Goal: Find specific page/section: Find specific page/section

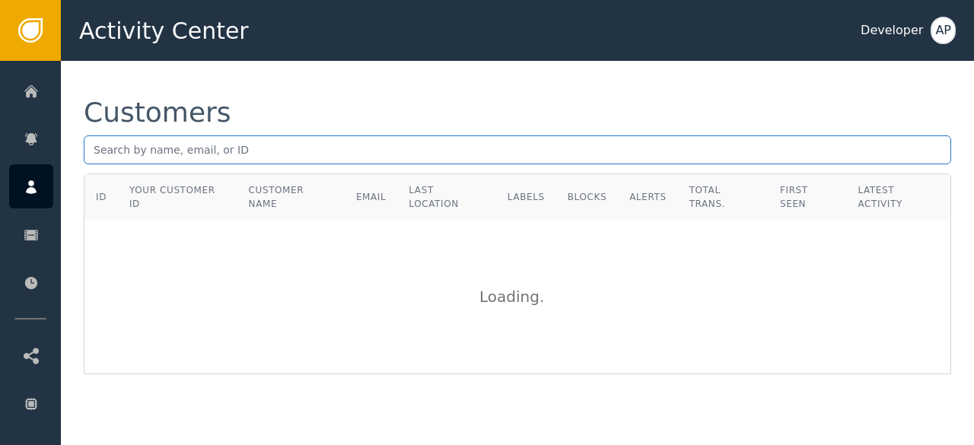
click at [94, 156] on input "text" at bounding box center [517, 149] width 867 height 29
paste input "[PERSON_NAME][EMAIL_ADDRESS][PERSON_NAME][DOMAIN_NAME]"
type input "p"
paste input "[EMAIL_ADDRESS][DOMAIN_NAME]"
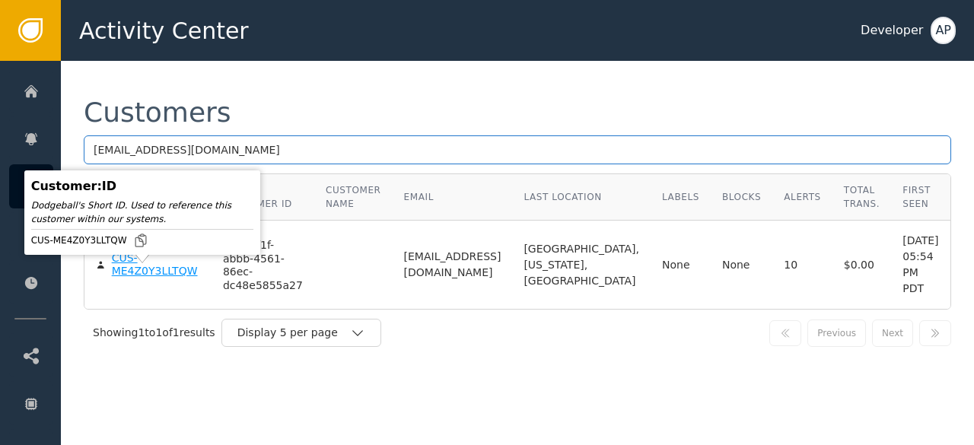
type input "[EMAIL_ADDRESS][DOMAIN_NAME]"
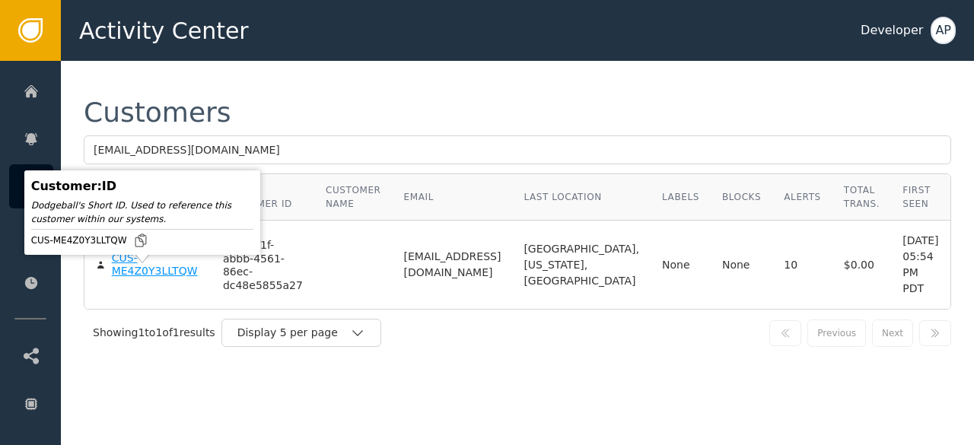
click at [126, 278] on div "CUS-ME4Z0Y3LLTQW" at bounding box center [156, 265] width 88 height 27
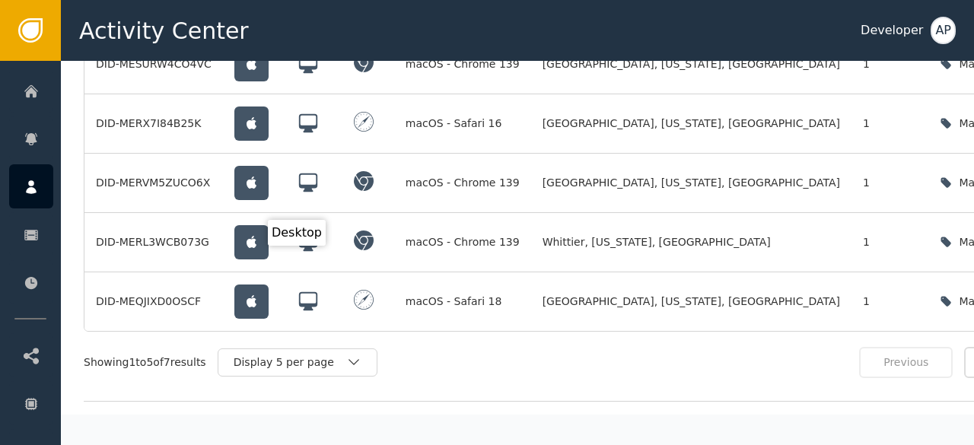
scroll to position [1495, 0]
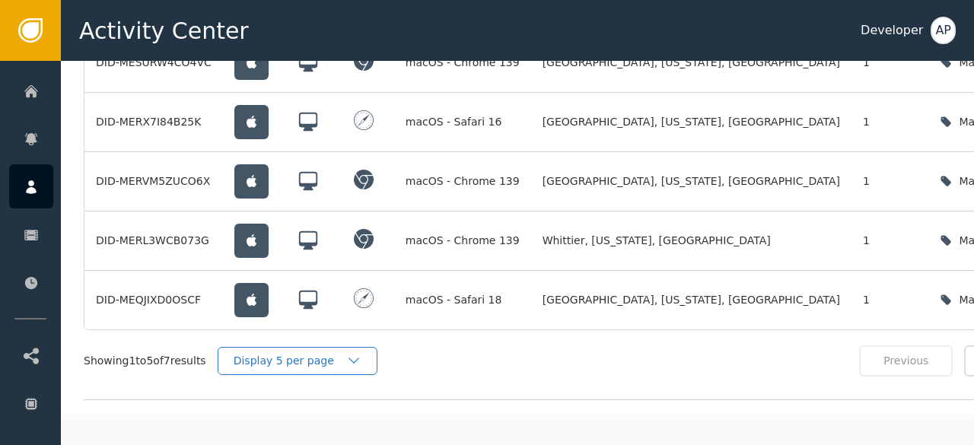
click at [283, 353] on div "Display 5 per page" at bounding box center [290, 361] width 113 height 16
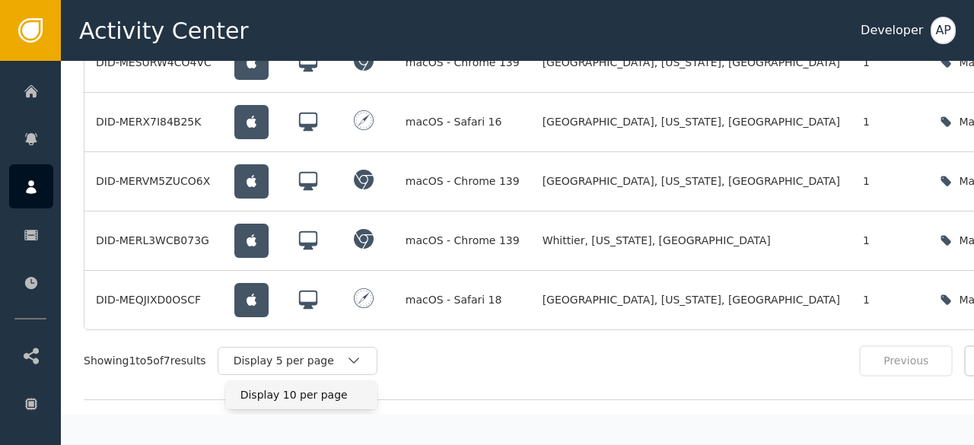
click at [275, 387] on div "Display 10 per page" at bounding box center [301, 395] width 122 height 16
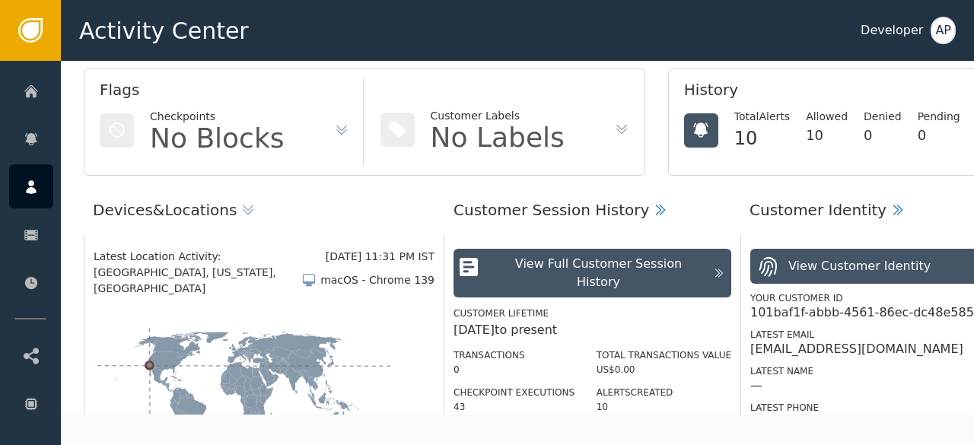
scroll to position [54, 0]
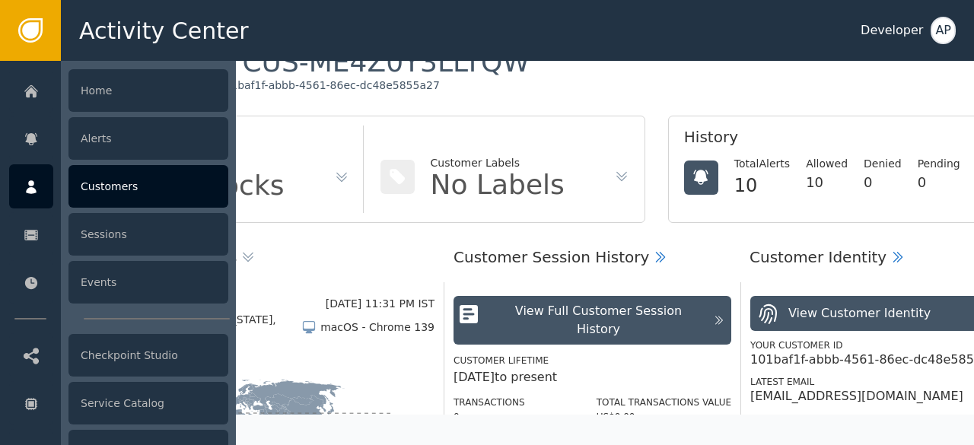
click at [104, 195] on div "Customers" at bounding box center [148, 186] width 160 height 43
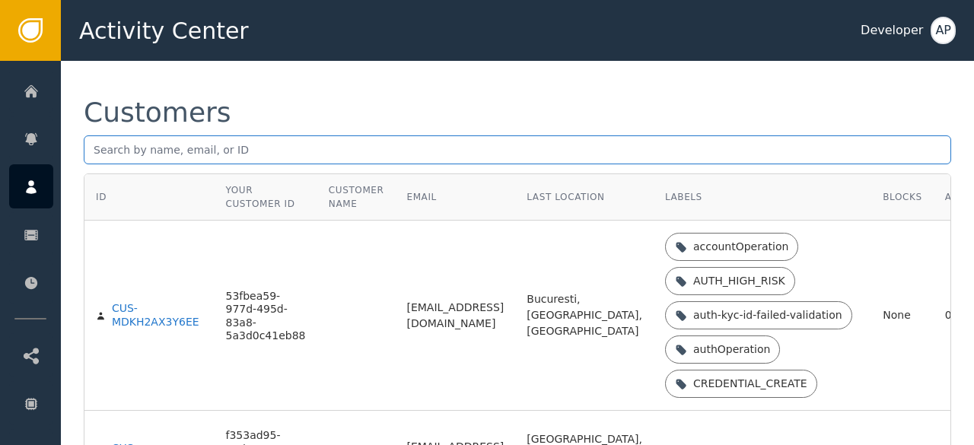
click at [94, 154] on input "text" at bounding box center [517, 149] width 867 height 29
paste input "[EMAIL_ADDRESS][DOMAIN_NAME]"
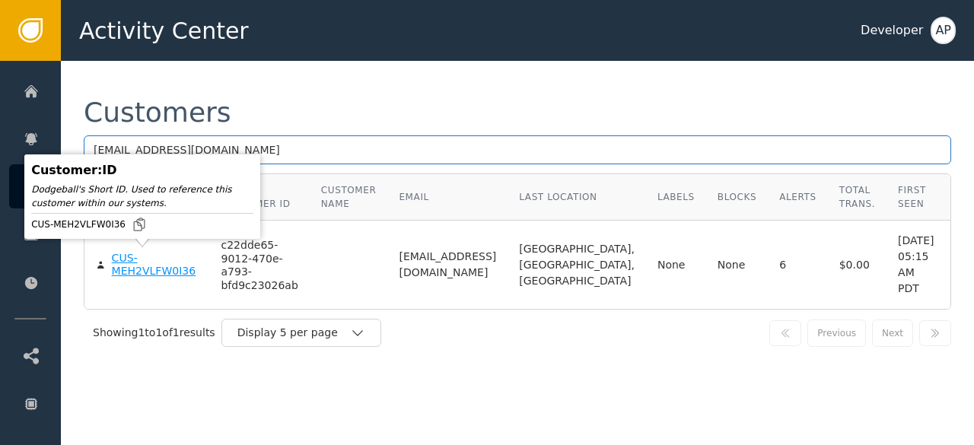
type input "[EMAIL_ADDRESS][DOMAIN_NAME]"
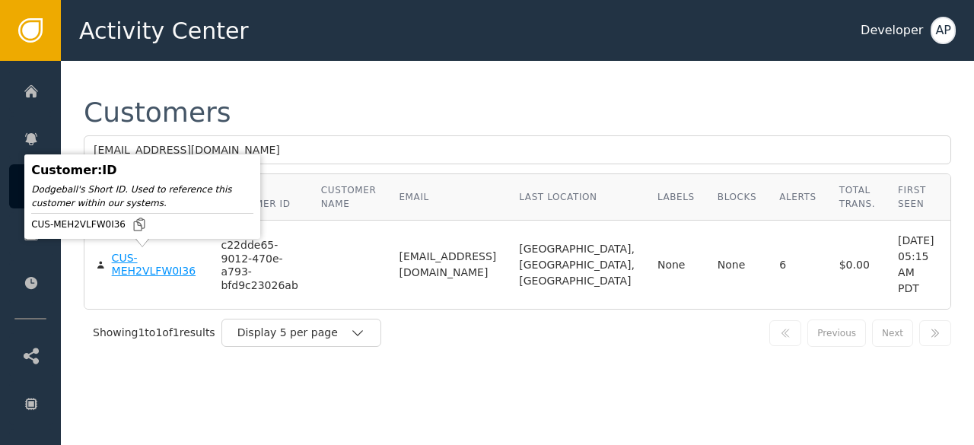
click at [119, 266] on div "CUS-MEH2VLFW0I36" at bounding box center [155, 265] width 87 height 27
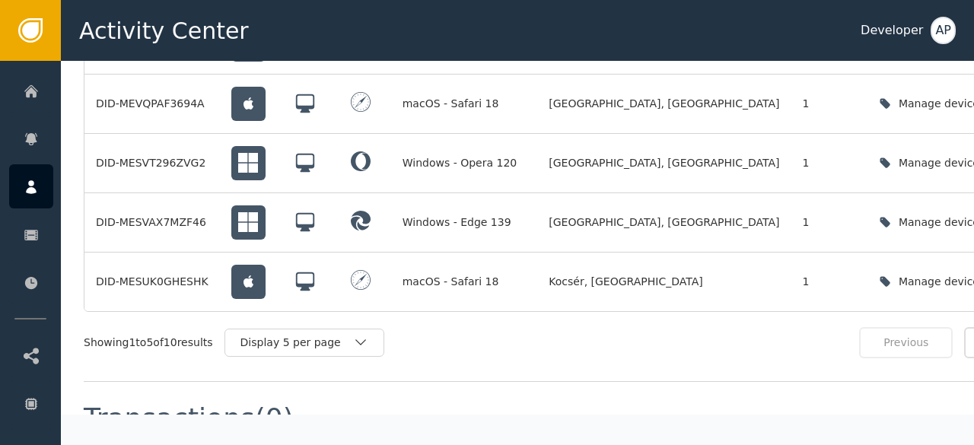
scroll to position [1559, 0]
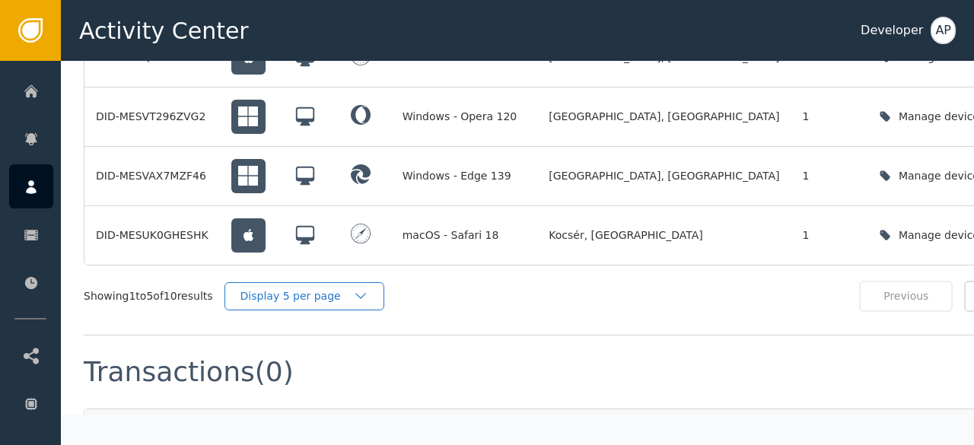
click at [324, 288] on div "Display 5 per page" at bounding box center [296, 296] width 113 height 16
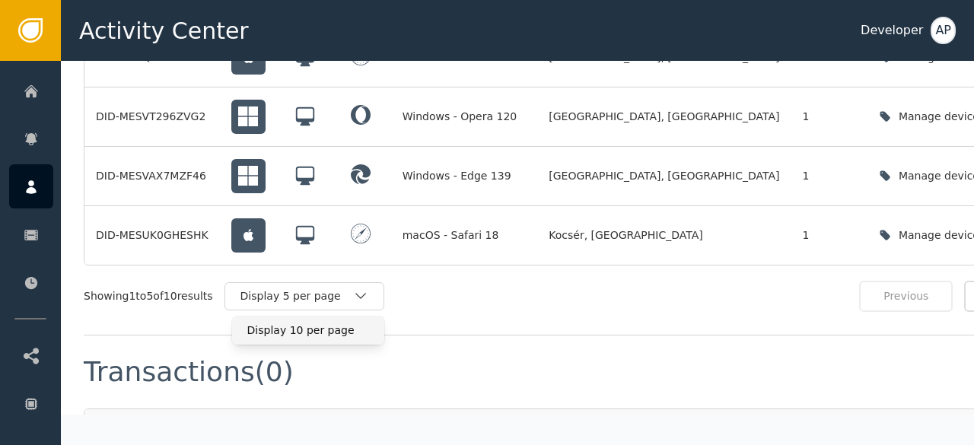
click at [305, 323] on div "Display 10 per page" at bounding box center [308, 331] width 122 height 16
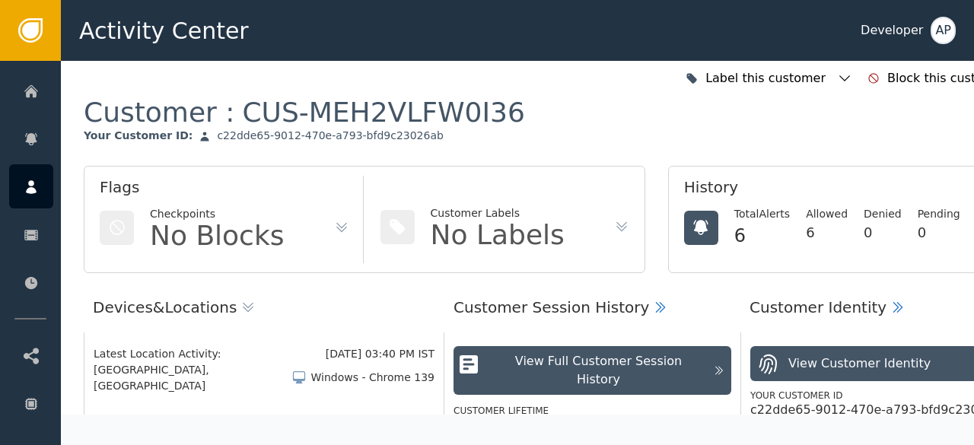
scroll to position [0, 0]
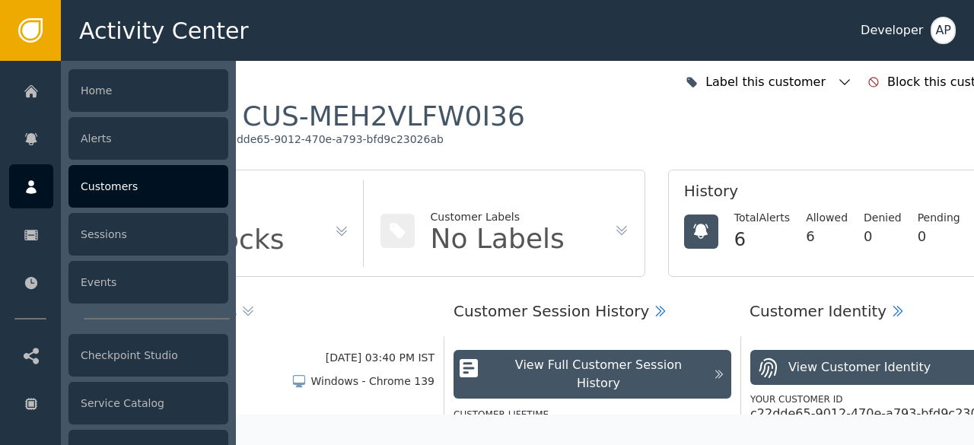
click at [86, 177] on div "Customers" at bounding box center [148, 186] width 160 height 43
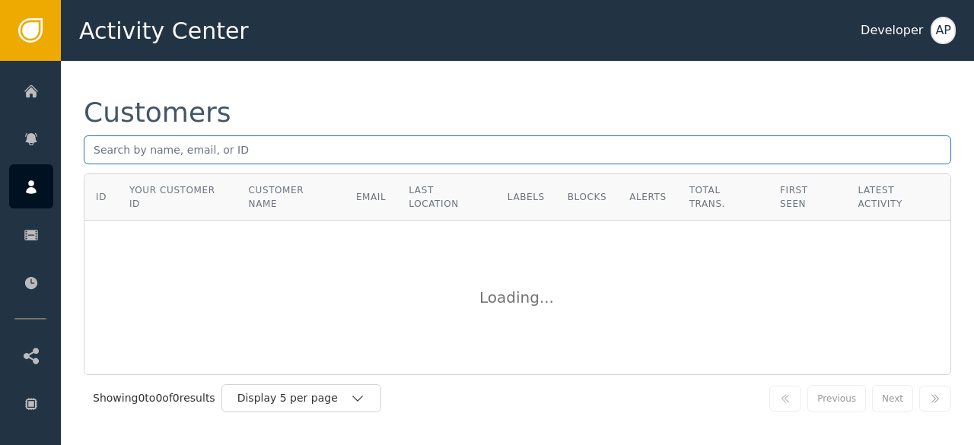
click at [94, 145] on input "text" at bounding box center [517, 149] width 867 height 29
paste input "[EMAIL_ADDRESS][DOMAIN_NAME]"
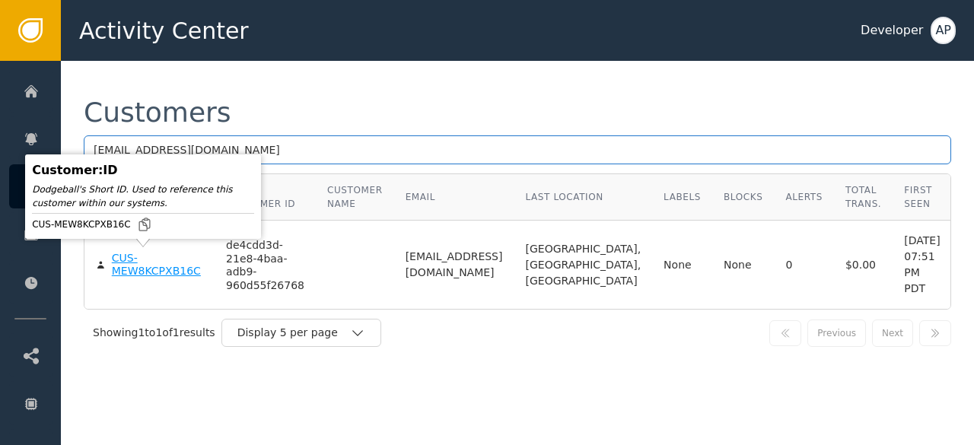
type input "[EMAIL_ADDRESS][DOMAIN_NAME]"
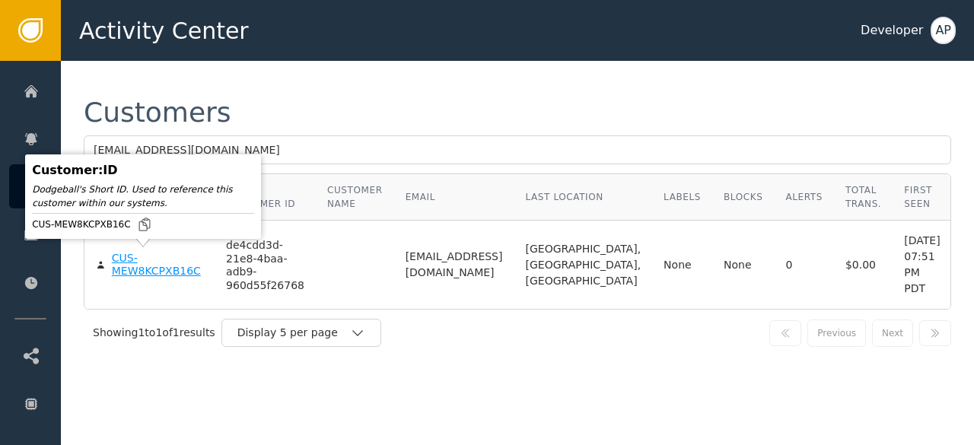
click at [125, 268] on div "CUS-MEW8KCPXB16C" at bounding box center [157, 265] width 91 height 27
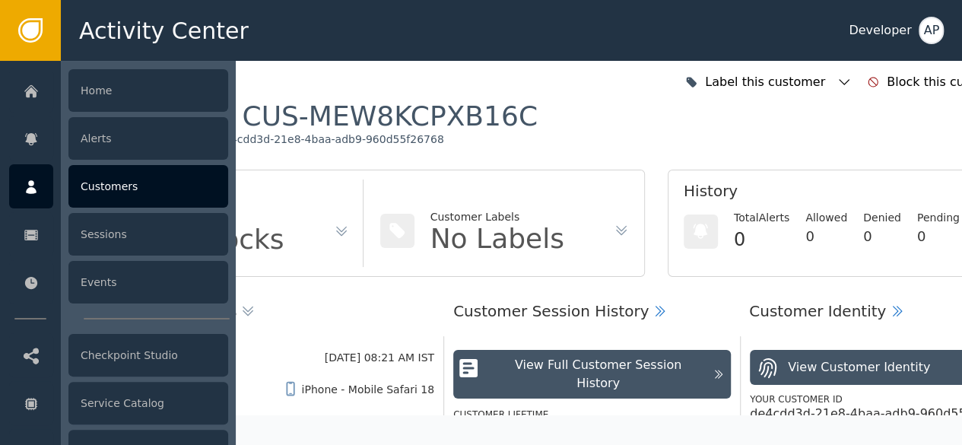
click at [88, 189] on div "Customers" at bounding box center [148, 186] width 160 height 43
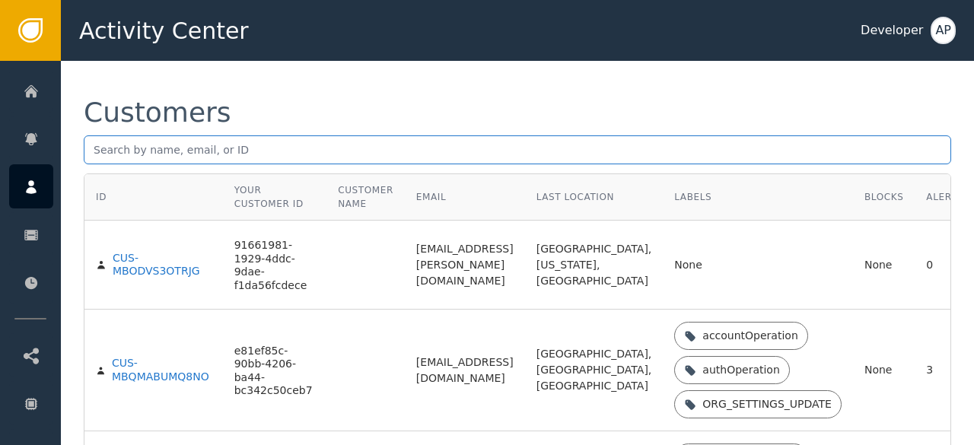
click at [99, 150] on input "text" at bounding box center [517, 149] width 867 height 29
paste input "[PERSON_NAME][EMAIL_ADDRESS][DOMAIN_NAME]"
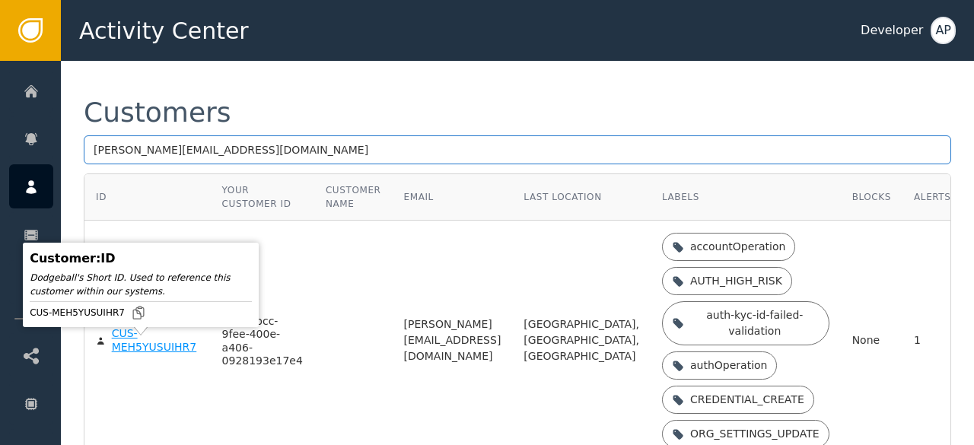
type input "[PERSON_NAME][EMAIL_ADDRESS][DOMAIN_NAME]"
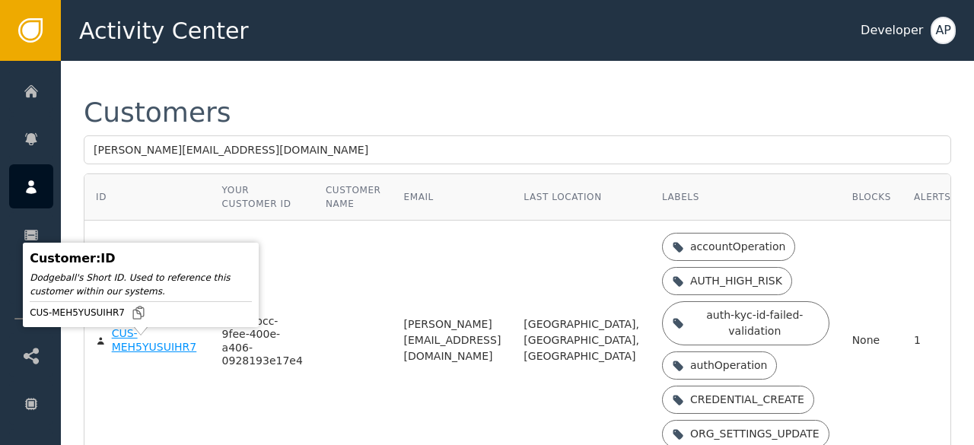
click at [120, 351] on div "CUS-MEH5YUSUIHR7" at bounding box center [155, 340] width 87 height 27
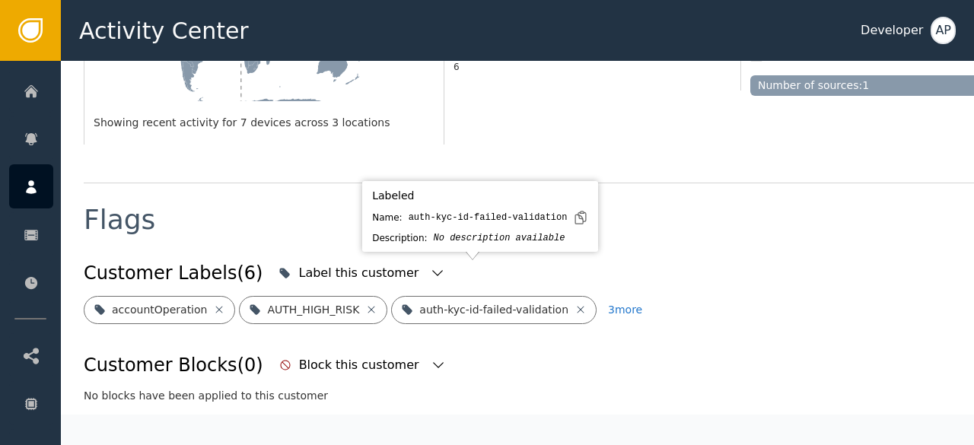
scroll to position [513, 0]
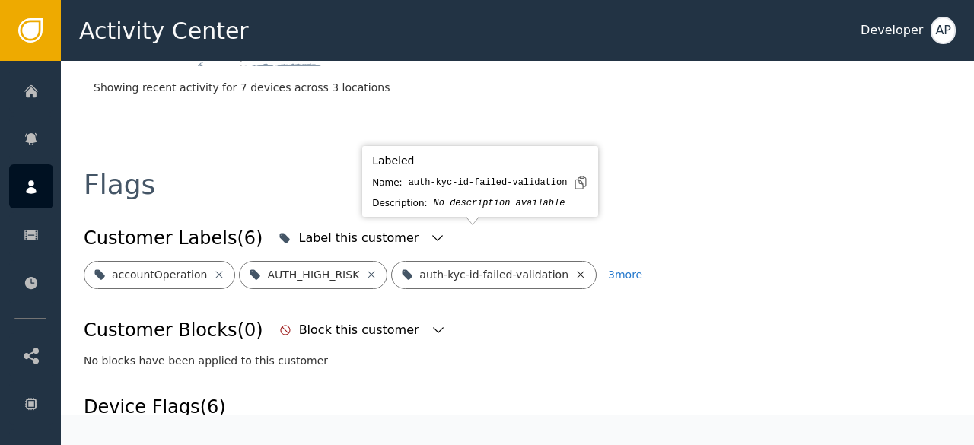
click at [574, 269] on icon at bounding box center [580, 275] width 12 height 12
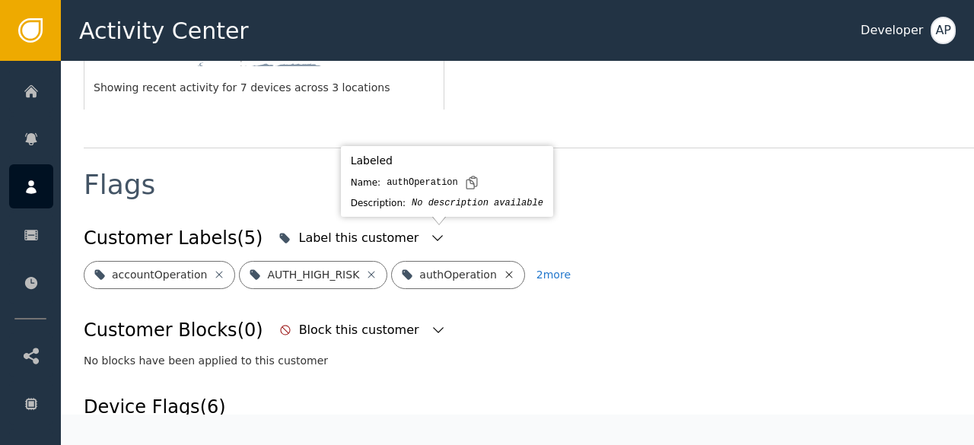
click at [503, 269] on icon at bounding box center [509, 275] width 12 height 12
click at [542, 271] on icon at bounding box center [545, 274] width 7 height 7
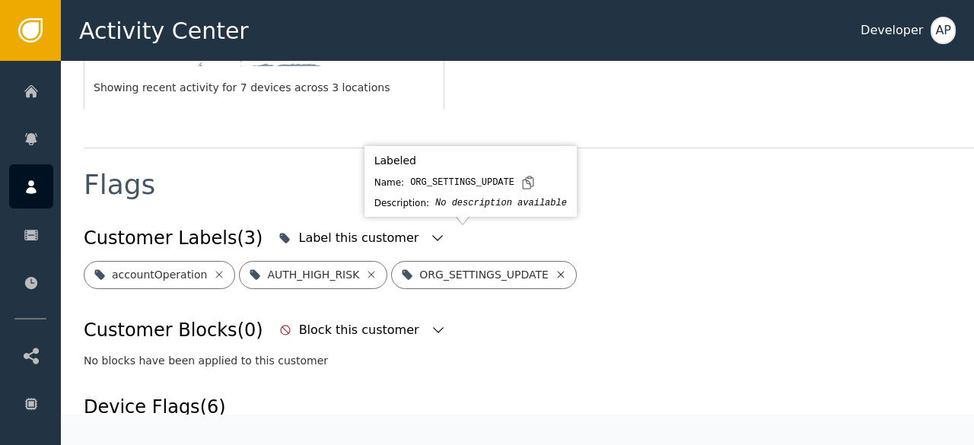
click at [554, 269] on icon at bounding box center [560, 275] width 12 height 12
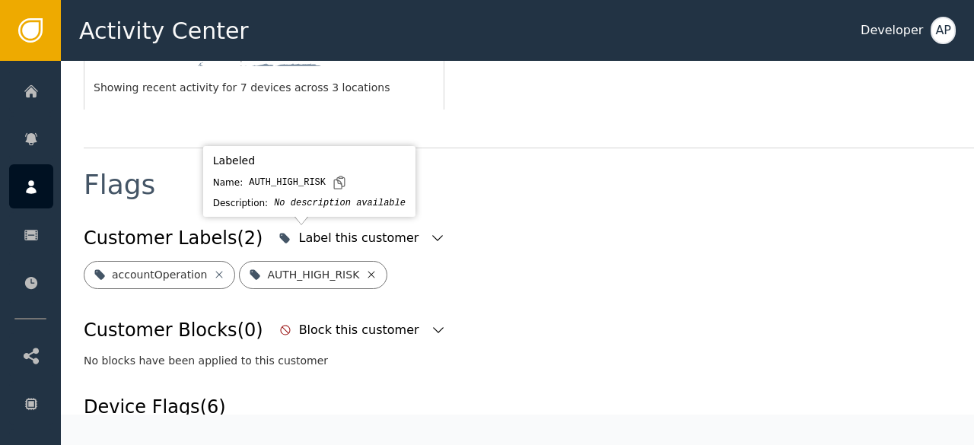
click at [368, 271] on icon at bounding box center [371, 274] width 7 height 7
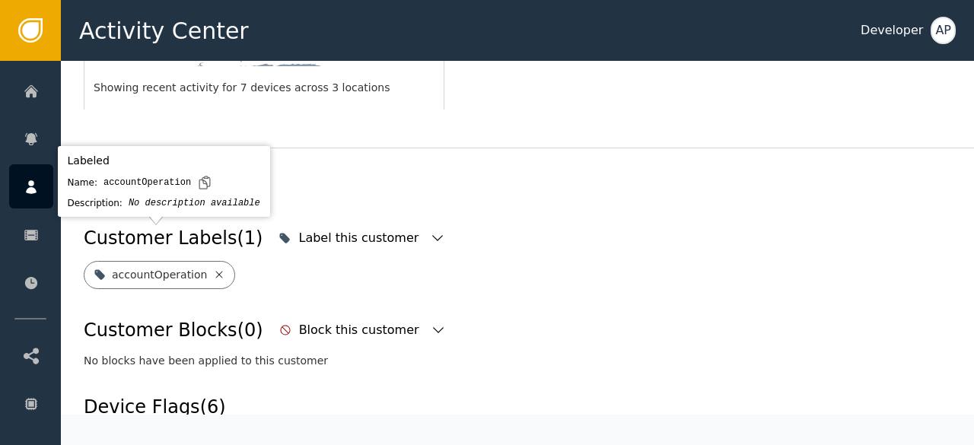
click at [213, 269] on icon at bounding box center [219, 275] width 12 height 12
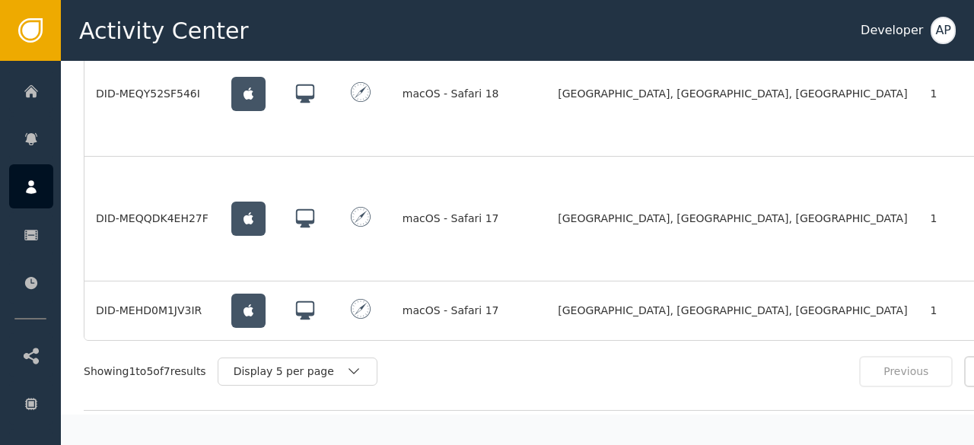
scroll to position [1485, 0]
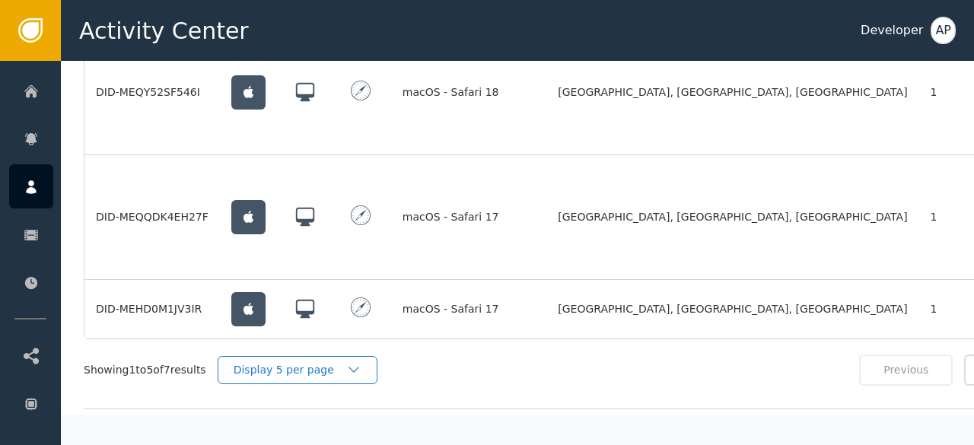
click at [307, 362] on div "Display 5 per page" at bounding box center [290, 370] width 113 height 16
click at [303, 396] on div "Display 10 per page" at bounding box center [301, 404] width 122 height 16
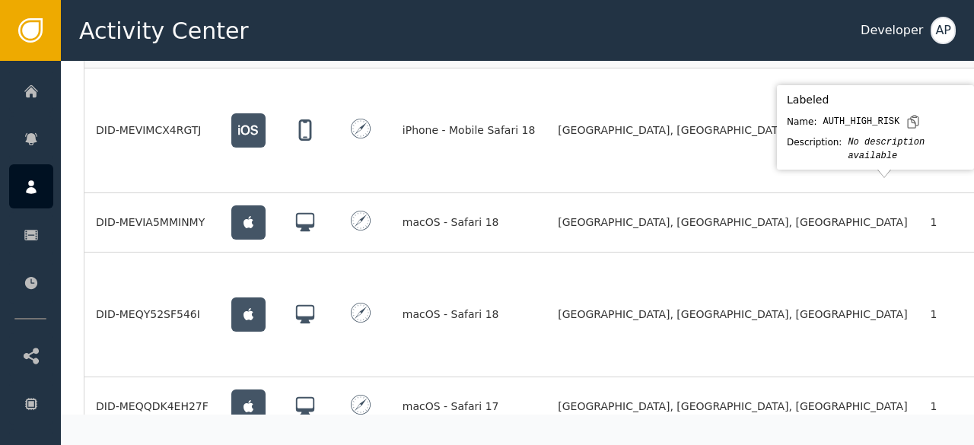
scroll to position [1261, 0]
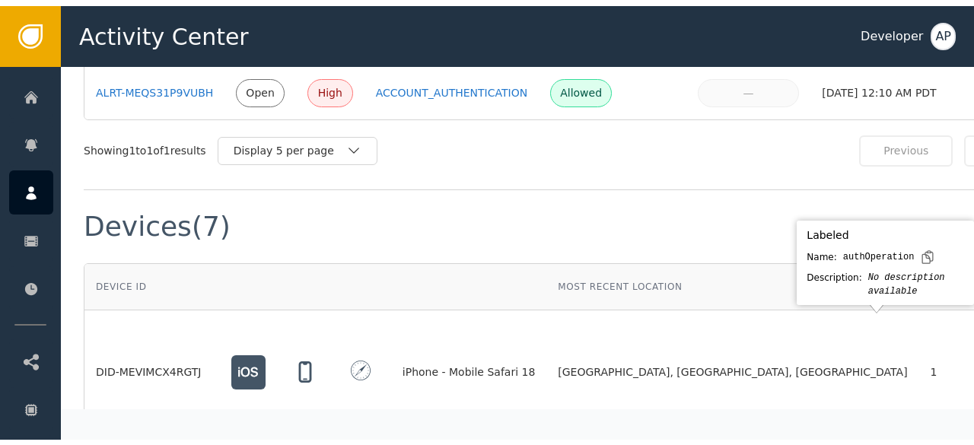
scroll to position [1015, 0]
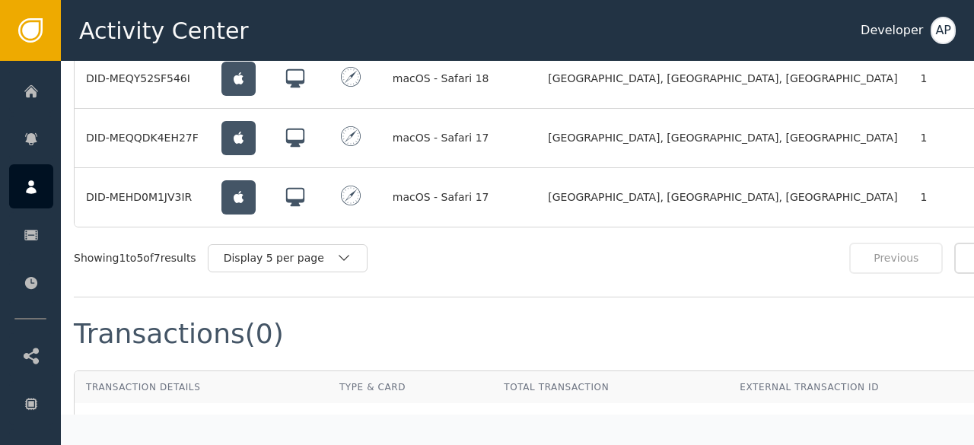
scroll to position [1401, 10]
click at [271, 249] on div "Display 5 per page" at bounding box center [280, 257] width 113 height 16
click at [267, 284] on div "Display 10 per page" at bounding box center [291, 292] width 122 height 16
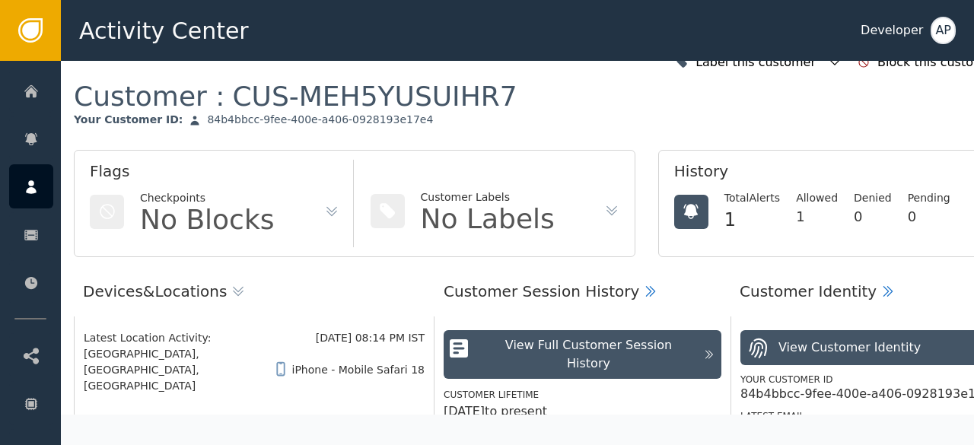
scroll to position [0, 10]
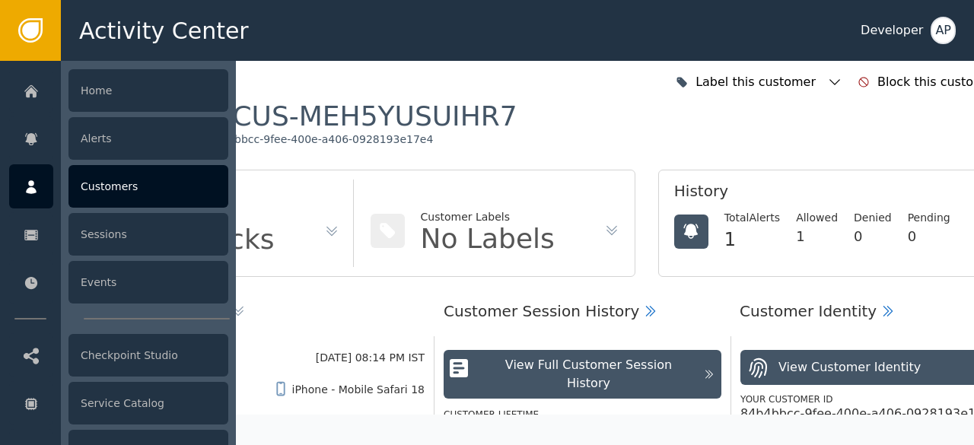
click at [86, 189] on div "Customers" at bounding box center [148, 186] width 160 height 43
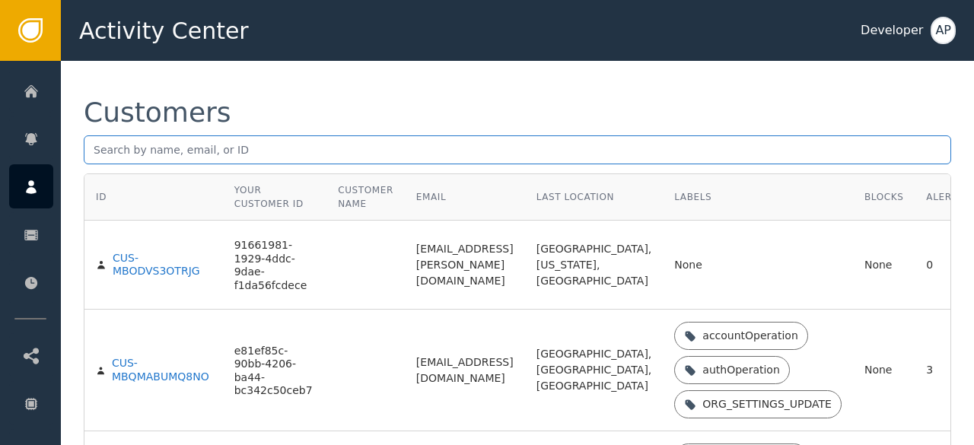
click at [91, 157] on input "text" at bounding box center [517, 149] width 867 height 29
paste input "[EMAIL_ADDRESS][DOMAIN_NAME]"
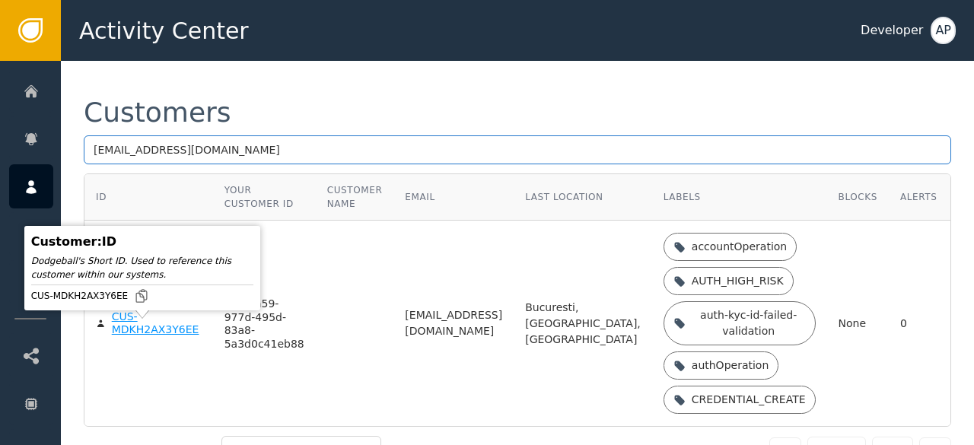
type input "[EMAIL_ADDRESS][DOMAIN_NAME]"
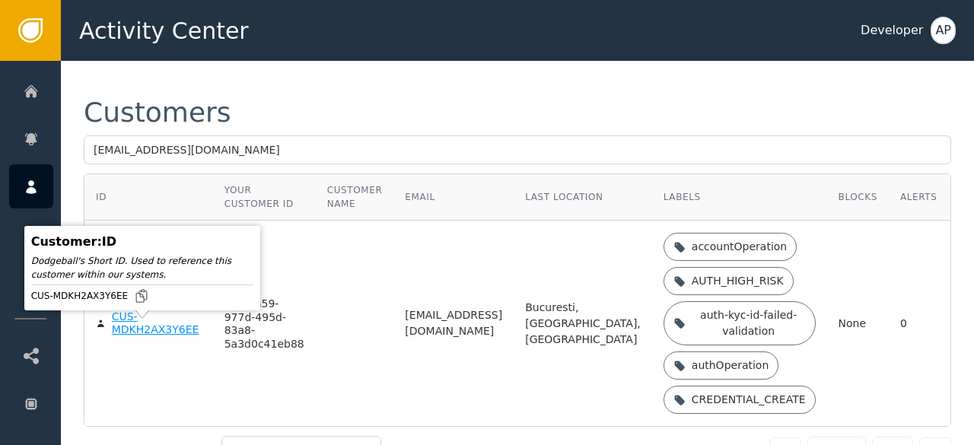
click at [134, 335] on div "CUS-MDKH2AX3Y6EE" at bounding box center [157, 323] width 90 height 27
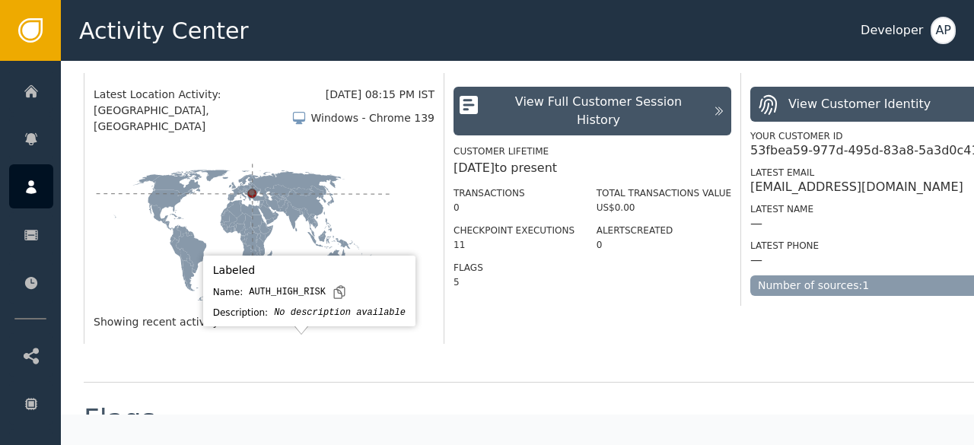
scroll to position [431, 0]
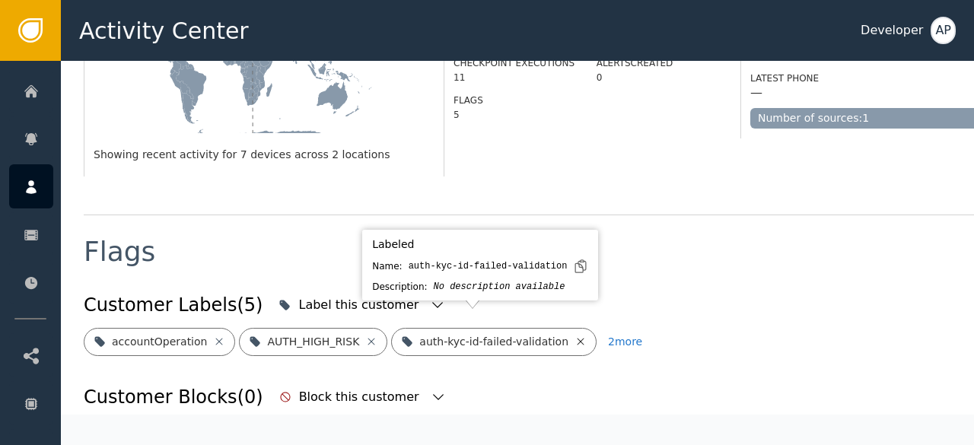
click at [574, 335] on icon at bounding box center [580, 341] width 12 height 12
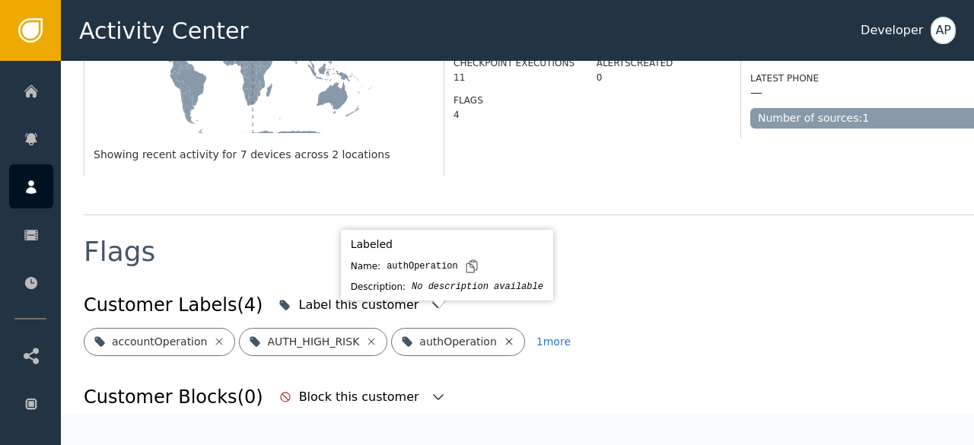
click at [503, 335] on icon at bounding box center [509, 341] width 12 height 12
click at [539, 335] on icon at bounding box center [545, 341] width 12 height 12
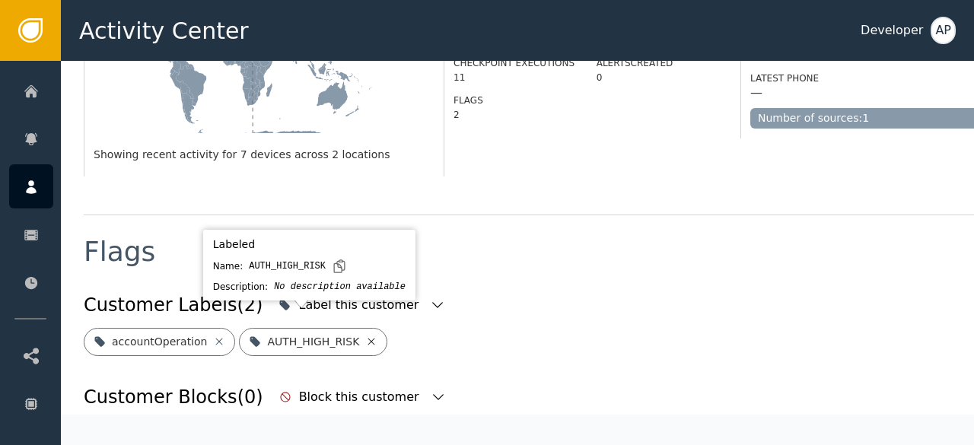
click at [365, 335] on icon at bounding box center [371, 341] width 12 height 12
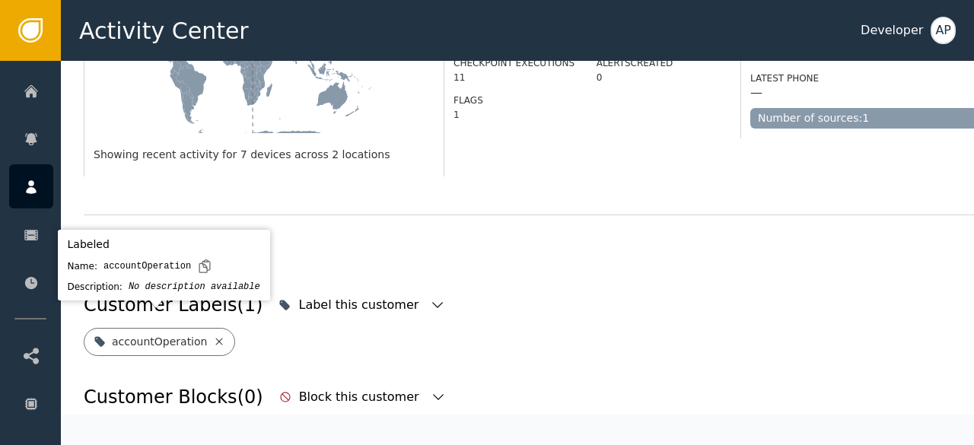
click at [213, 335] on icon at bounding box center [219, 341] width 12 height 12
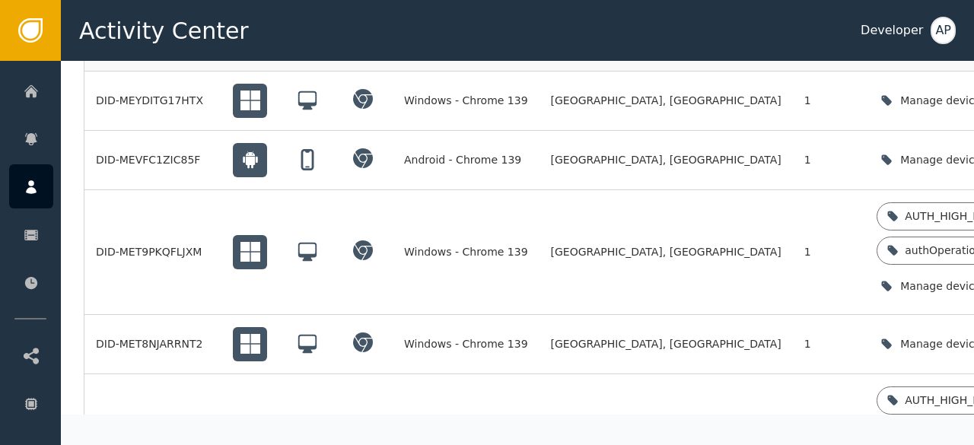
scroll to position [1285, 0]
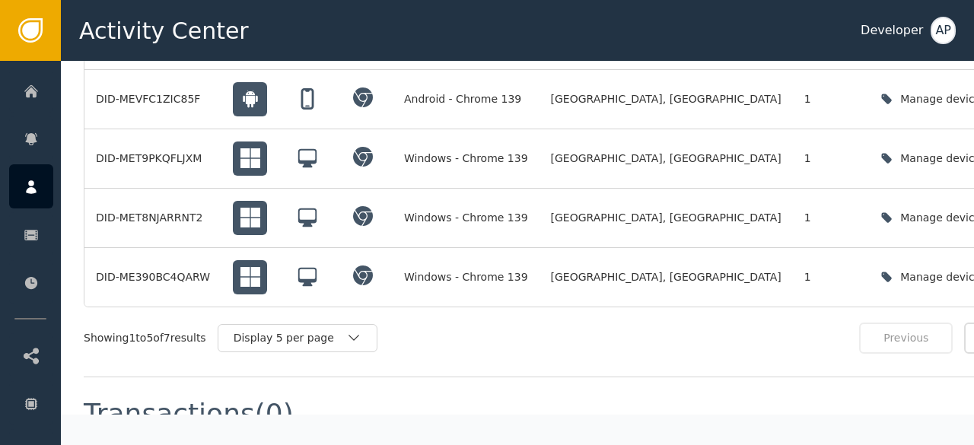
scroll to position [1350, 0]
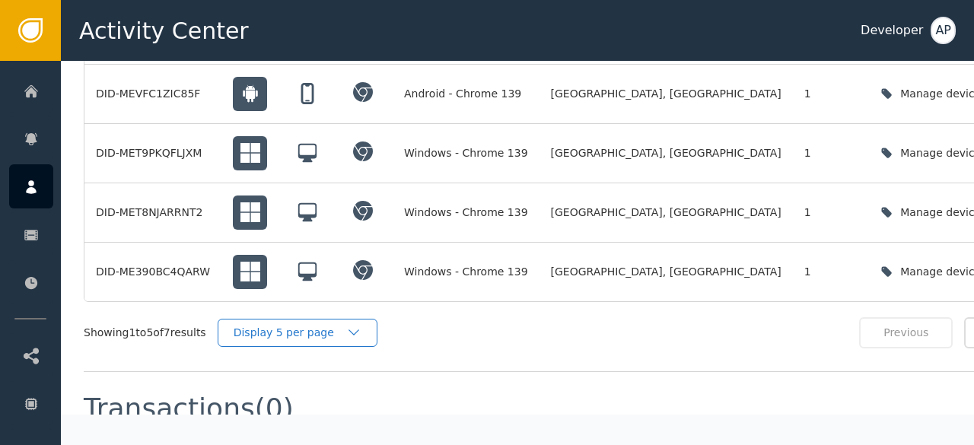
click at [313, 325] on div "Display 5 per page" at bounding box center [290, 333] width 113 height 16
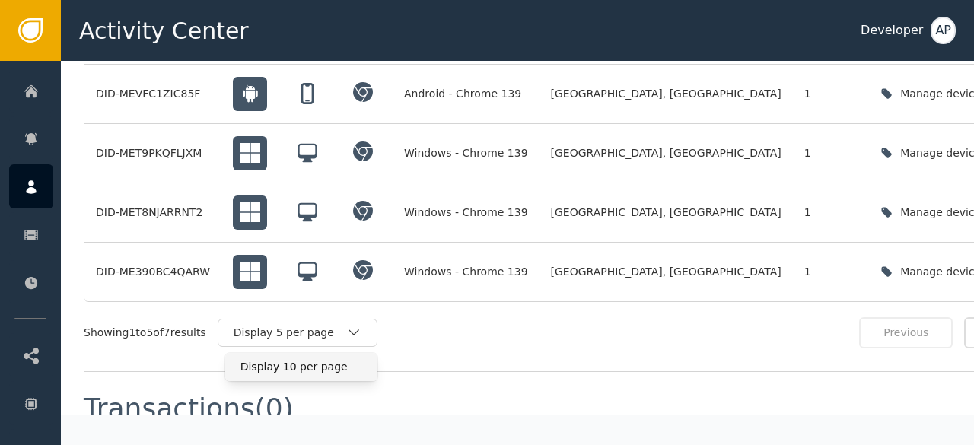
click at [276, 353] on div "Display 10 per page" at bounding box center [301, 367] width 152 height 28
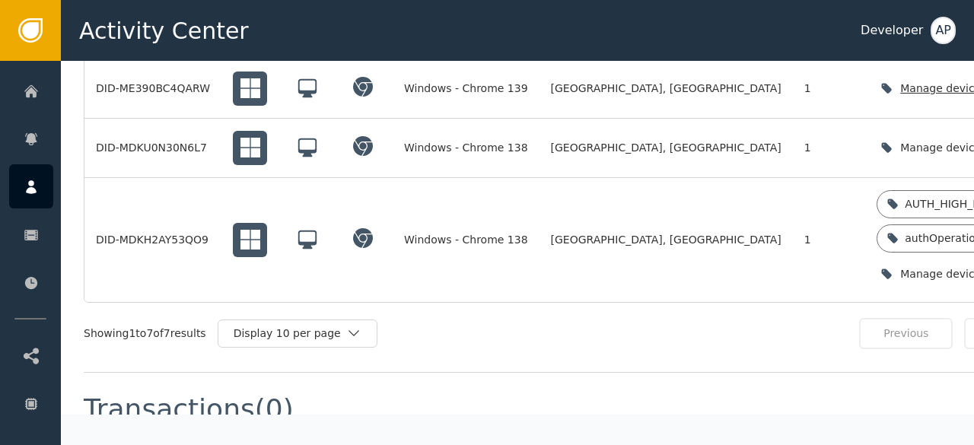
scroll to position [1534, 0]
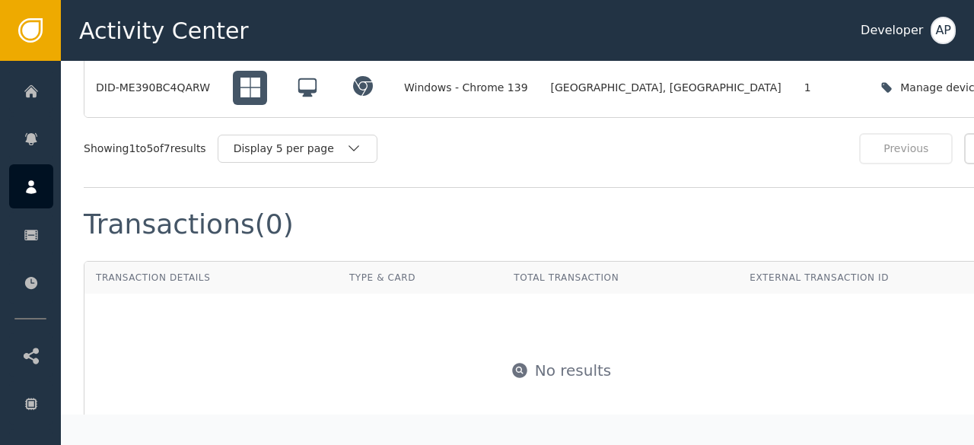
scroll to position [1454, 0]
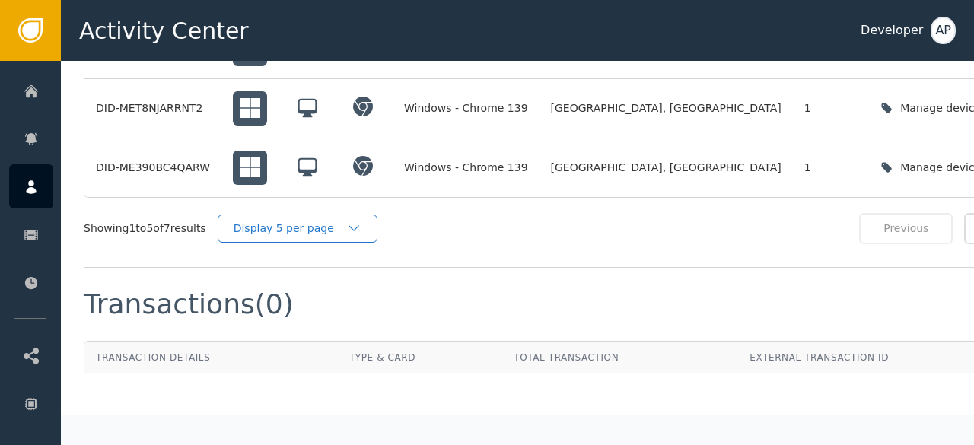
click at [301, 221] on div "Display 5 per page" at bounding box center [290, 229] width 113 height 16
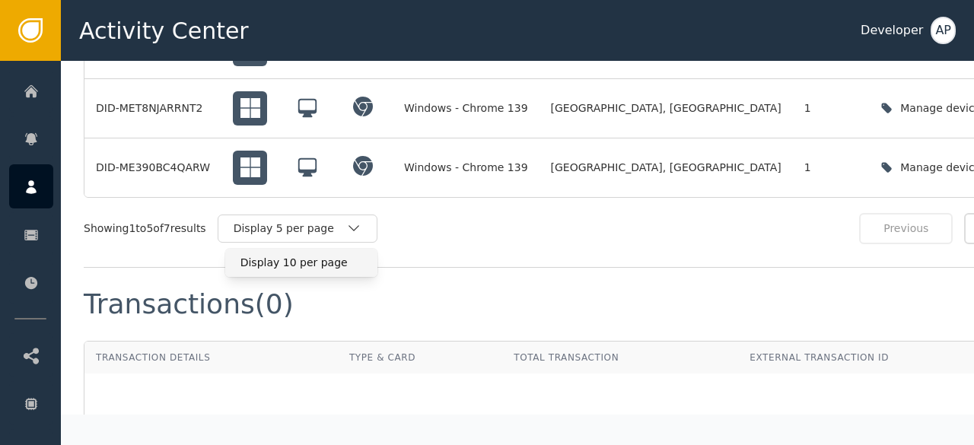
click at [291, 255] on div "Display 10 per page" at bounding box center [301, 263] width 122 height 16
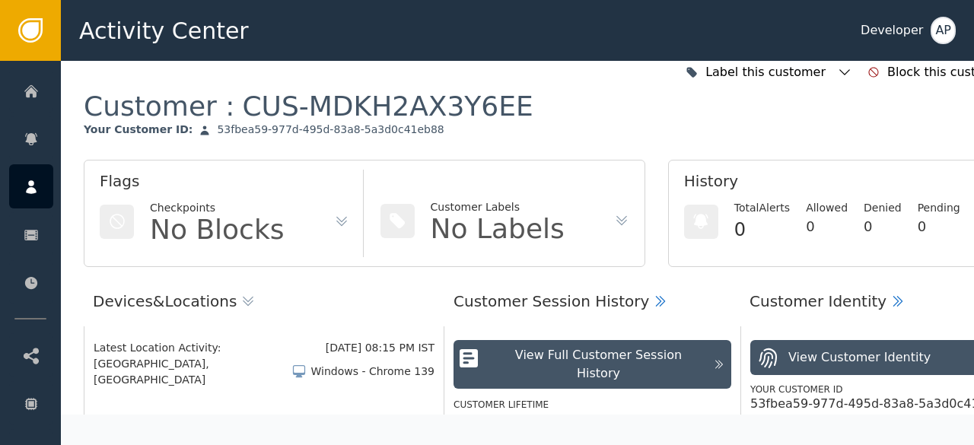
scroll to position [0, 0]
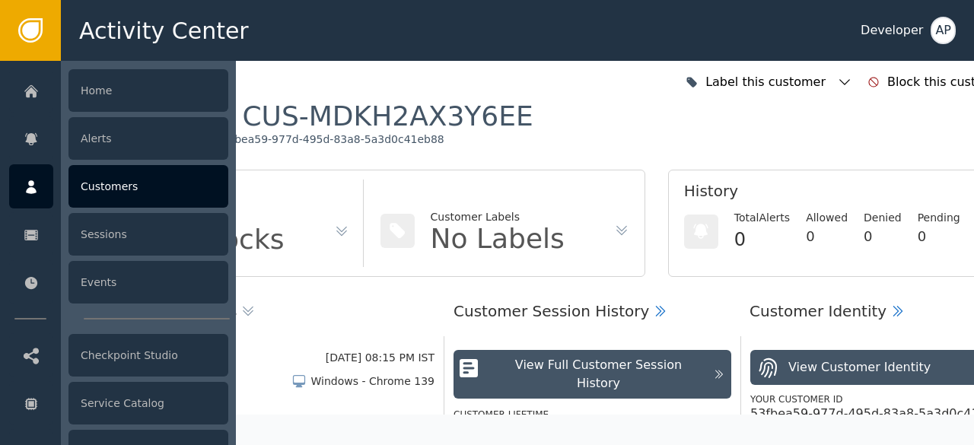
click at [95, 183] on div "Customers" at bounding box center [148, 186] width 160 height 43
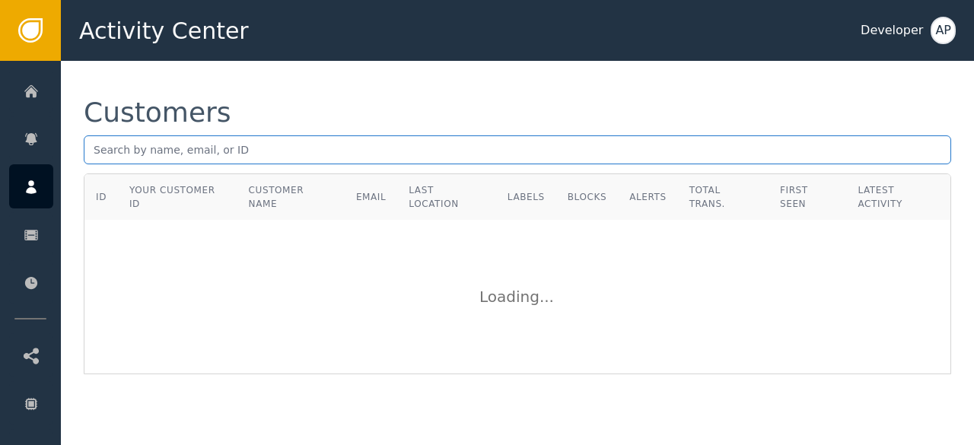
click at [90, 152] on input "text" at bounding box center [517, 149] width 867 height 29
paste input "[EMAIL_ADDRESS][DOMAIN_NAME]"
type input "[EMAIL_ADDRESS][DOMAIN_NAME]"
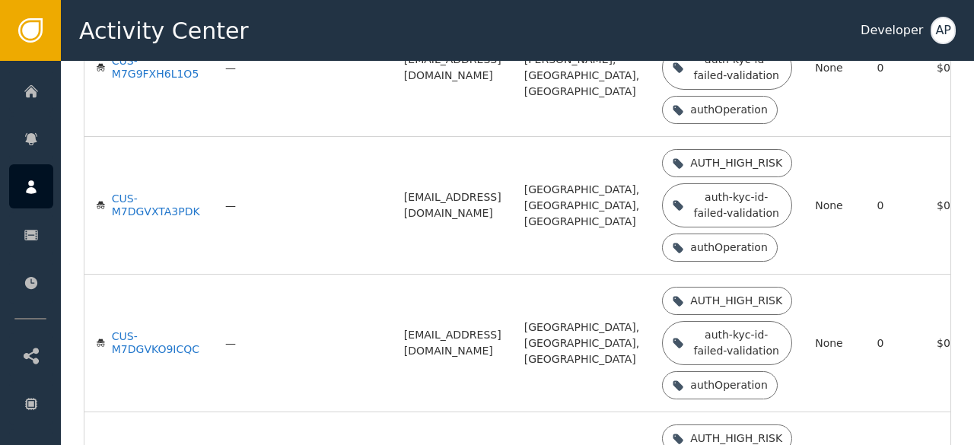
scroll to position [563, 0]
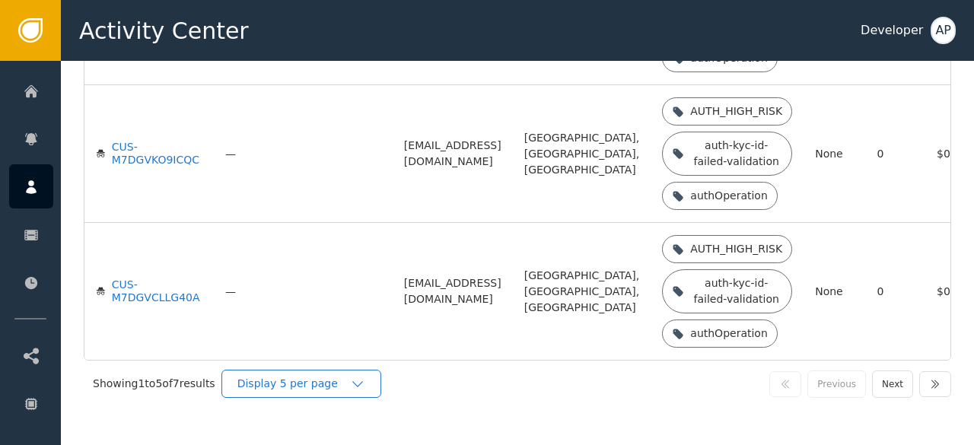
click at [259, 377] on div "Display 5 per page" at bounding box center [293, 384] width 113 height 16
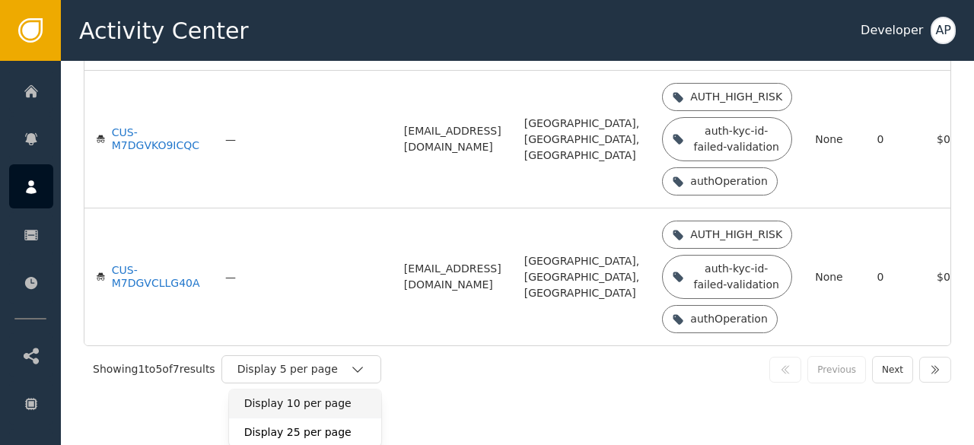
click at [261, 411] on div "Display 10 per page" at bounding box center [305, 404] width 122 height 16
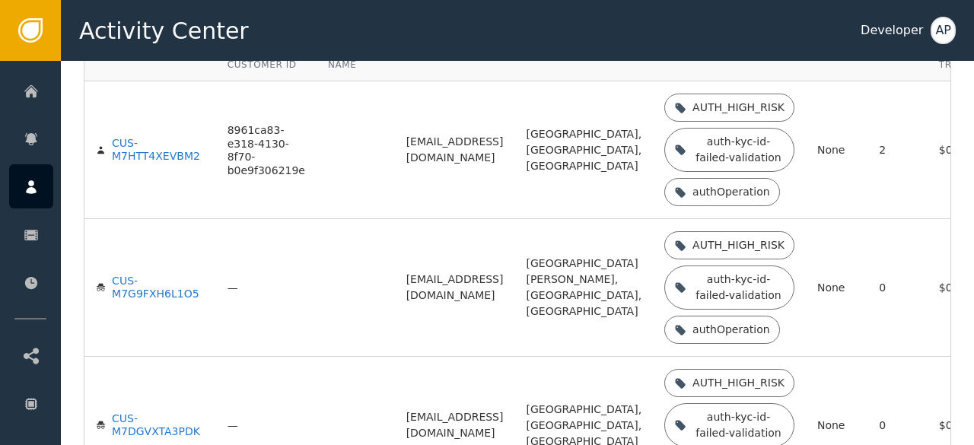
scroll to position [0, 0]
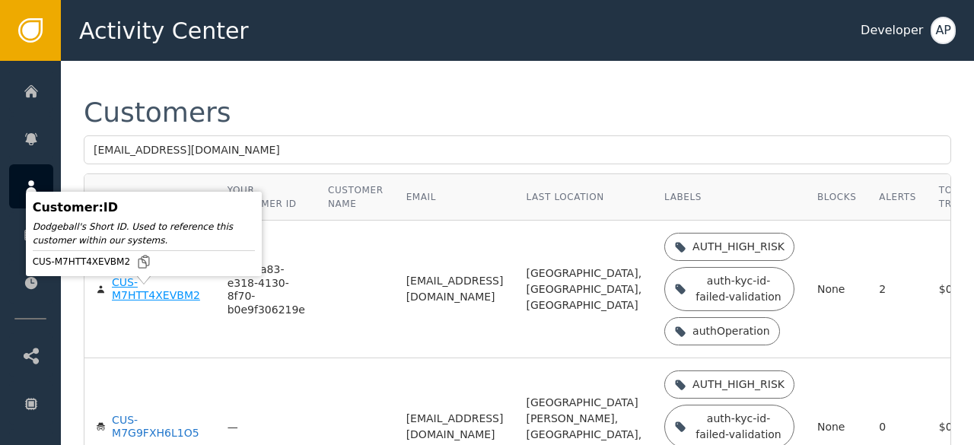
click at [131, 300] on div "CUS-M7HTT4XEVBM2" at bounding box center [158, 289] width 93 height 27
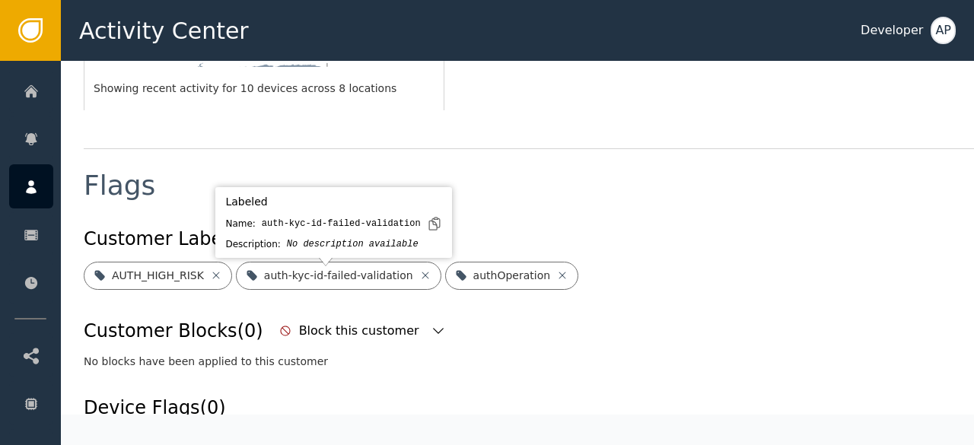
scroll to position [513, 0]
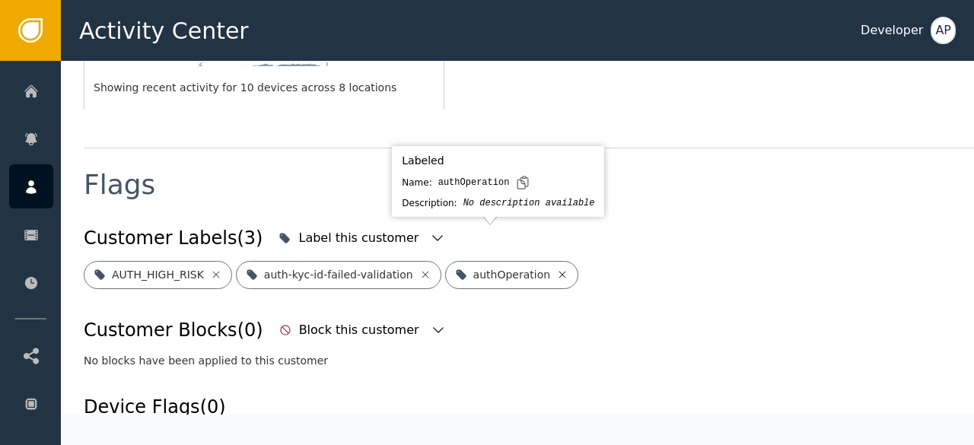
click at [556, 269] on icon at bounding box center [562, 275] width 12 height 12
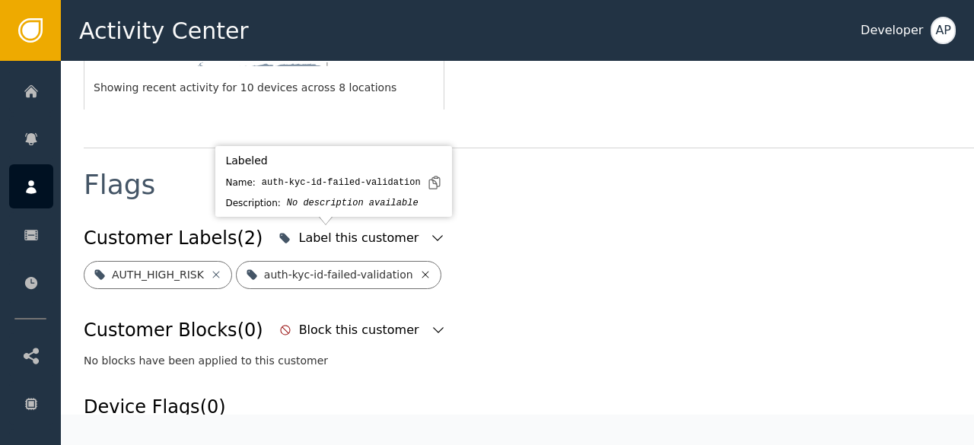
click at [421, 271] on icon at bounding box center [424, 274] width 7 height 7
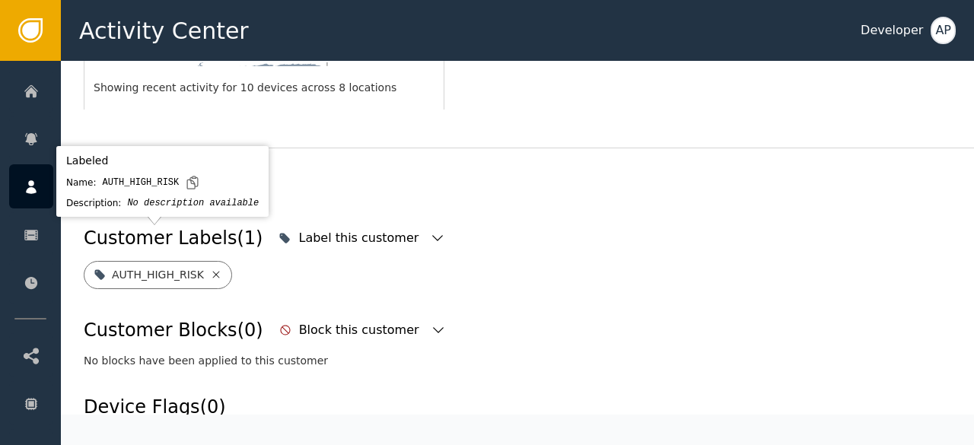
click at [212, 271] on icon at bounding box center [215, 274] width 7 height 7
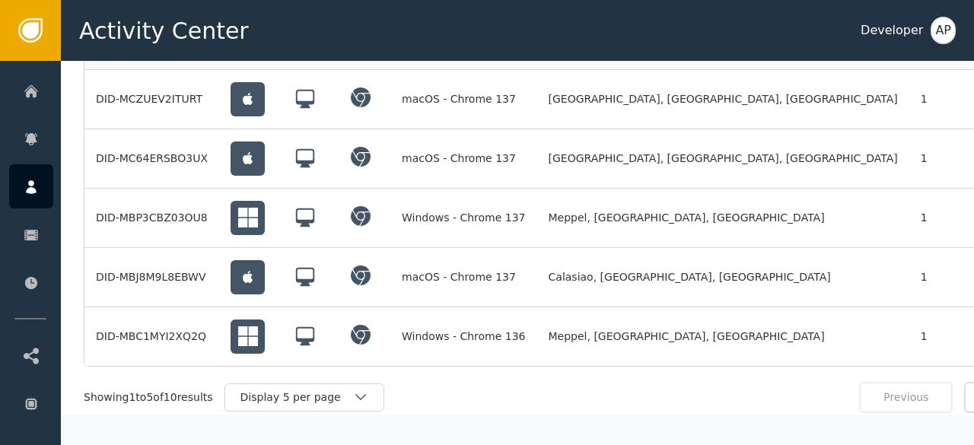
scroll to position [1316, 0]
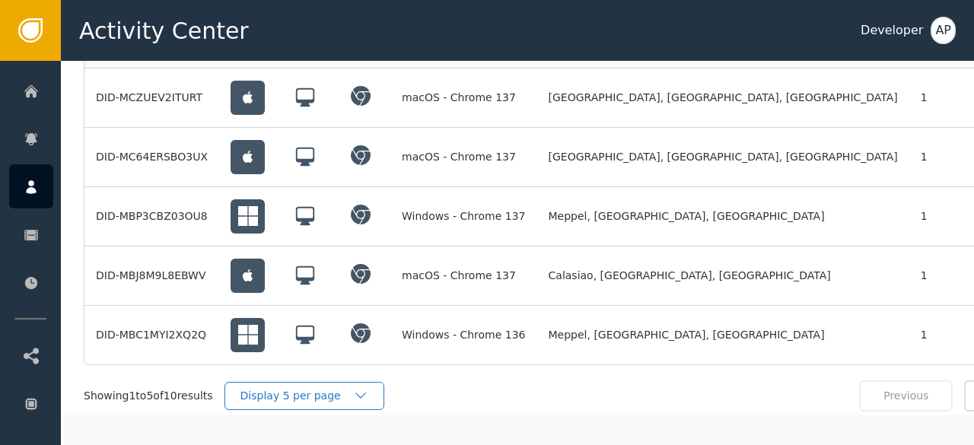
click at [312, 388] on div "Display 5 per page" at bounding box center [296, 396] width 113 height 16
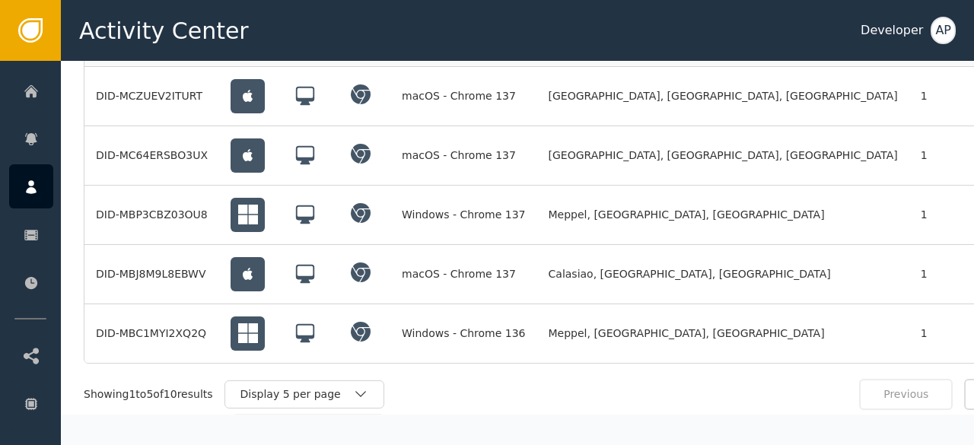
click at [304, 421] on div "Display 10 per page" at bounding box center [308, 429] width 122 height 16
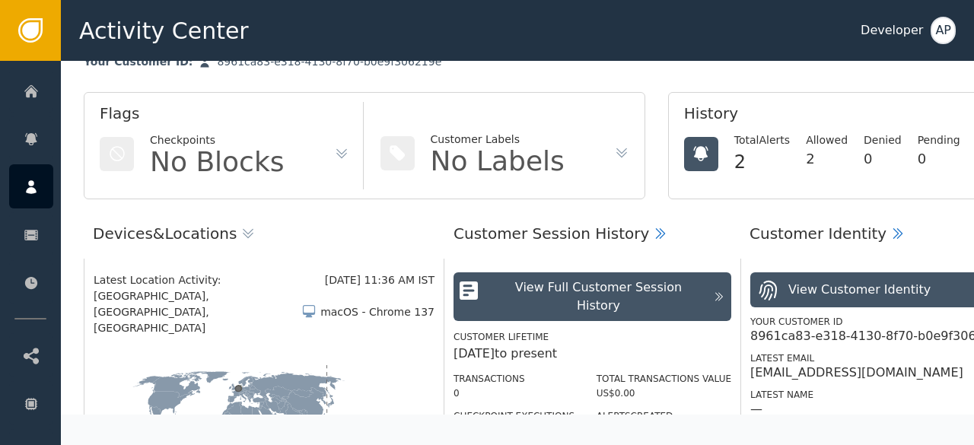
scroll to position [0, 0]
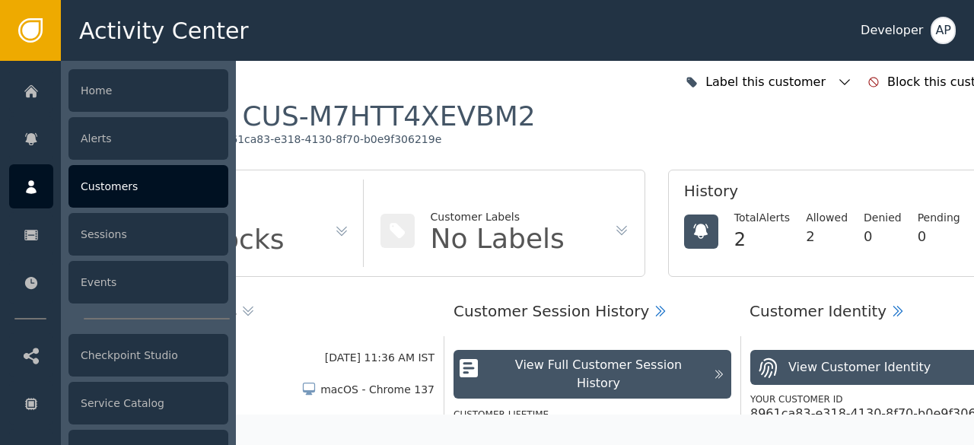
click at [87, 186] on div "Customers" at bounding box center [148, 186] width 160 height 43
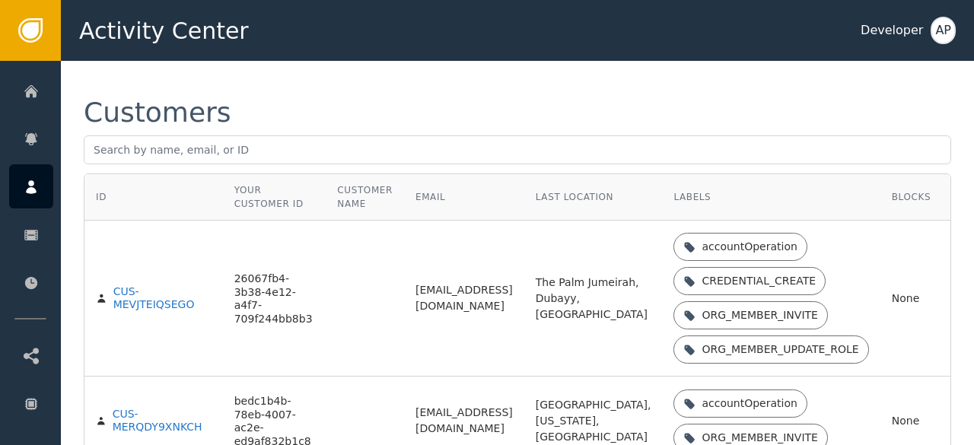
scroll to position [141, 0]
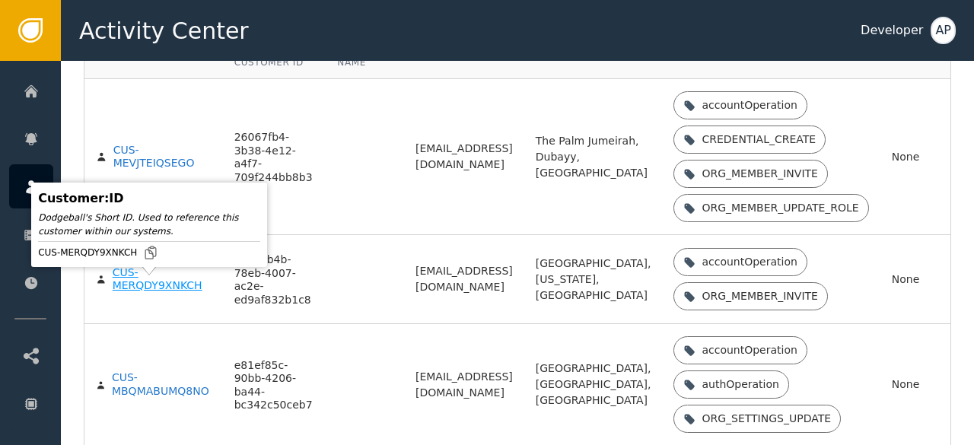
click at [125, 293] on div "CUS-MERQDY9XNKCH" at bounding box center [162, 279] width 99 height 27
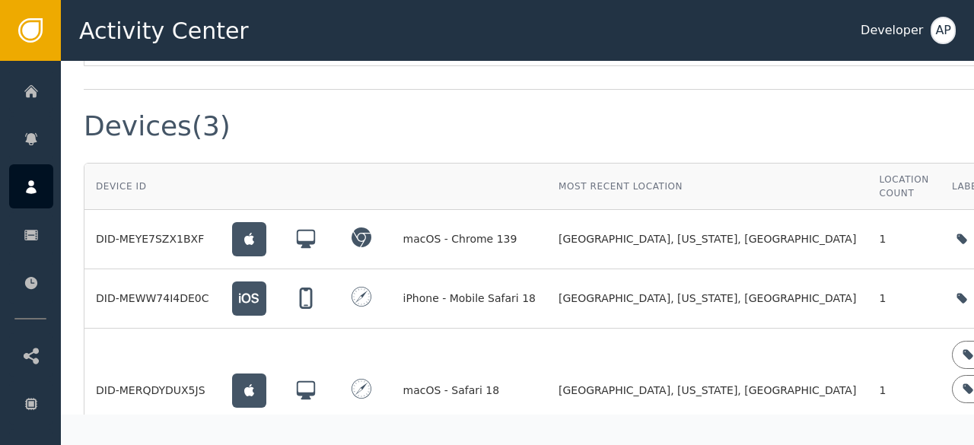
scroll to position [1254, 0]
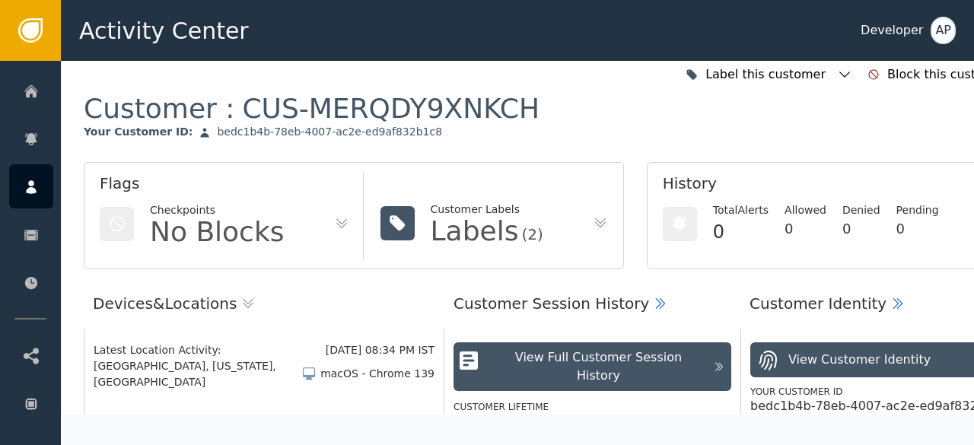
scroll to position [0, 0]
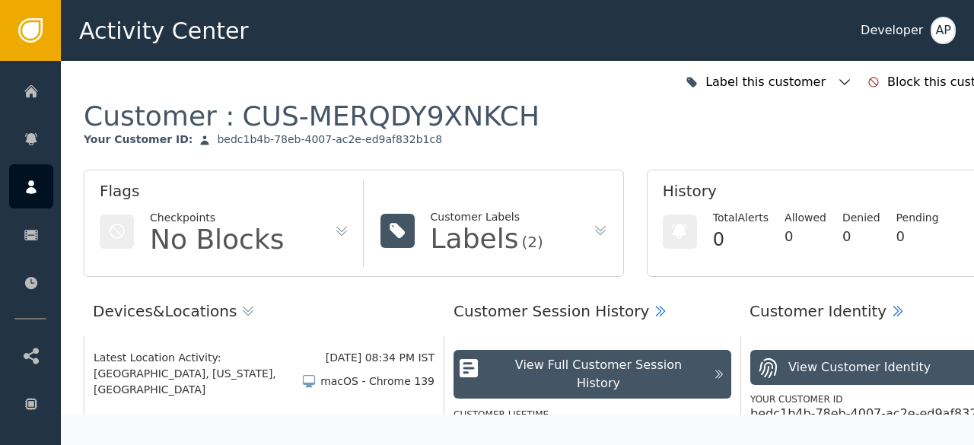
drag, startPoint x: 183, startPoint y: 4, endPoint x: 341, endPoint y: 154, distance: 218.4
click at [341, 154] on div "Customer : CUS-MERQDY9XNKCH Your Customer ID : bedc1b4b-78eb-4007-ac2e-ed9af832…" at bounding box center [561, 134] width 954 height 71
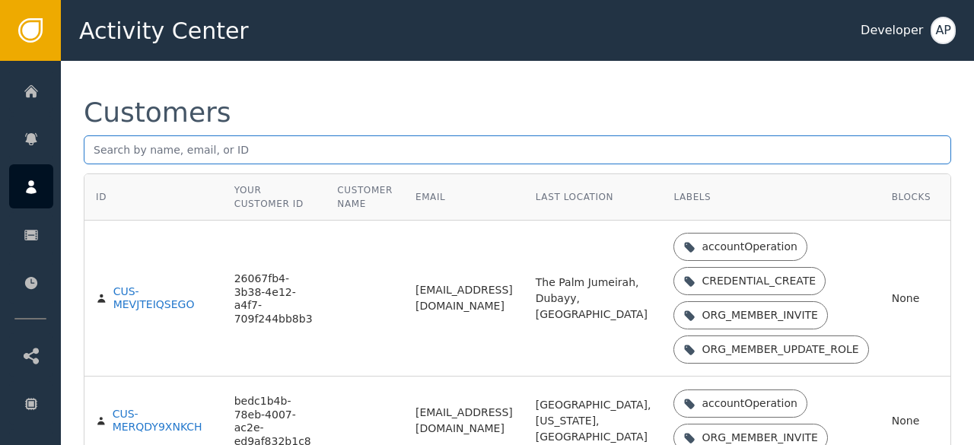
click at [106, 156] on input "text" at bounding box center [517, 149] width 867 height 29
paste input "[EMAIL_ADDRESS][DOMAIN_NAME]"
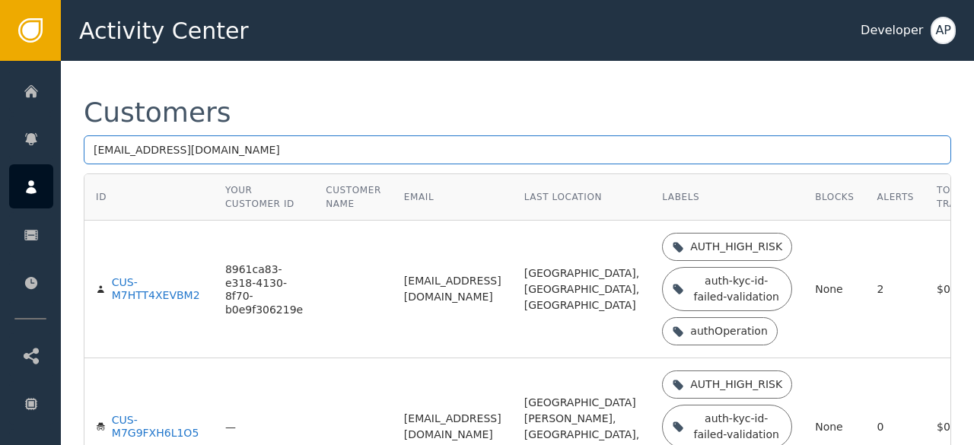
type input "[EMAIL_ADDRESS][DOMAIN_NAME]"
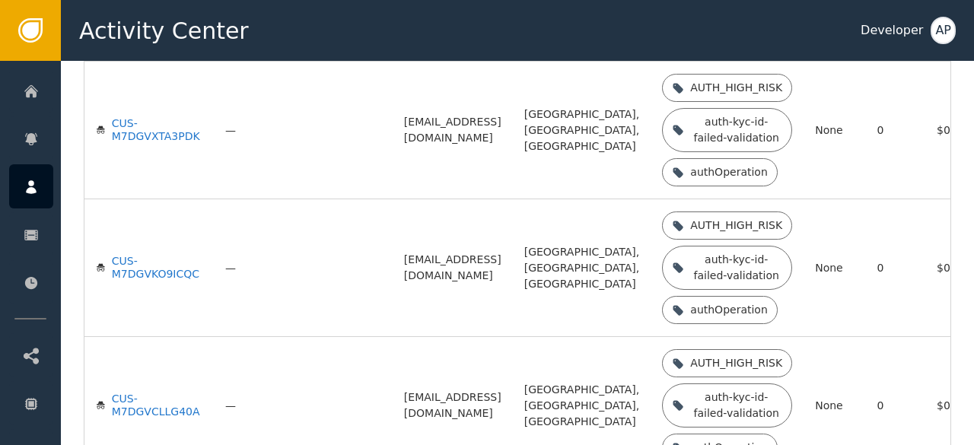
scroll to position [563, 0]
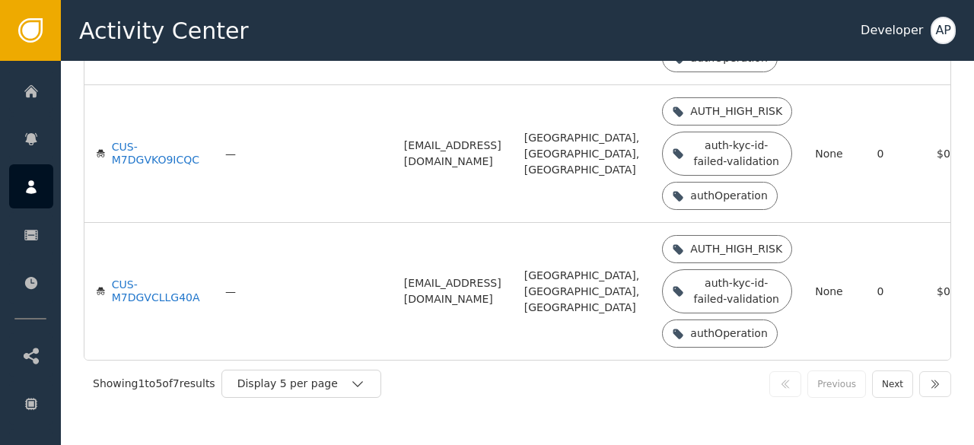
click at [319, 331] on td at bounding box center [353, 291] width 78 height 137
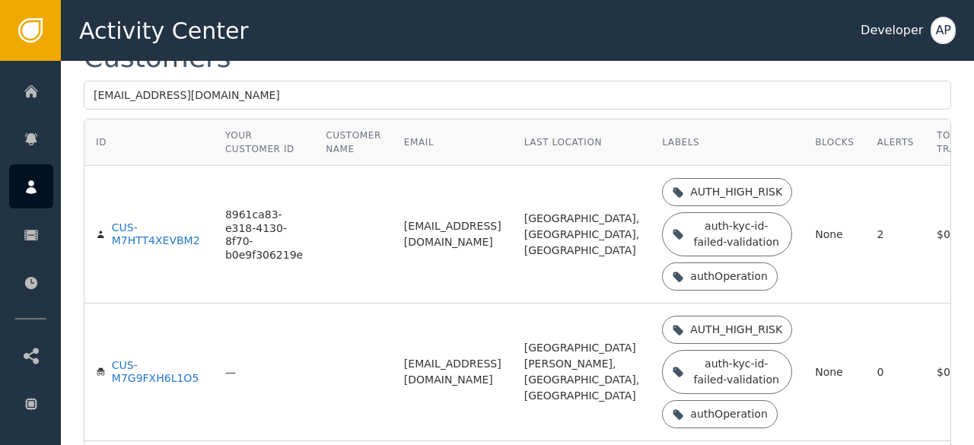
scroll to position [0, 0]
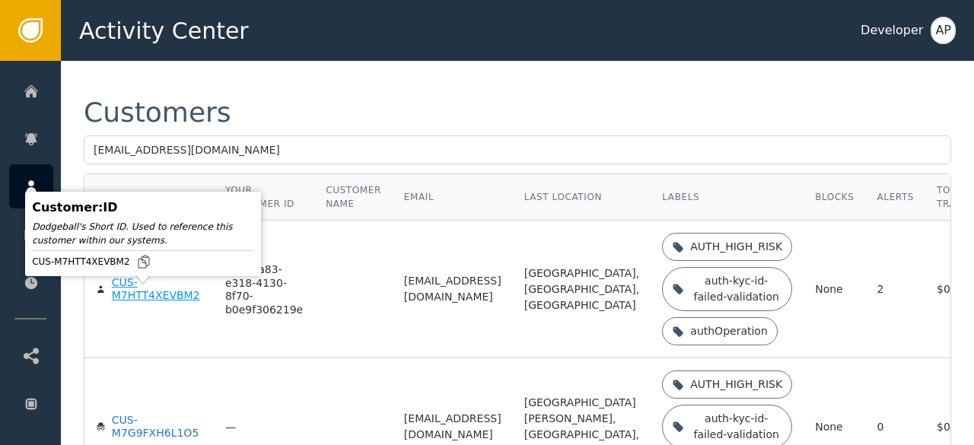
click at [132, 302] on div "CUS-M7HTT4XEVBM2" at bounding box center [157, 289] width 91 height 27
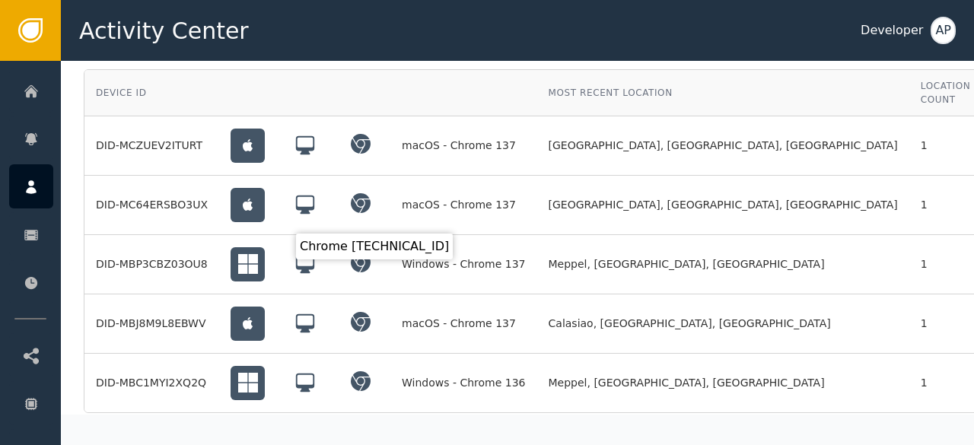
scroll to position [1418, 0]
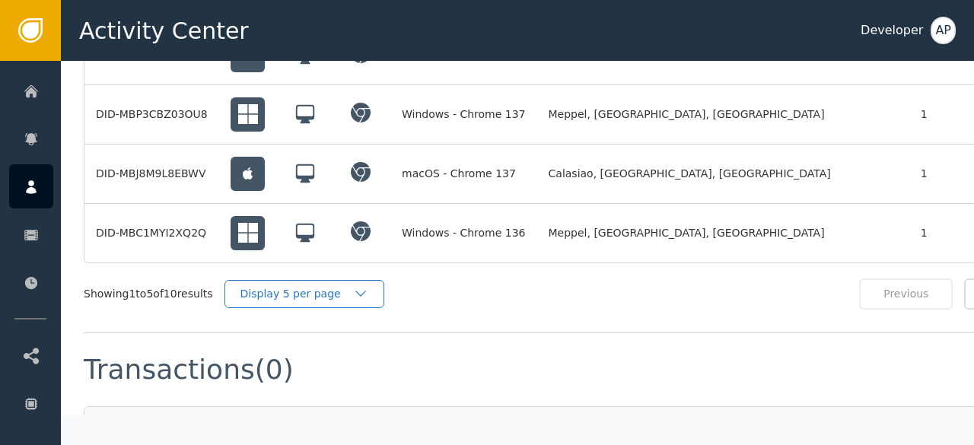
click at [294, 286] on div "Display 5 per page" at bounding box center [296, 294] width 113 height 16
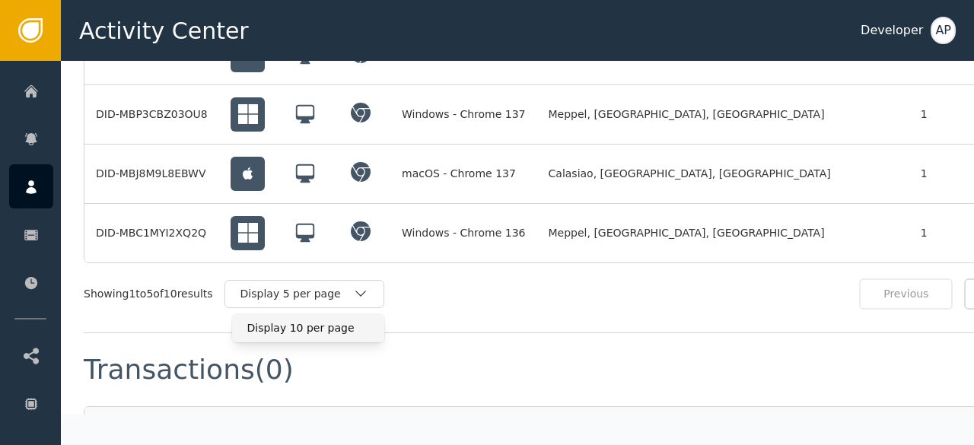
click at [291, 320] on div "Display 10 per page" at bounding box center [308, 328] width 122 height 16
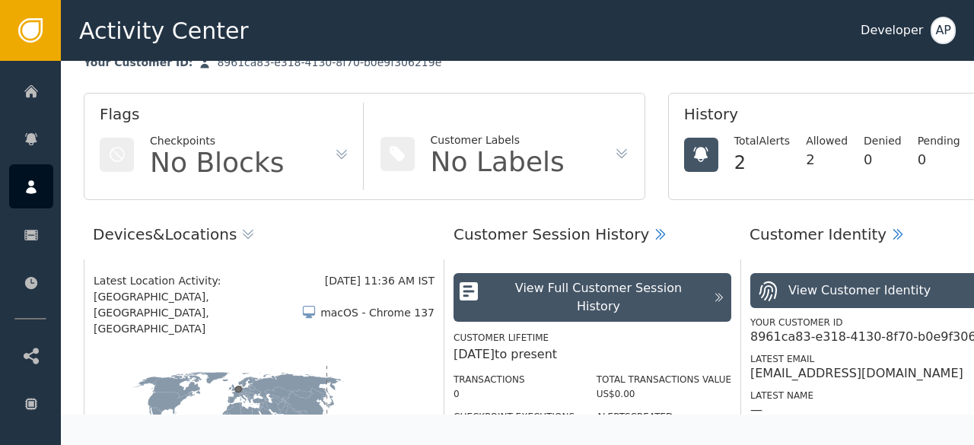
scroll to position [0, 0]
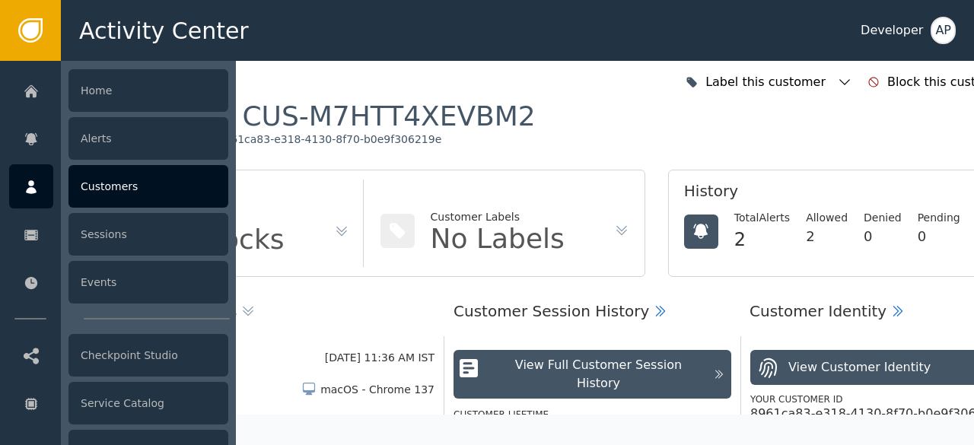
click at [89, 180] on div "Customers" at bounding box center [148, 186] width 160 height 43
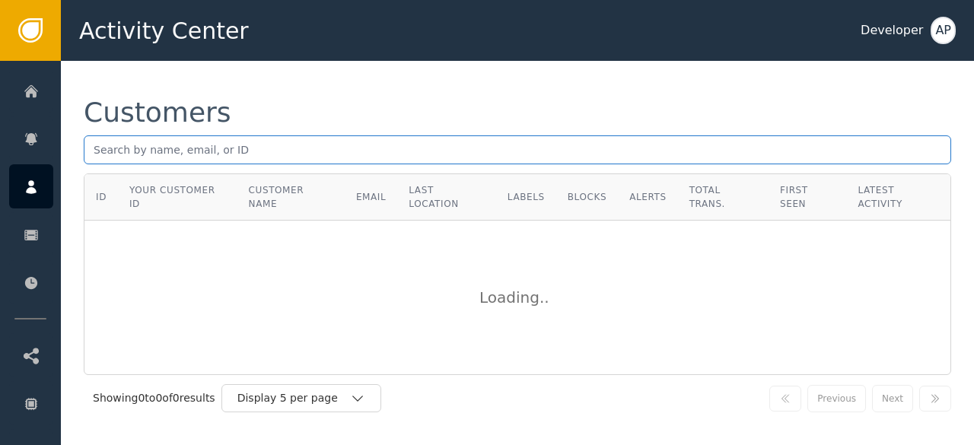
click at [93, 150] on input "text" at bounding box center [517, 149] width 867 height 29
paste input "[EMAIL_ADDRESS][DOMAIN_NAME]"
type input "[EMAIL_ADDRESS][DOMAIN_NAME]"
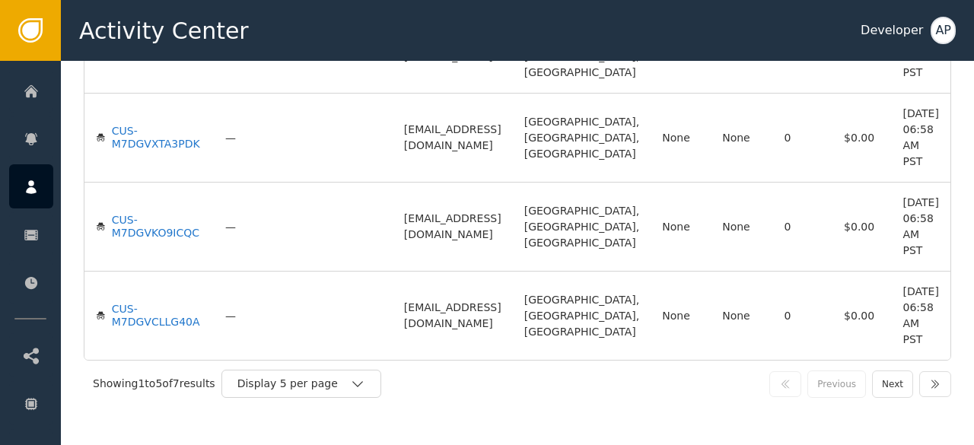
scroll to position [487, 0]
click at [300, 383] on div "Display 5 per page" at bounding box center [293, 384] width 113 height 16
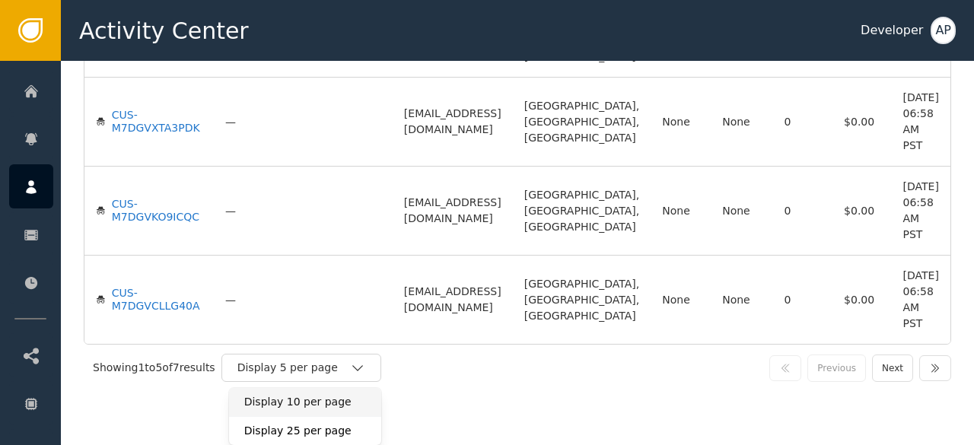
click at [289, 410] on div "Display 10 per page" at bounding box center [305, 402] width 122 height 16
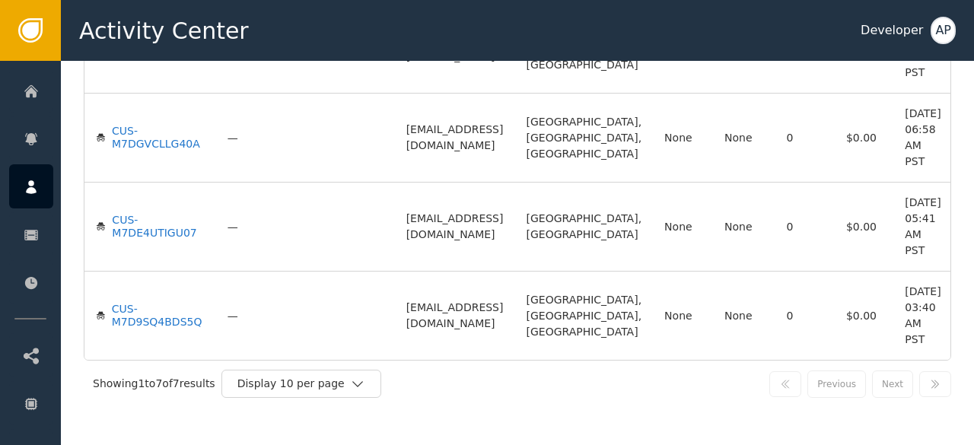
scroll to position [663, 0]
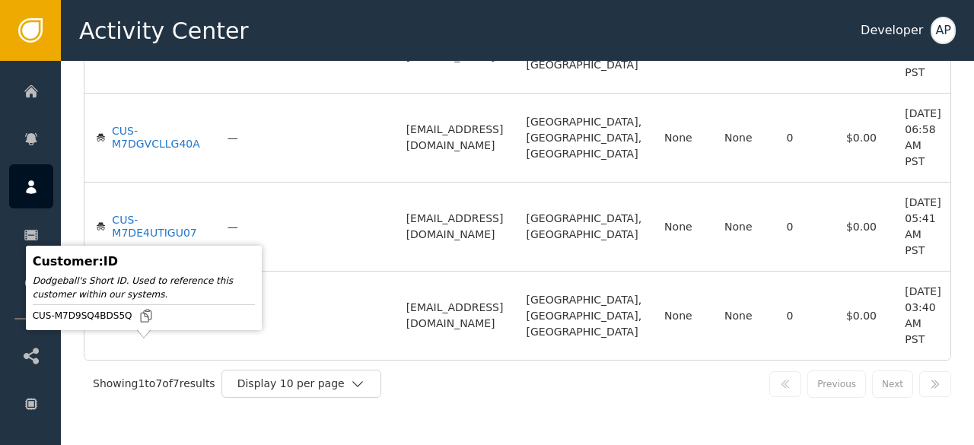
click at [123, 329] on div "CUS-M7D9SQ4BDS5Q" at bounding box center [158, 316] width 93 height 27
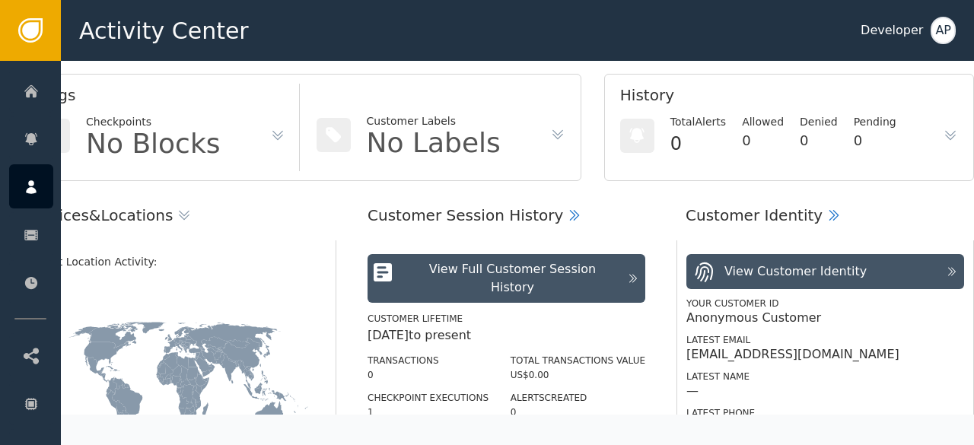
scroll to position [0, 75]
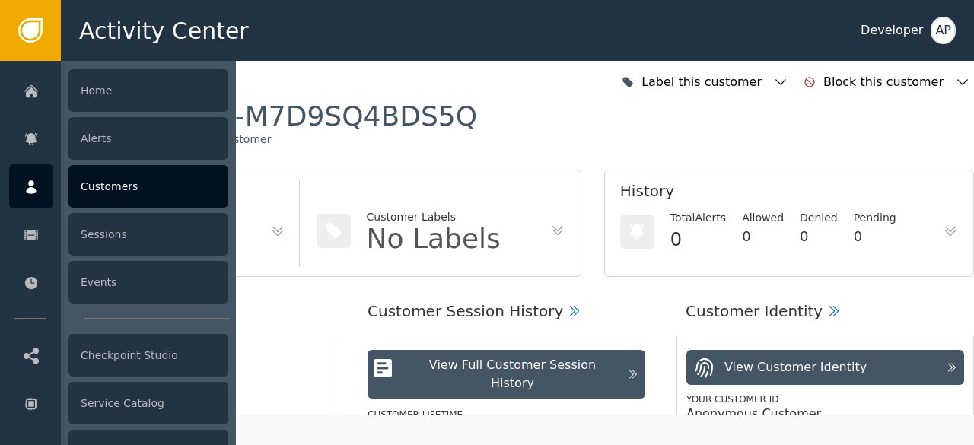
click at [104, 183] on div "Customers" at bounding box center [148, 186] width 160 height 43
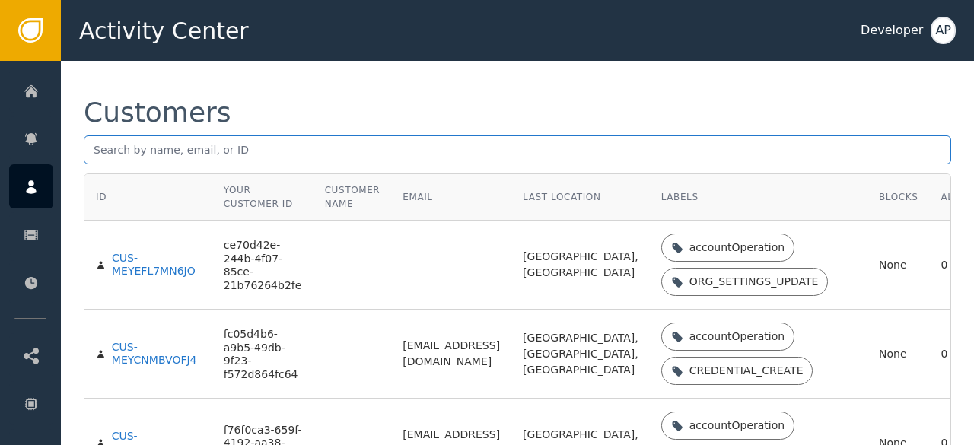
click at [94, 151] on input "text" at bounding box center [517, 149] width 867 height 29
paste input "[EMAIL_ADDRESS][DOMAIN_NAME]"
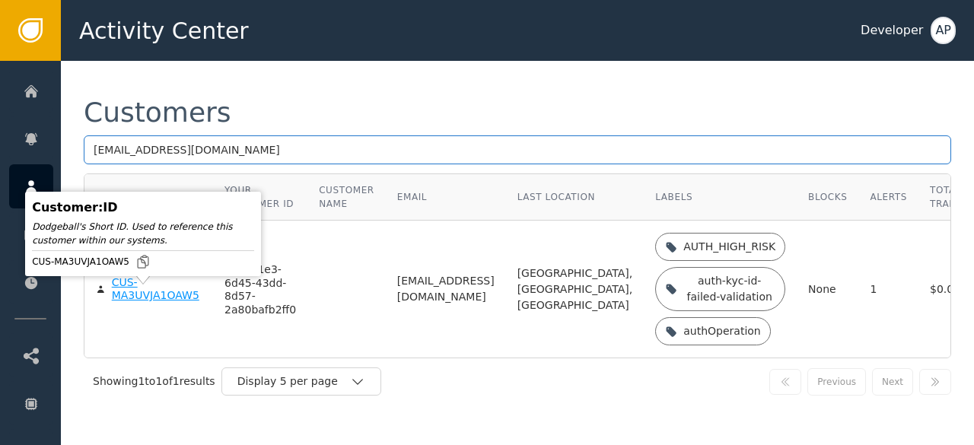
type input "[EMAIL_ADDRESS][DOMAIN_NAME]"
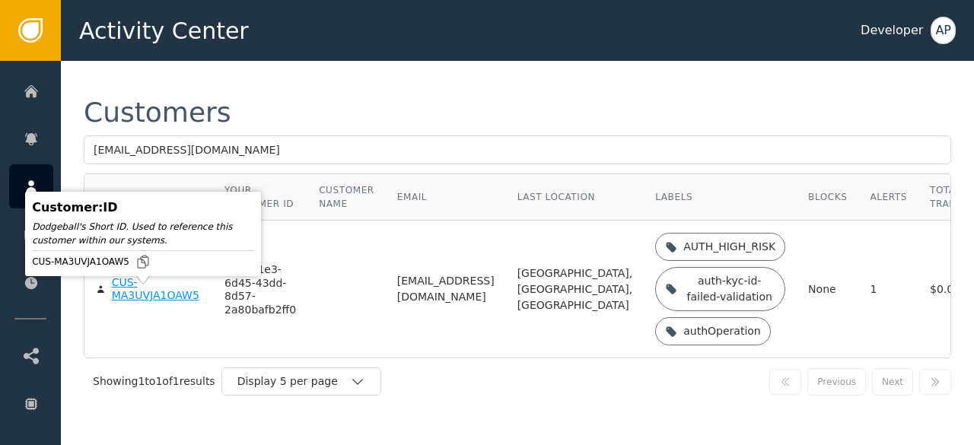
click at [137, 303] on div "CUS-MA3UVJA1OAW5" at bounding box center [157, 289] width 90 height 27
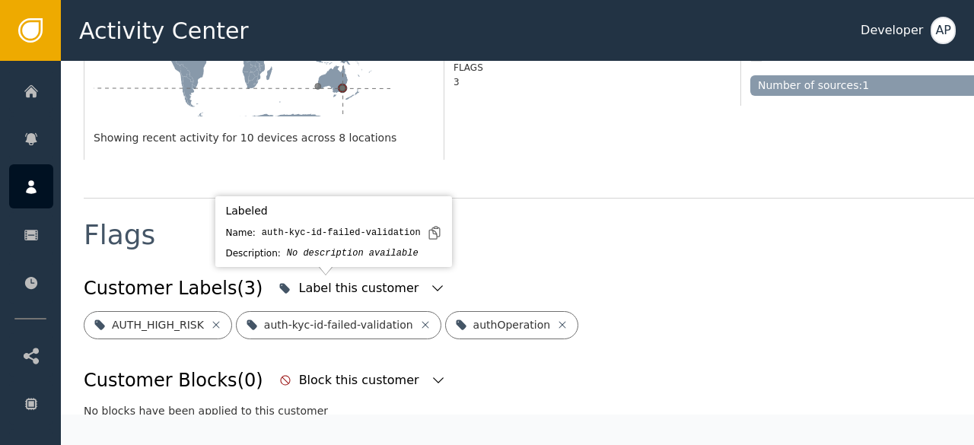
scroll to position [464, 0]
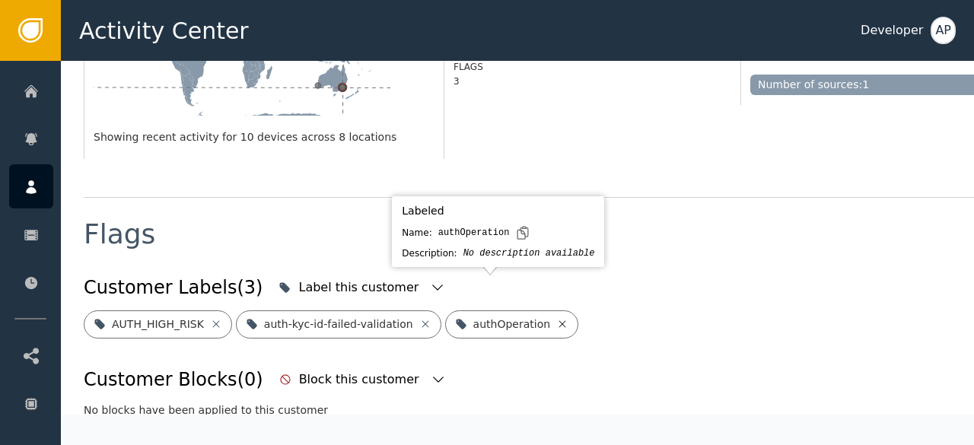
click at [556, 318] on icon at bounding box center [562, 324] width 12 height 12
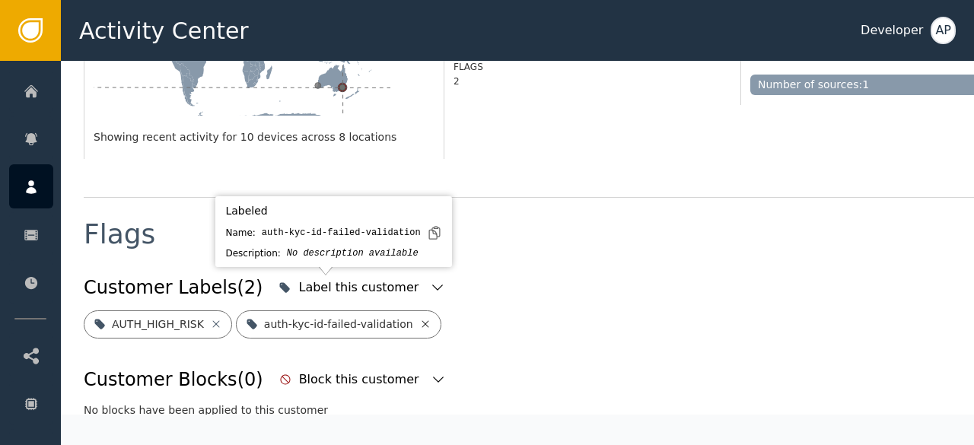
click at [419, 318] on icon at bounding box center [425, 324] width 12 height 12
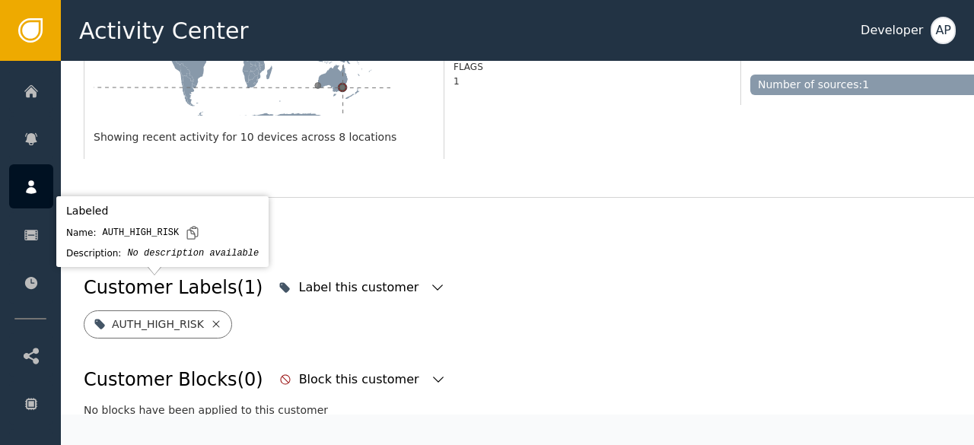
click at [210, 318] on icon at bounding box center [216, 324] width 12 height 12
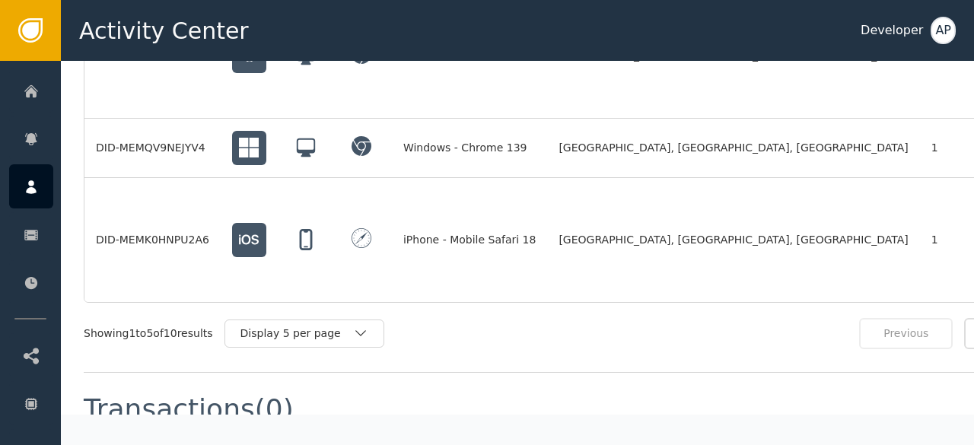
scroll to position [1524, 0]
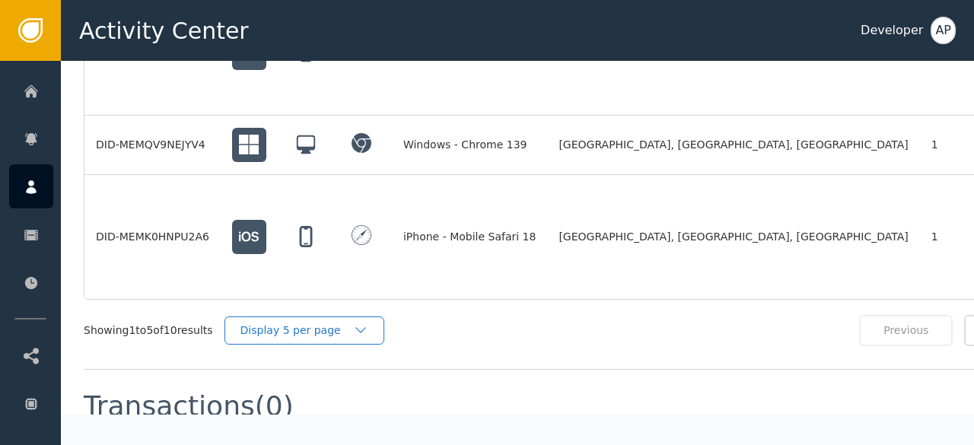
click at [332, 323] on div "Display 5 per page" at bounding box center [296, 331] width 113 height 16
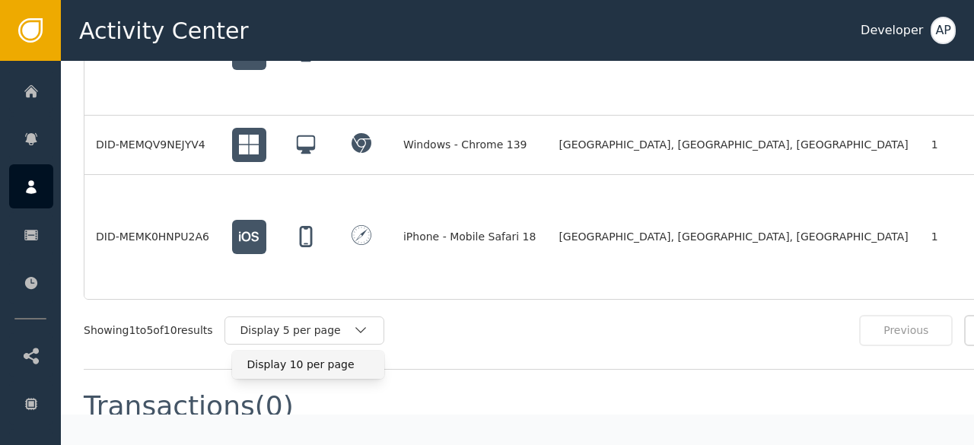
click at [291, 357] on div "Display 10 per page" at bounding box center [308, 365] width 122 height 16
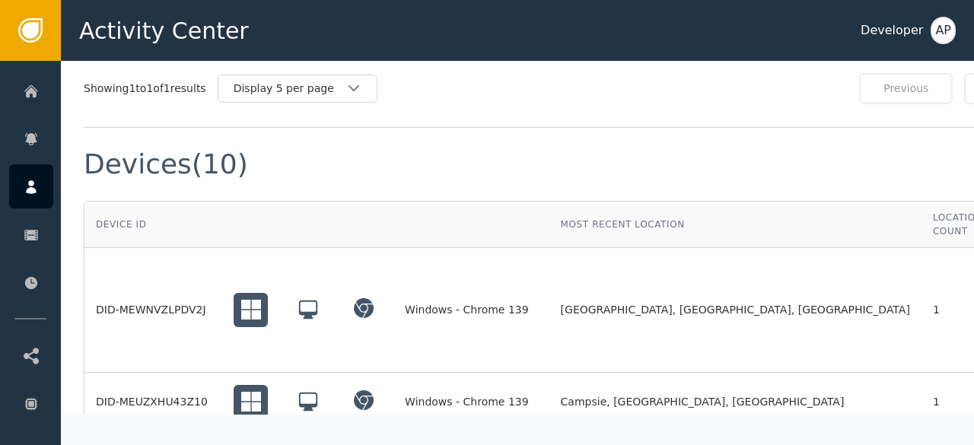
scroll to position [1082, 0]
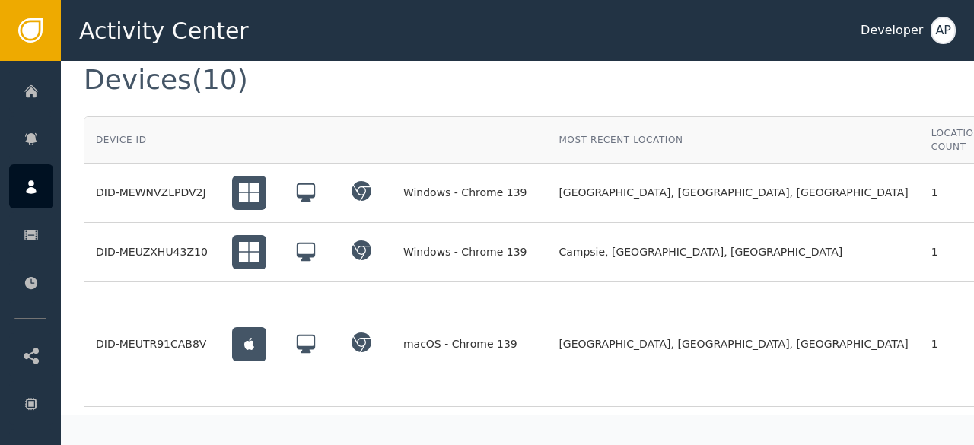
scroll to position [1168, 0]
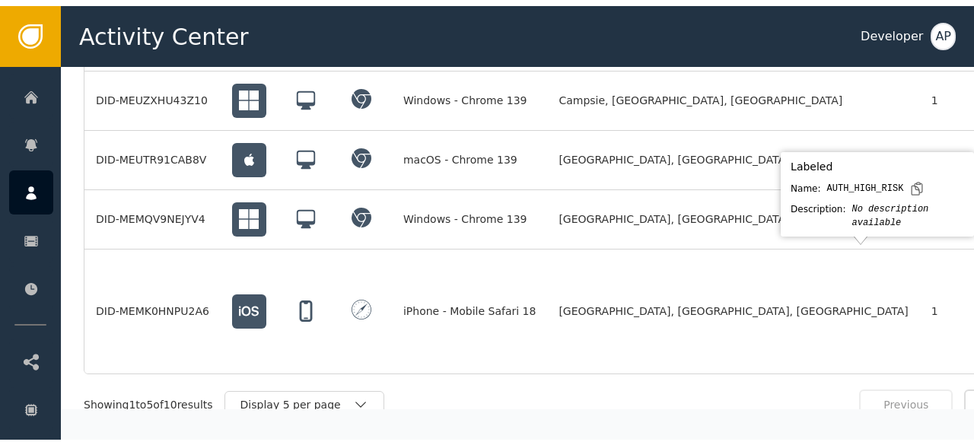
scroll to position [1330, 0]
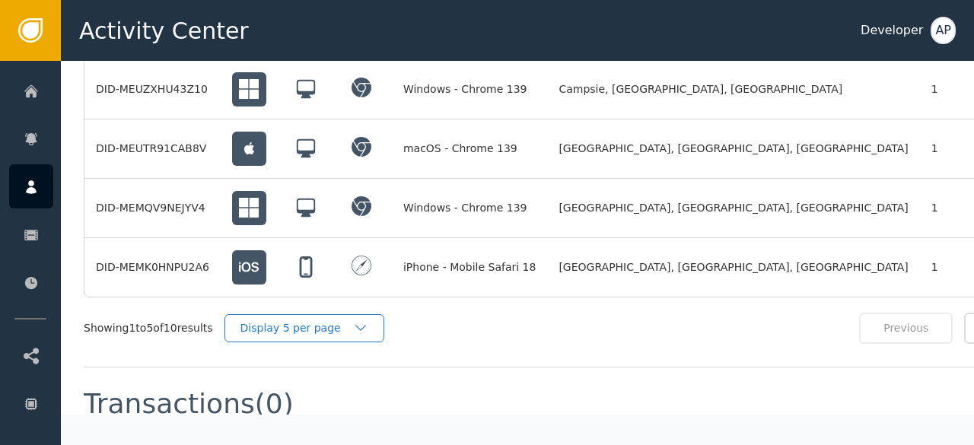
click at [332, 320] on div "Display 5 per page" at bounding box center [296, 328] width 113 height 16
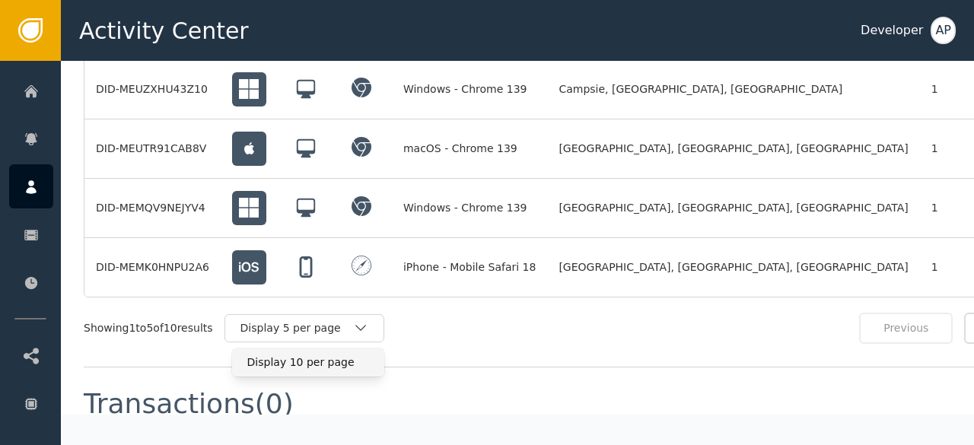
click at [294, 354] on div "Display 10 per page" at bounding box center [308, 362] width 122 height 16
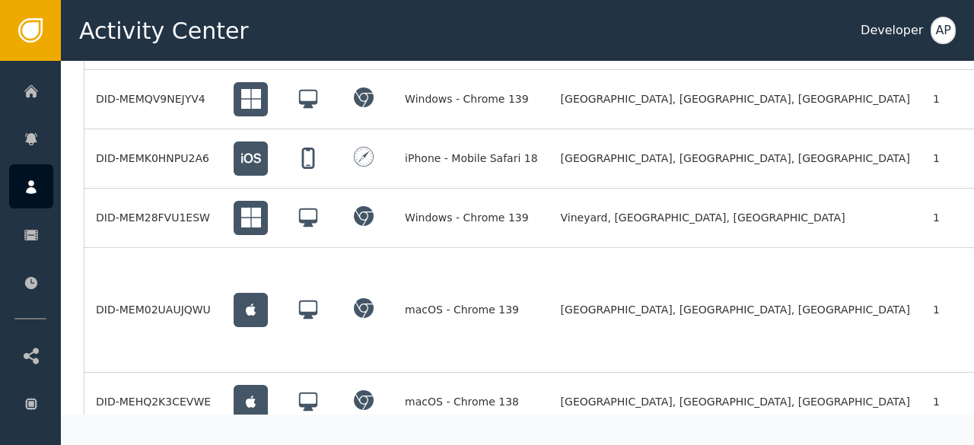
scroll to position [1442, 0]
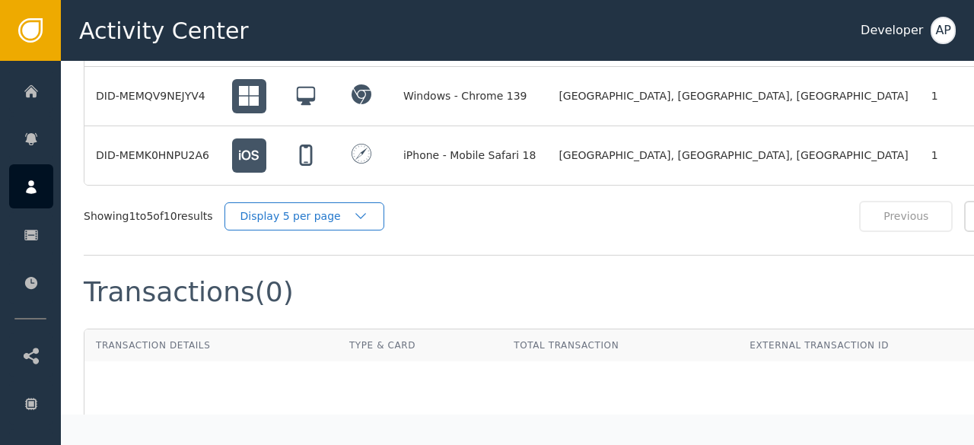
click at [301, 202] on div "Display 5 per page" at bounding box center [304, 216] width 160 height 28
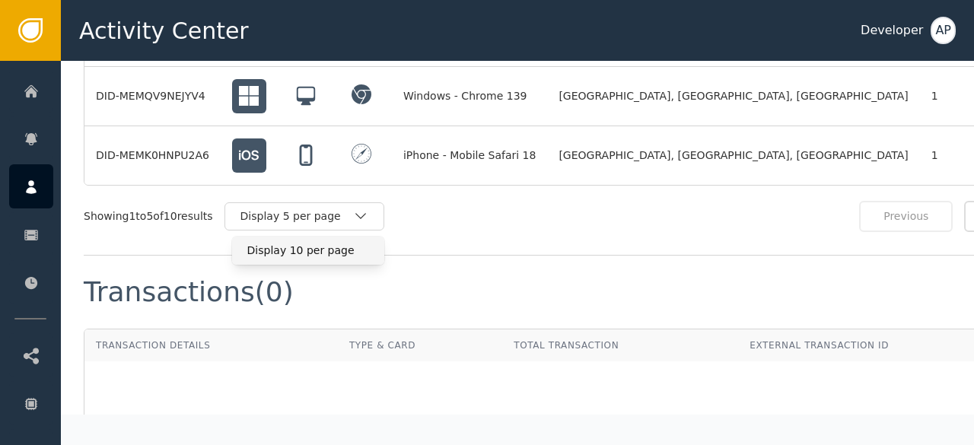
click at [281, 243] on div "Display 10 per page" at bounding box center [308, 251] width 122 height 16
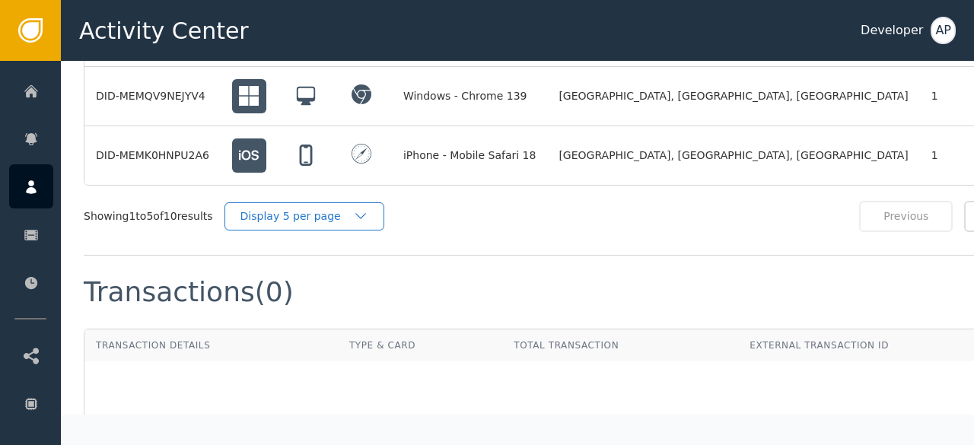
click at [323, 208] on div "Display 5 per page" at bounding box center [296, 216] width 113 height 16
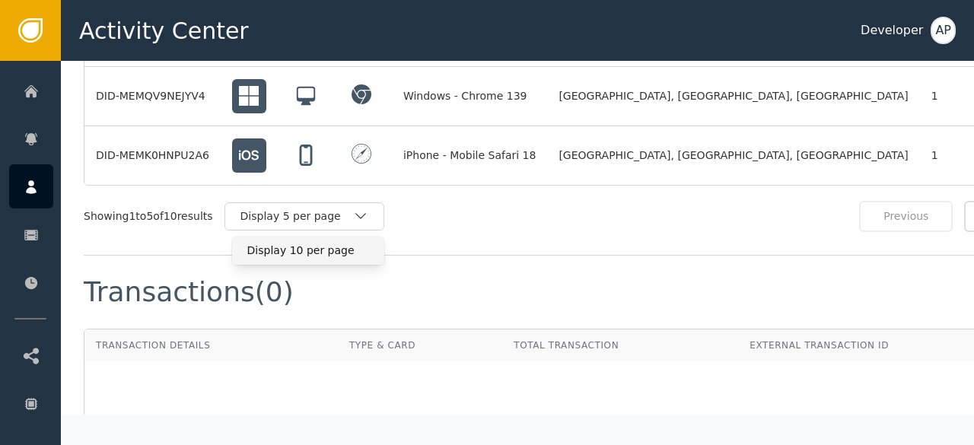
click at [295, 243] on div "Display 10 per page" at bounding box center [308, 251] width 122 height 16
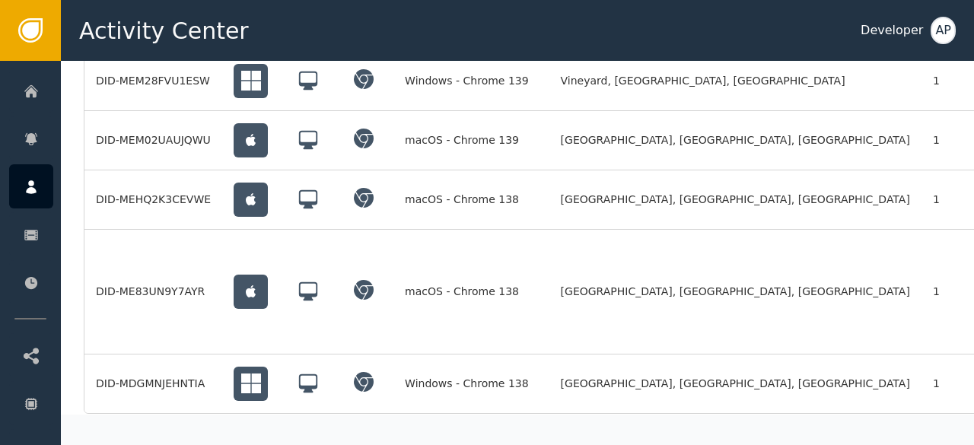
scroll to position [1577, 0]
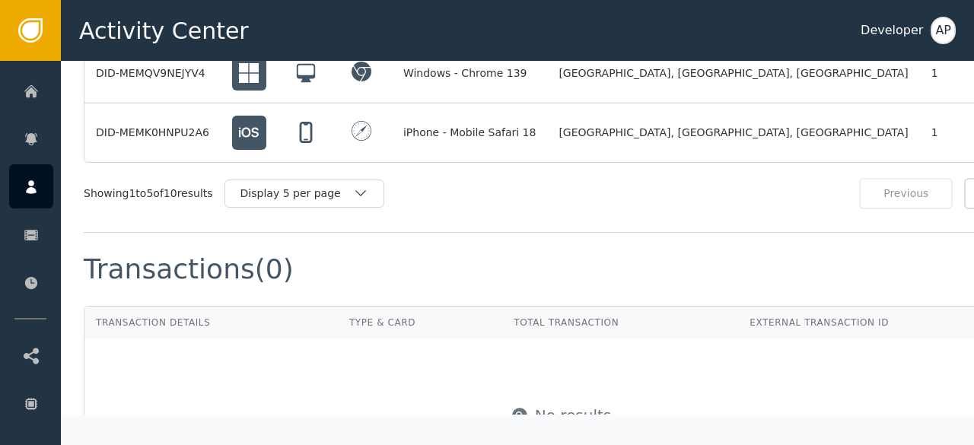
scroll to position [1463, 0]
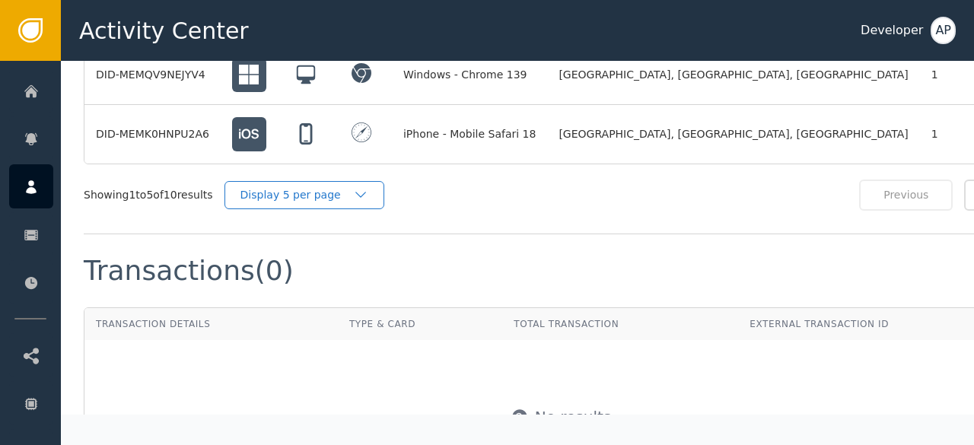
click at [335, 187] on div "Display 5 per page" at bounding box center [296, 195] width 113 height 16
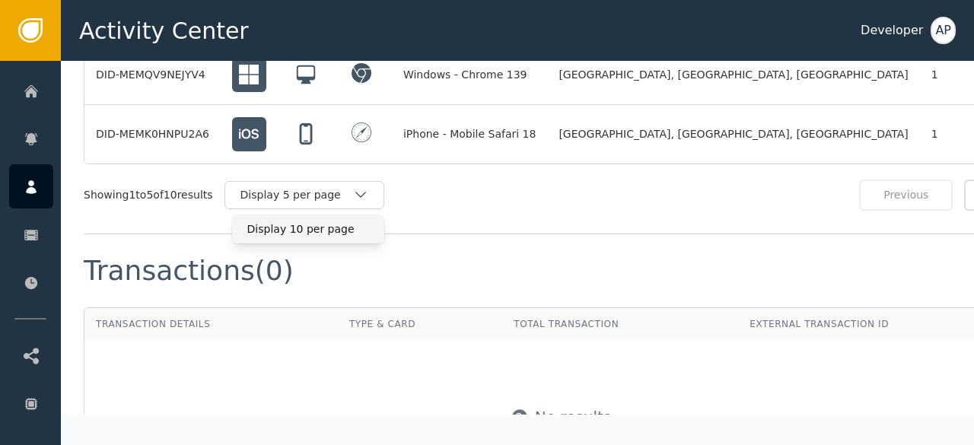
click at [292, 221] on div "Display 10 per page" at bounding box center [308, 229] width 122 height 16
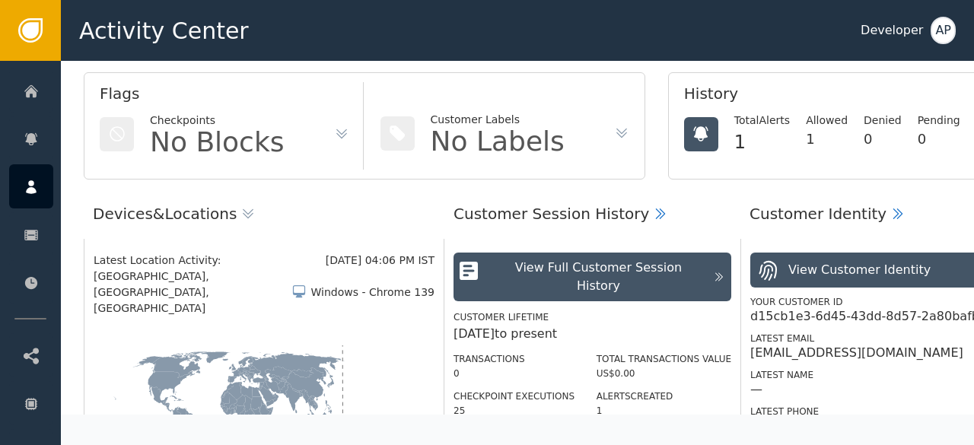
scroll to position [95, 0]
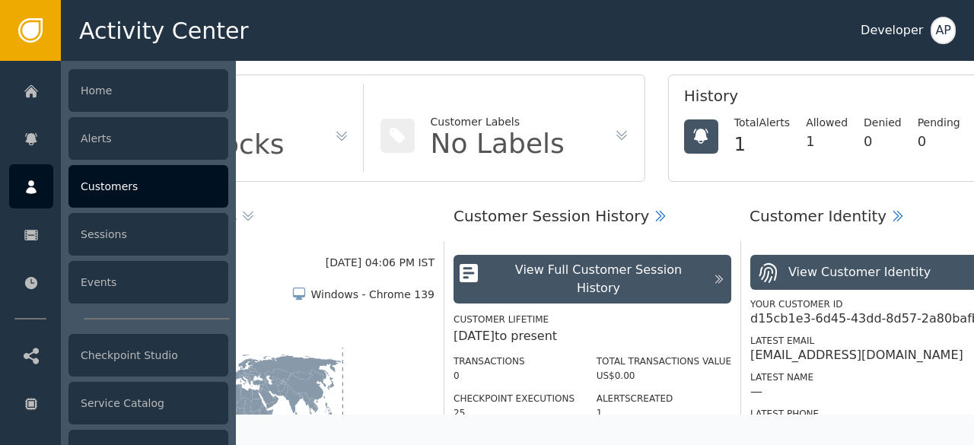
click at [98, 183] on div "Customers" at bounding box center [148, 186] width 160 height 43
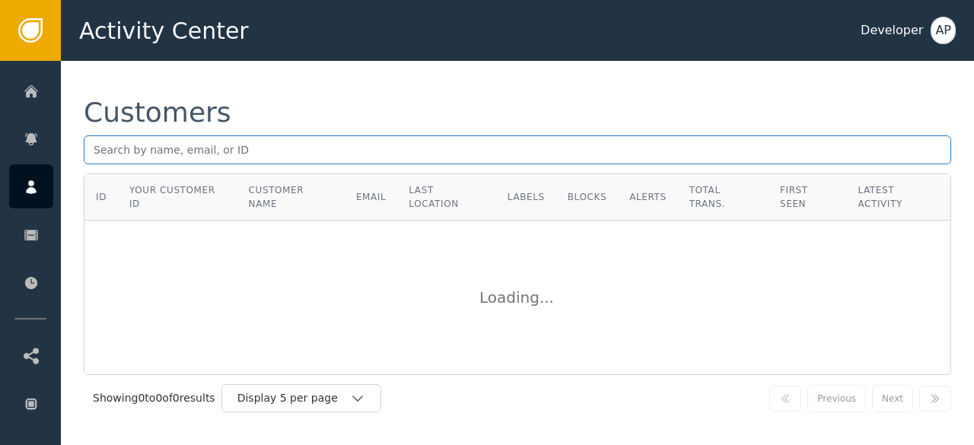
click at [95, 148] on input "text" at bounding box center [517, 149] width 867 height 29
paste input "[EMAIL_ADDRESS][DOMAIN_NAME]"
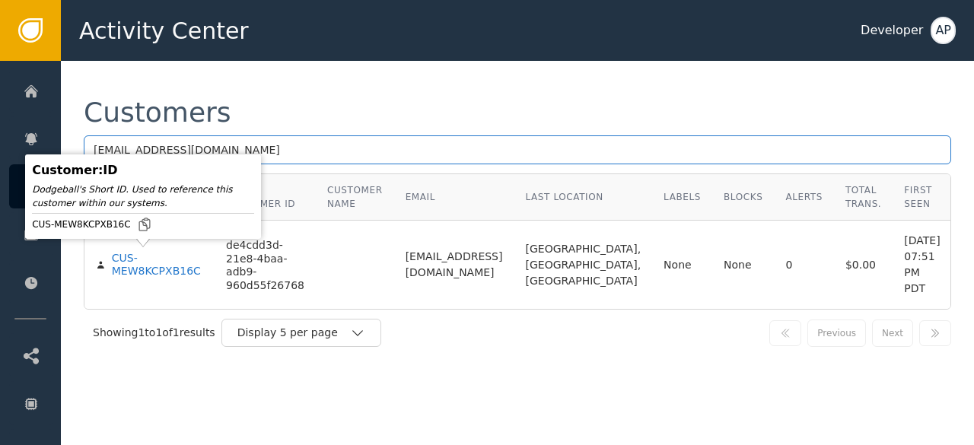
type input "[EMAIL_ADDRESS][DOMAIN_NAME]"
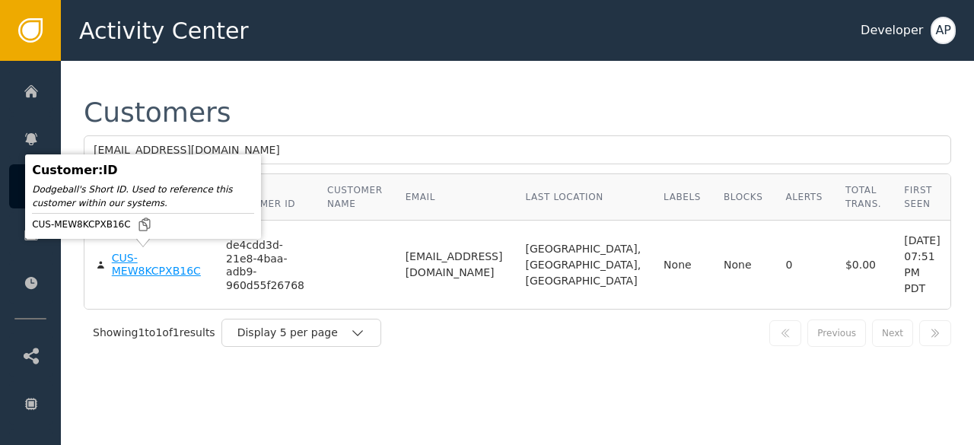
click at [138, 261] on div "CUS-MEW8KCPXB16C" at bounding box center [157, 265] width 91 height 27
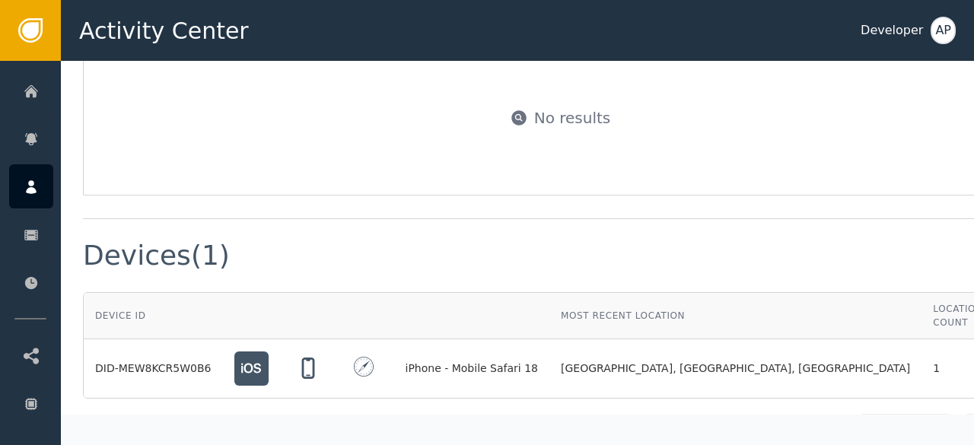
scroll to position [1089, 1]
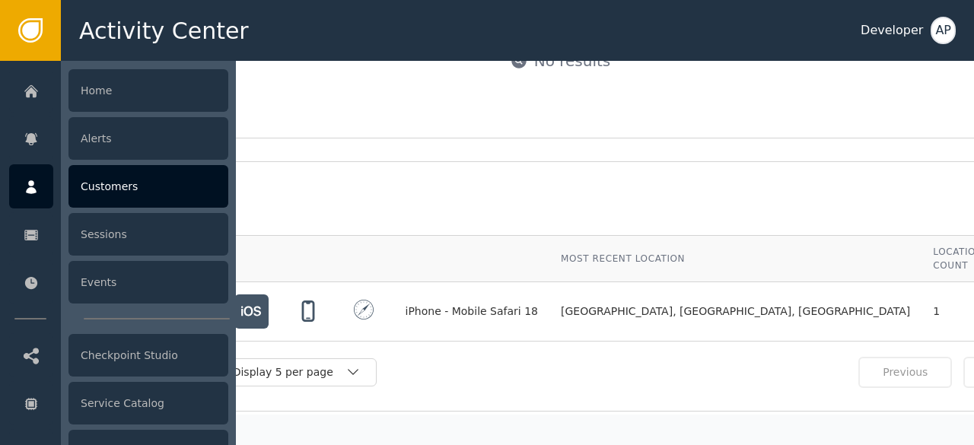
click at [89, 183] on div "Customers" at bounding box center [148, 186] width 160 height 43
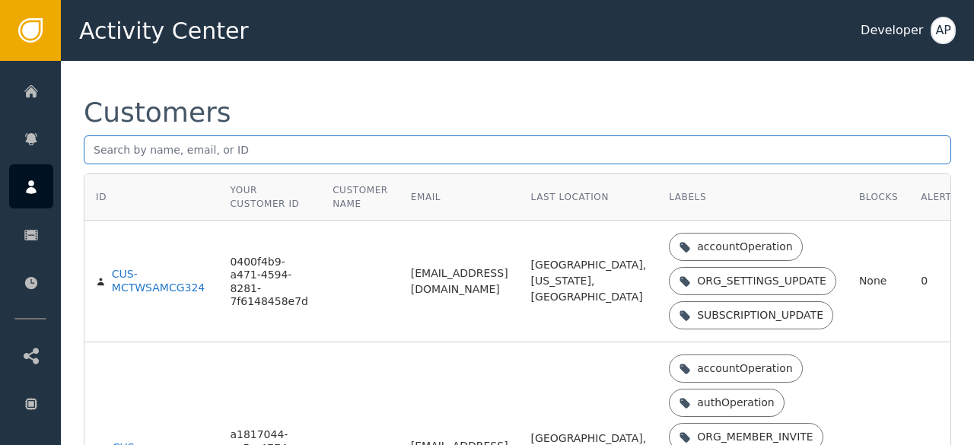
click at [91, 154] on input "text" at bounding box center [517, 149] width 867 height 29
paste input "[EMAIL_ADDRESS][DOMAIN_NAME]."
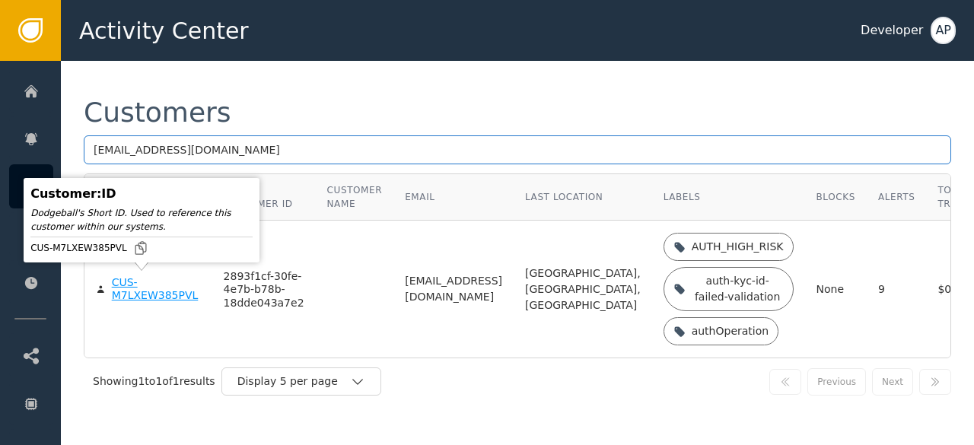
type input "[EMAIL_ADDRESS][DOMAIN_NAME]"
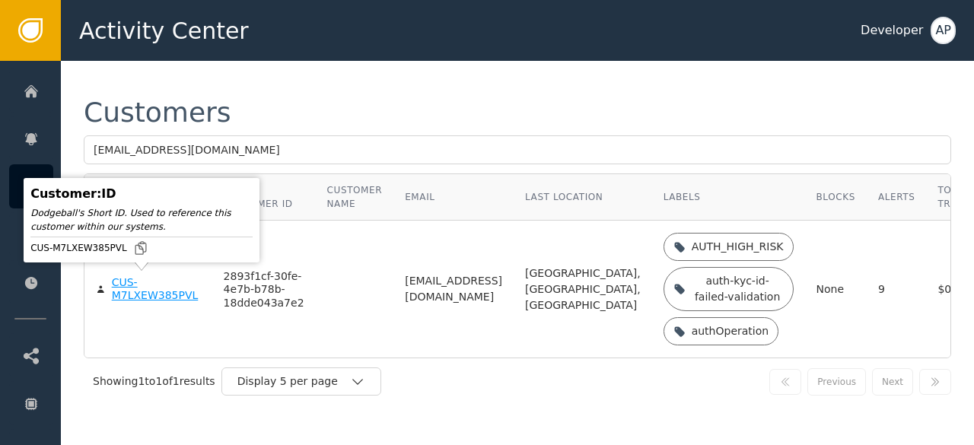
click at [122, 285] on div "CUS-M7LXEW385PVL" at bounding box center [156, 289] width 89 height 27
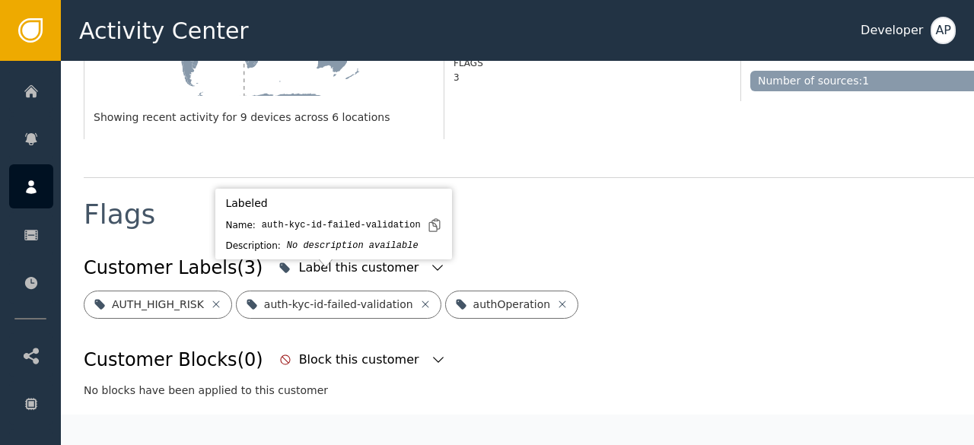
scroll to position [475, 0]
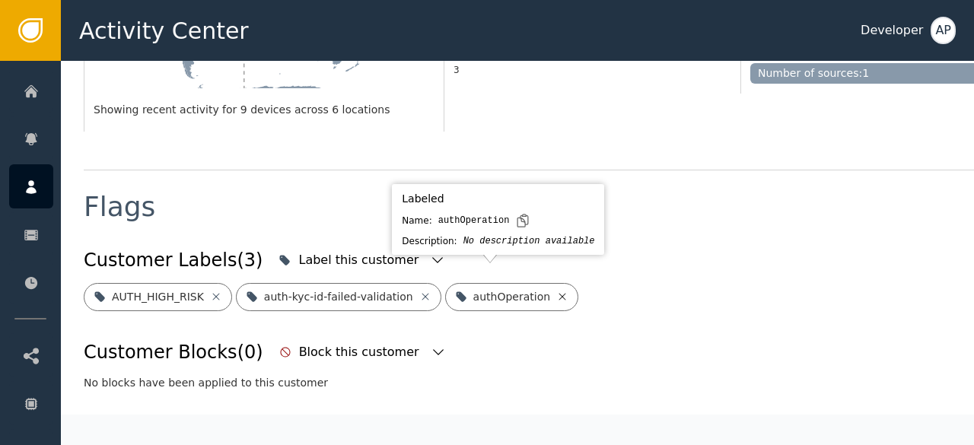
click at [556, 291] on icon at bounding box center [562, 297] width 12 height 12
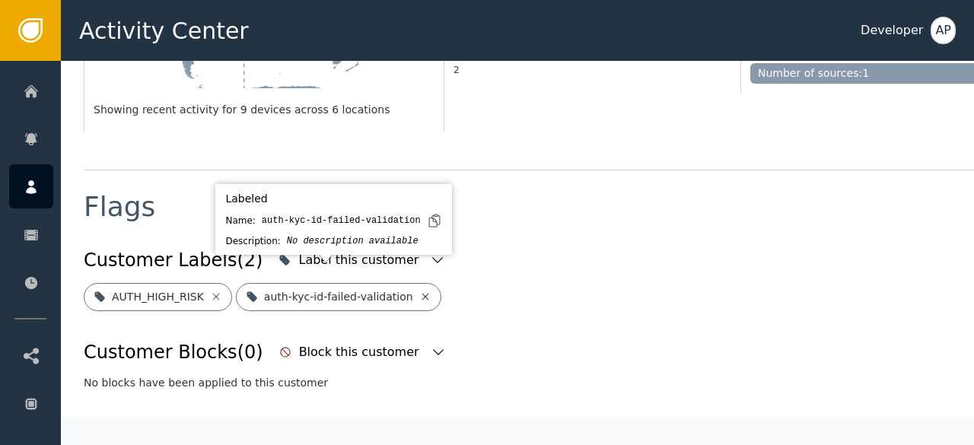
click at [419, 291] on icon at bounding box center [425, 297] width 12 height 12
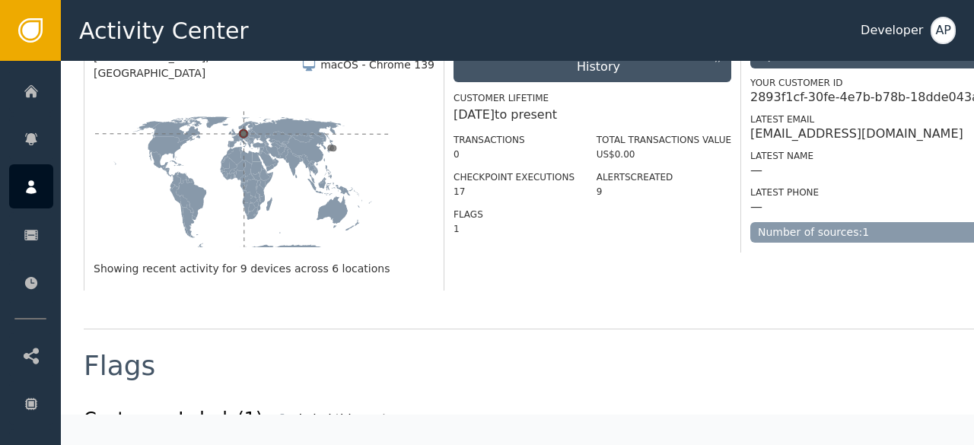
scroll to position [490, 0]
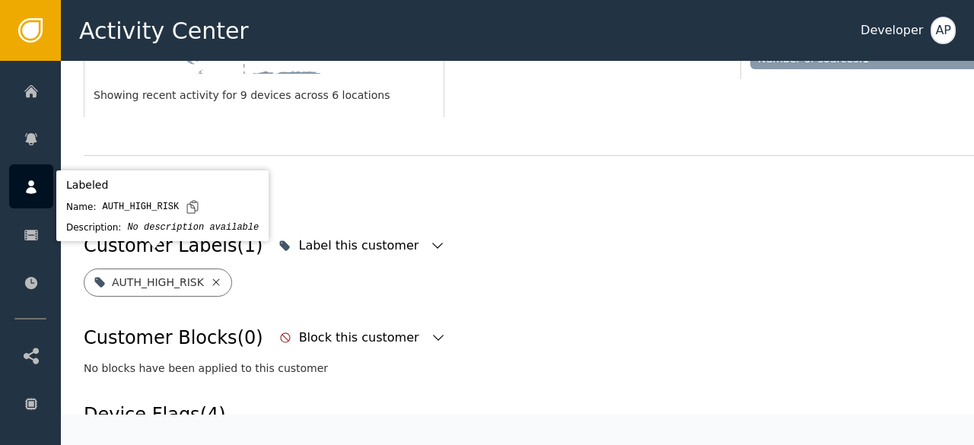
click at [210, 276] on icon at bounding box center [216, 282] width 12 height 12
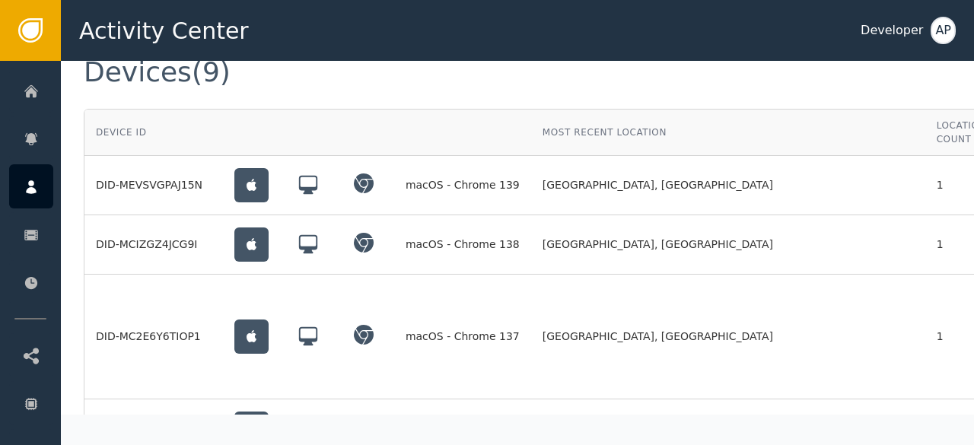
scroll to position [1412, 0]
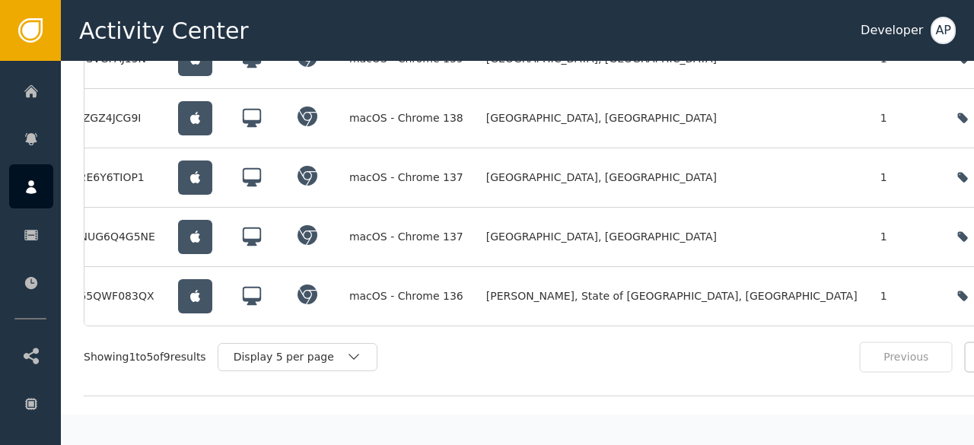
scroll to position [1499, 0]
click at [327, 348] on div "Display 5 per page" at bounding box center [290, 356] width 113 height 16
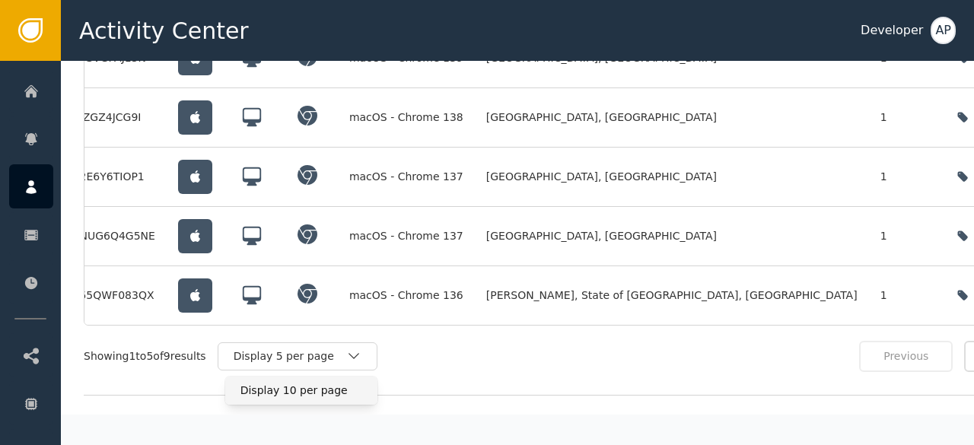
click at [304, 383] on div "Display 10 per page" at bounding box center [301, 391] width 122 height 16
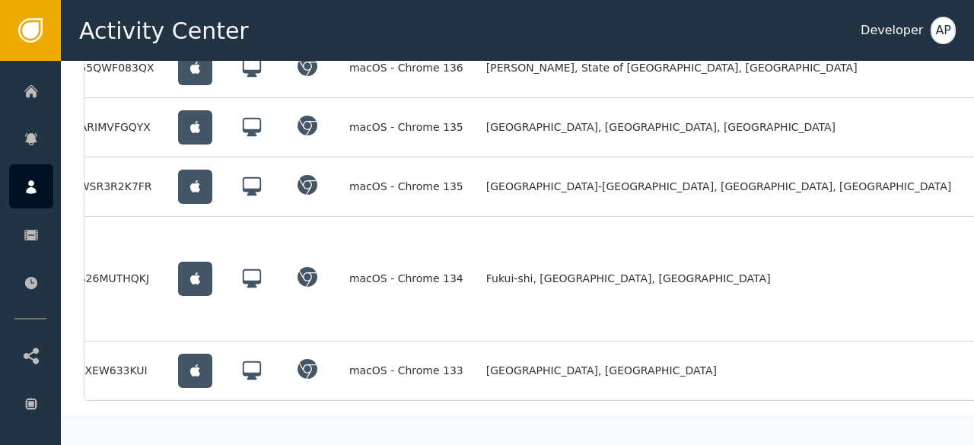
scroll to position [1727, 0]
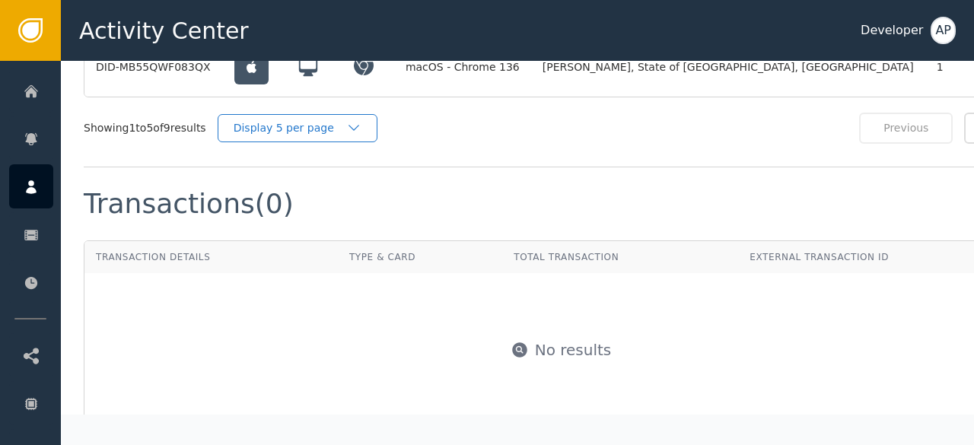
click at [300, 120] on div "Display 5 per page" at bounding box center [290, 128] width 113 height 16
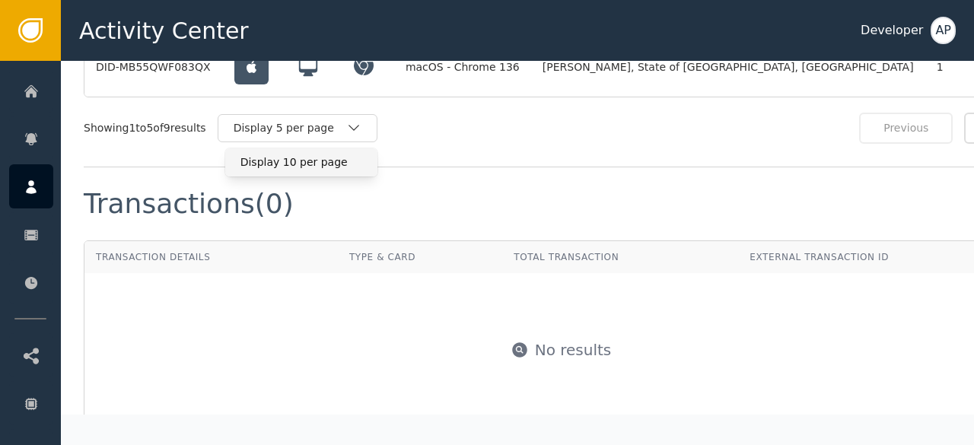
click at [291, 154] on div "Display 10 per page" at bounding box center [301, 162] width 122 height 16
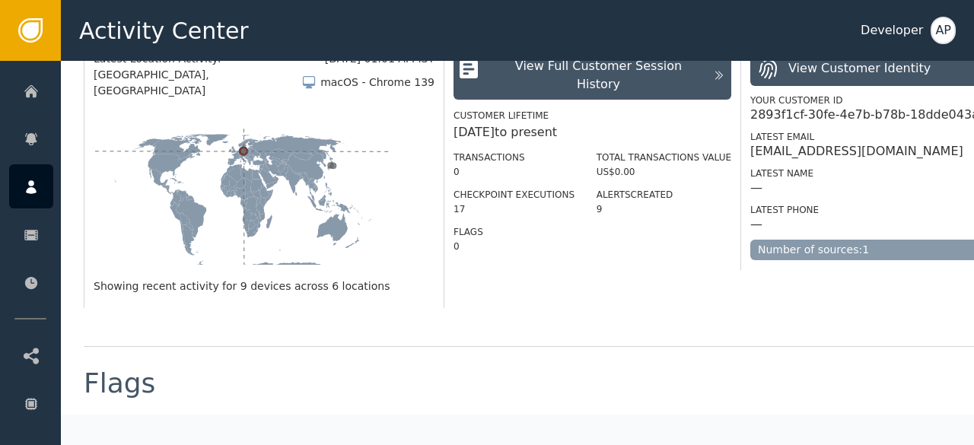
scroll to position [0, 0]
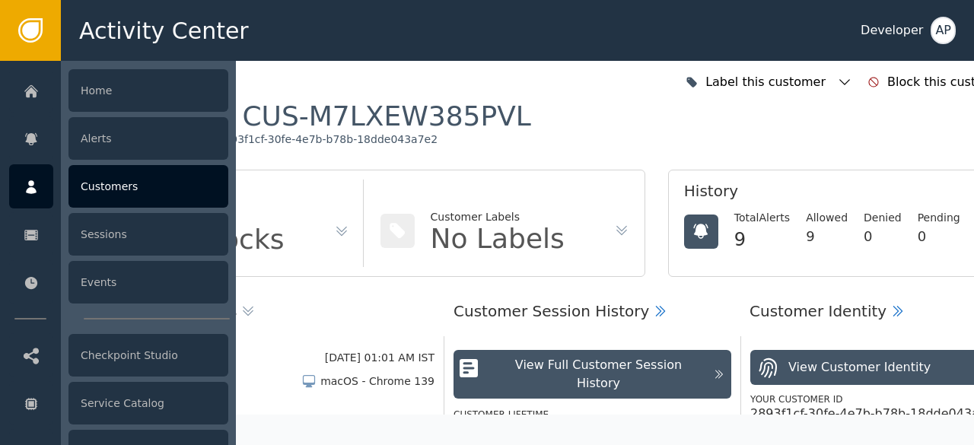
click at [92, 185] on div "Customers" at bounding box center [148, 186] width 160 height 43
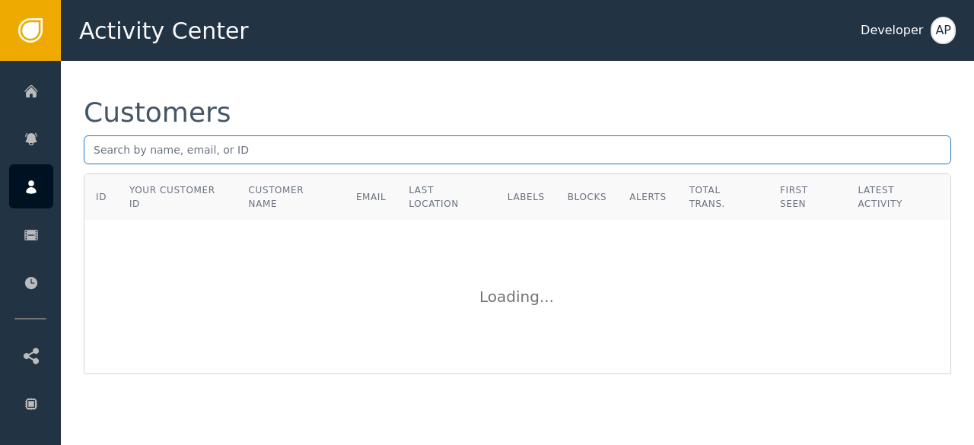
click at [96, 151] on input "text" at bounding box center [517, 149] width 867 height 29
paste input "[PERSON_NAME][EMAIL_ADDRESS][DOMAIN_NAME]"
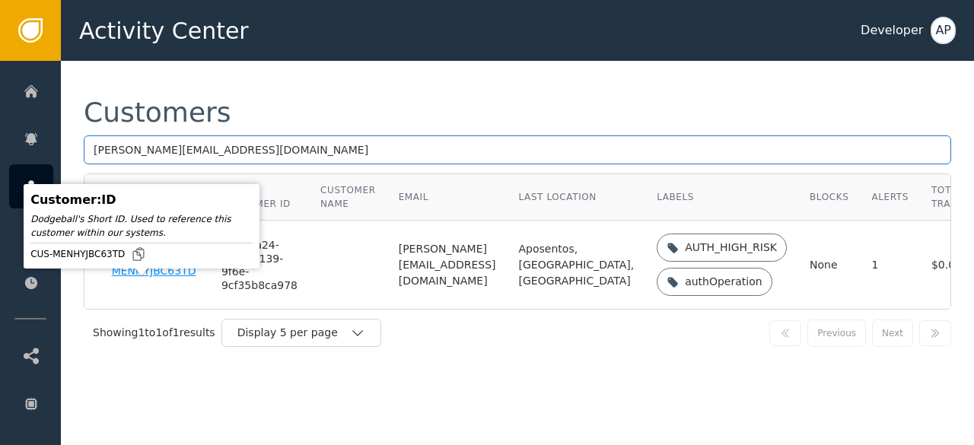
type input "[PERSON_NAME][EMAIL_ADDRESS][DOMAIN_NAME]"
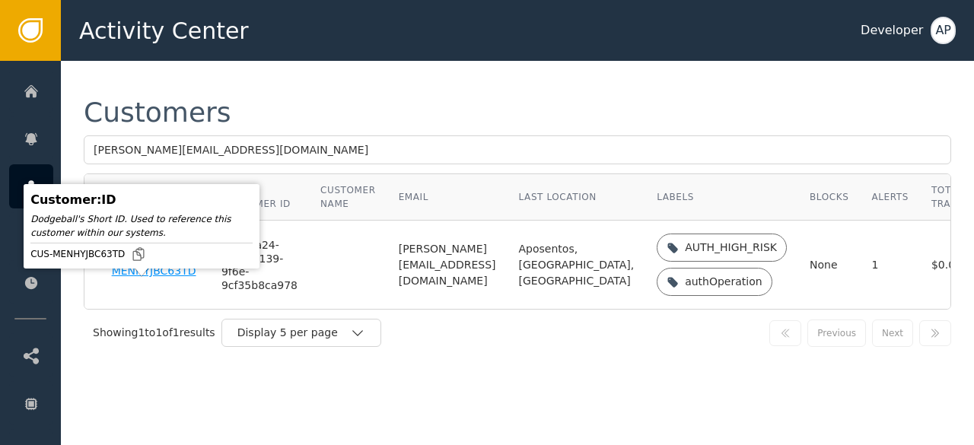
click at [120, 278] on div "CUS-MENHYJBC63TD" at bounding box center [155, 265] width 87 height 27
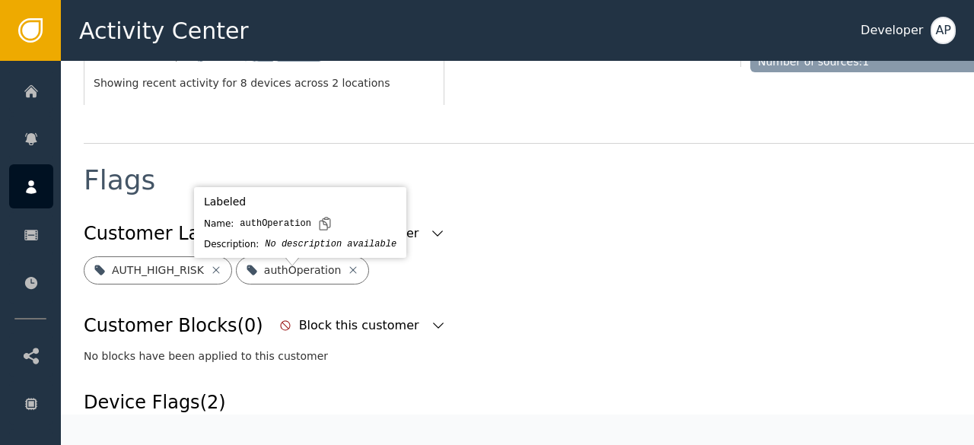
scroll to position [503, 0]
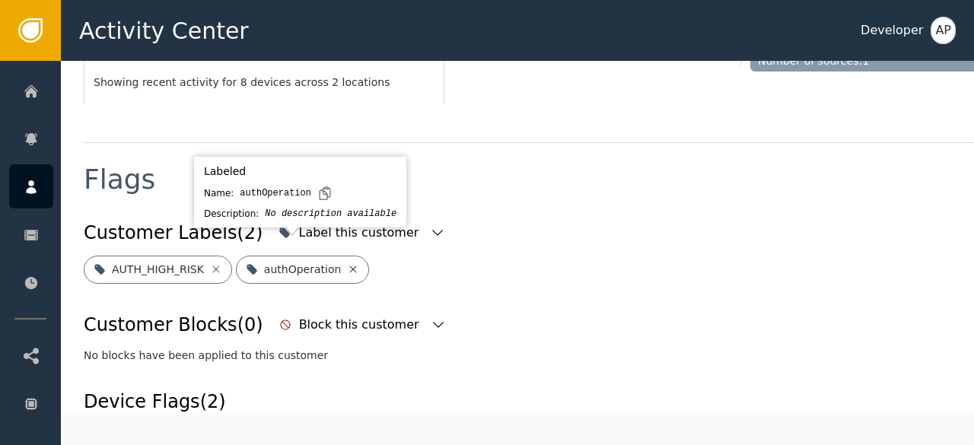
click at [350, 265] on icon at bounding box center [353, 268] width 7 height 7
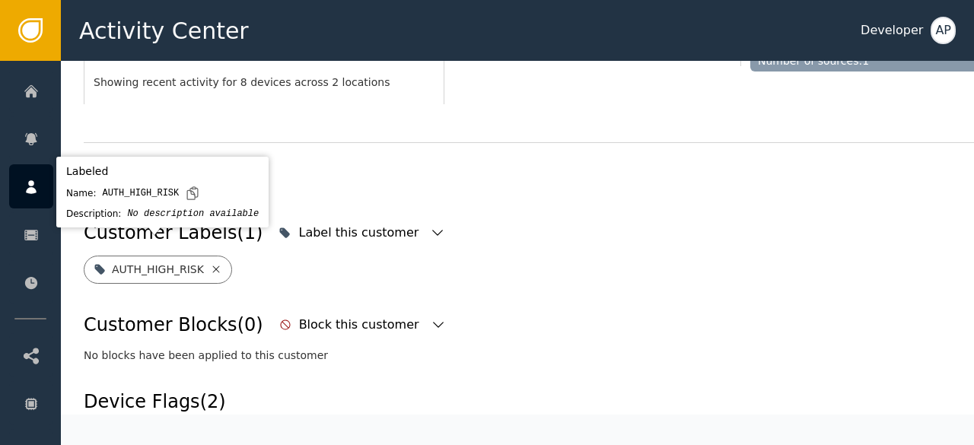
click at [210, 263] on icon at bounding box center [216, 269] width 12 height 12
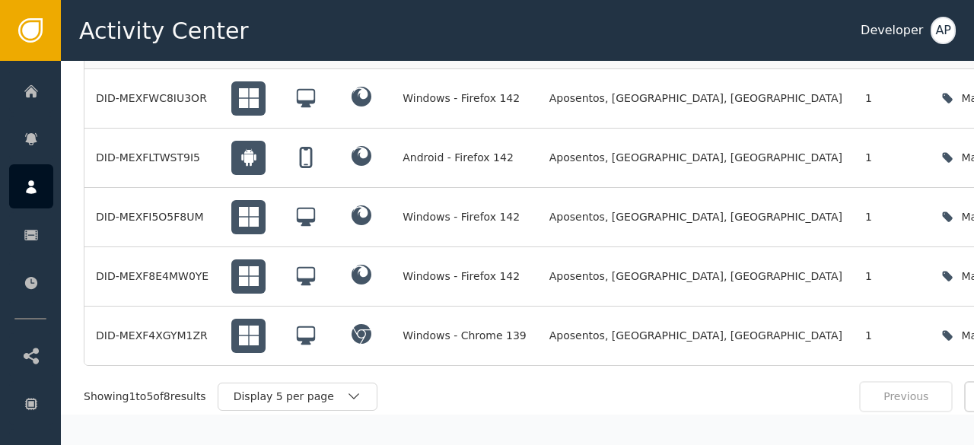
scroll to position [1250, 0]
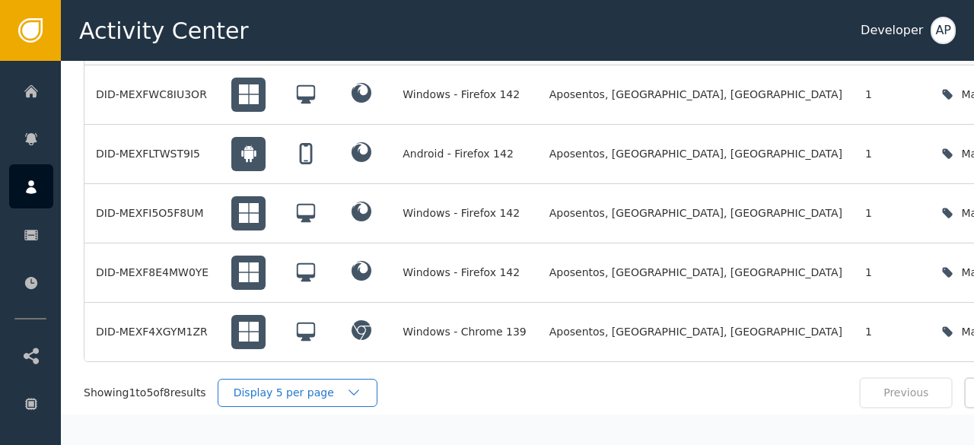
click at [297, 385] on div "Display 5 per page" at bounding box center [290, 393] width 113 height 16
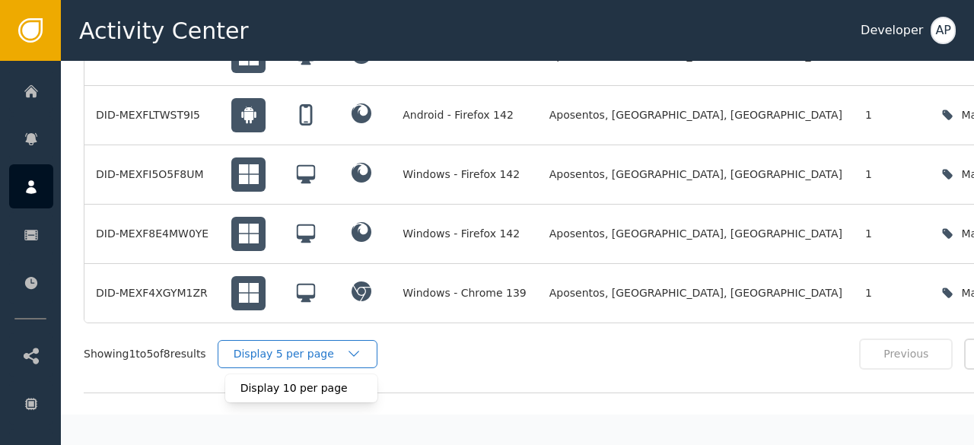
scroll to position [1290, 0]
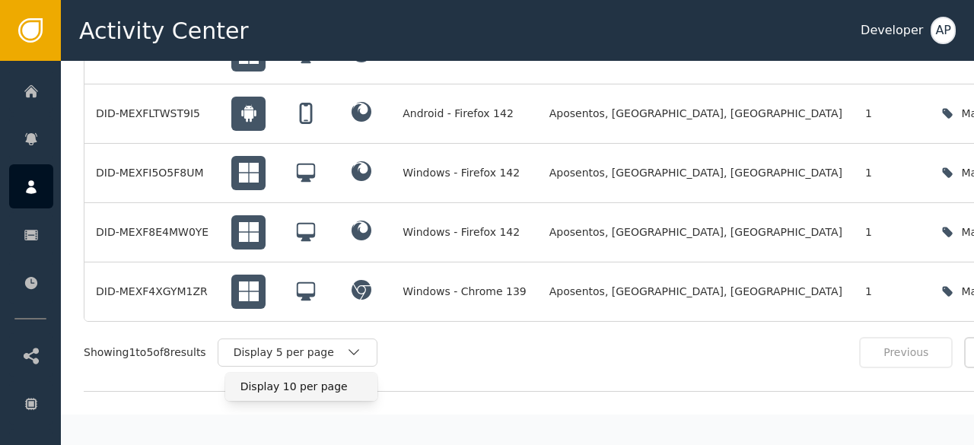
click at [297, 379] on div "Display 10 per page" at bounding box center [301, 387] width 122 height 16
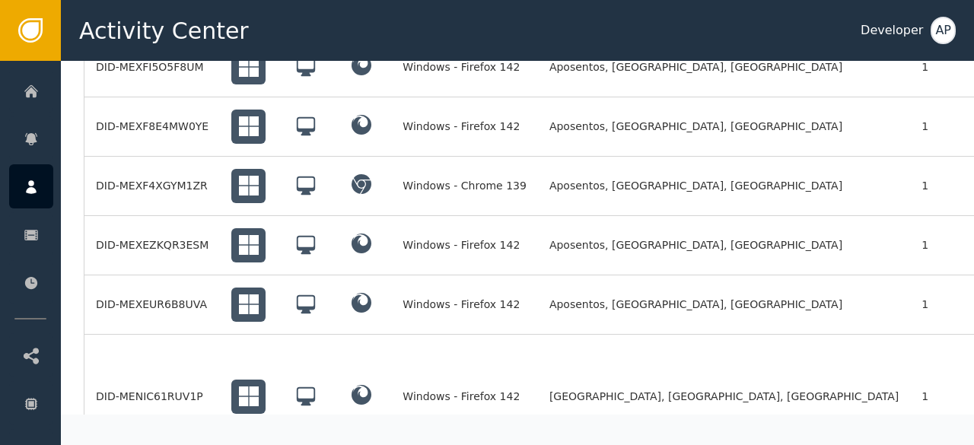
scroll to position [1474, 0]
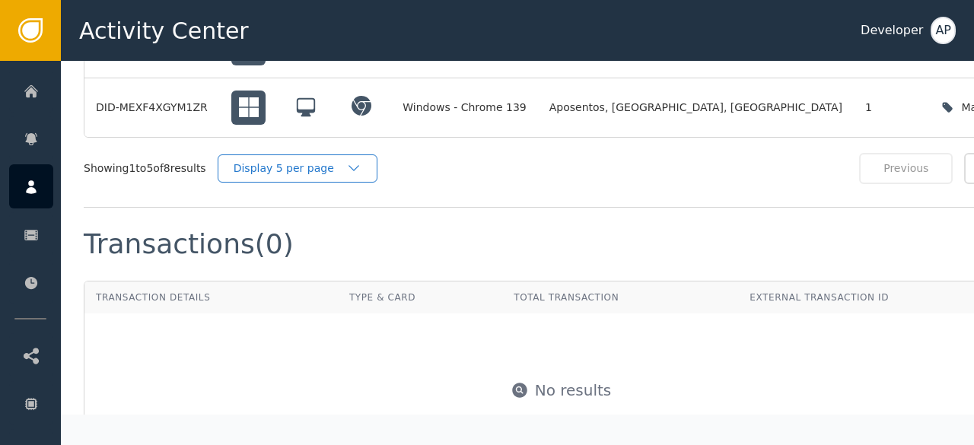
click at [292, 160] on div "Display 5 per page" at bounding box center [290, 168] width 113 height 16
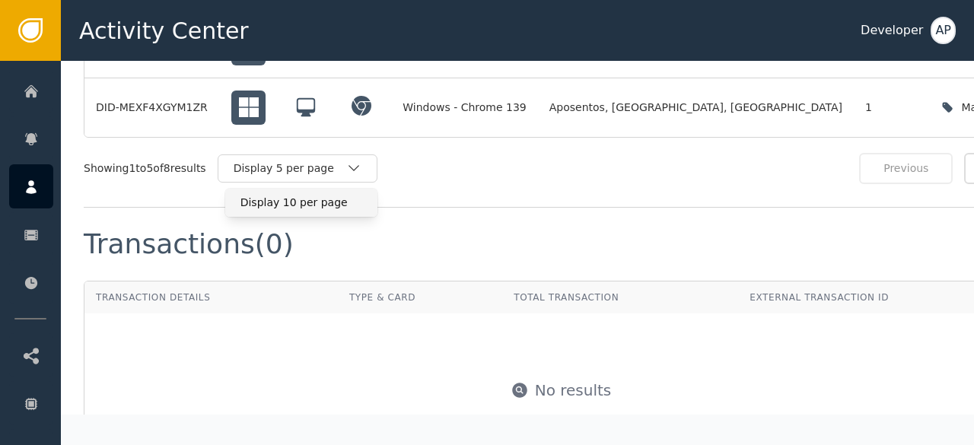
click at [281, 195] on div "Display 10 per page" at bounding box center [301, 203] width 122 height 16
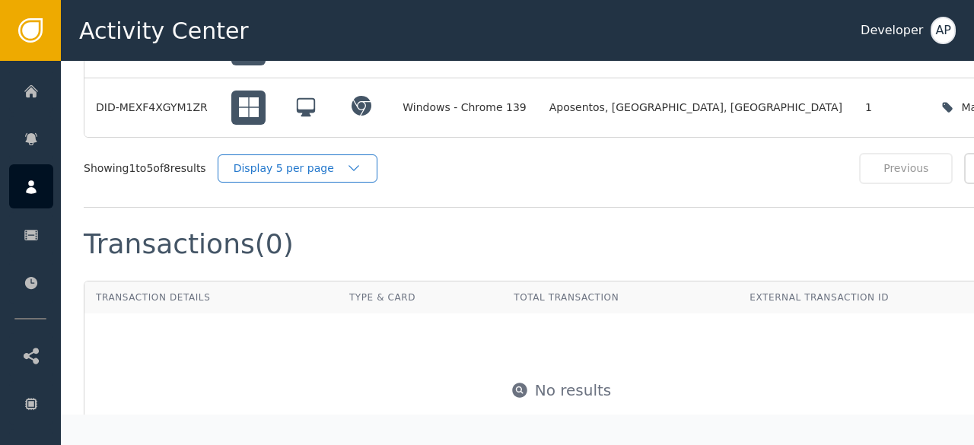
click at [306, 160] on div "Display 5 per page" at bounding box center [290, 168] width 113 height 16
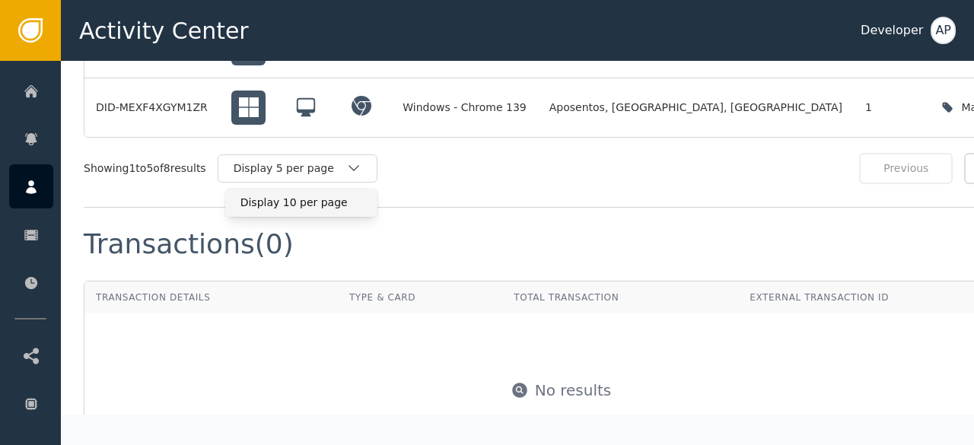
click at [290, 195] on div "Display 10 per page" at bounding box center [301, 203] width 122 height 16
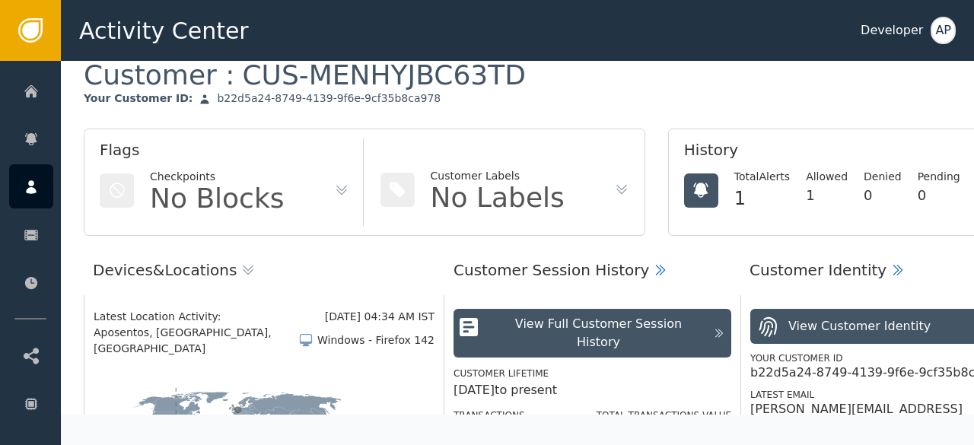
scroll to position [0, 0]
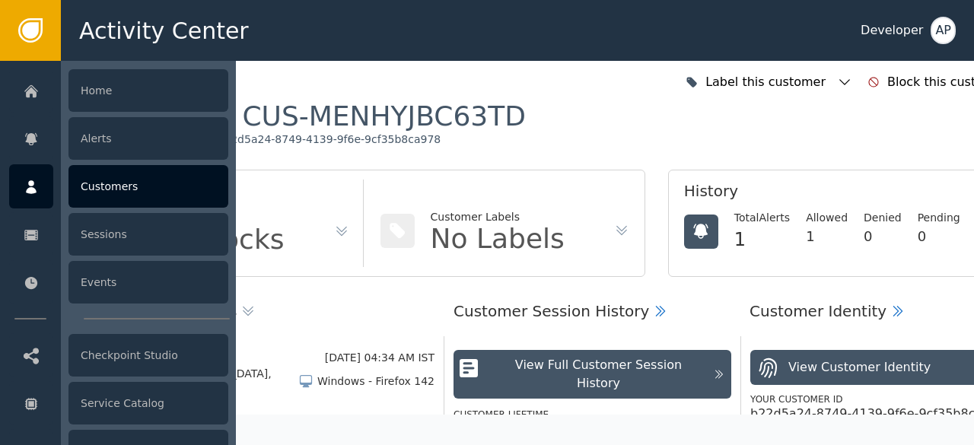
click at [87, 188] on div "Customers" at bounding box center [148, 186] width 160 height 43
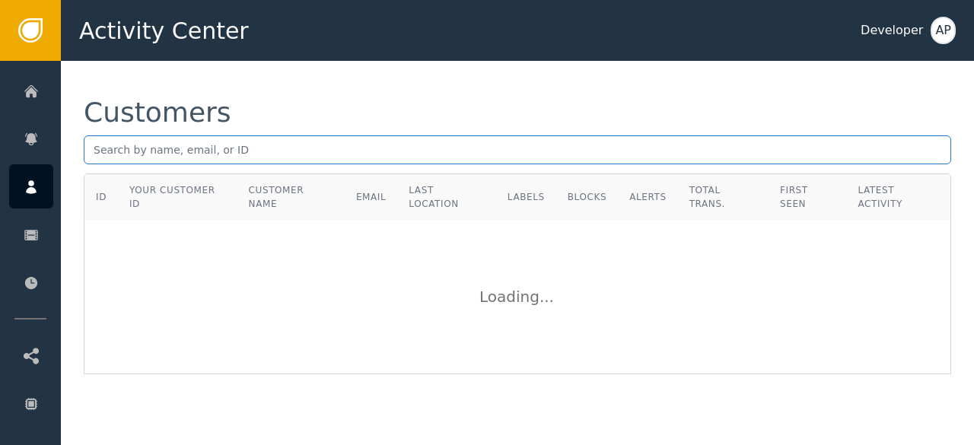
click at [90, 153] on input "text" at bounding box center [517, 149] width 867 height 29
paste input "[EMAIL_ADDRESS][DOMAIN_NAME]"
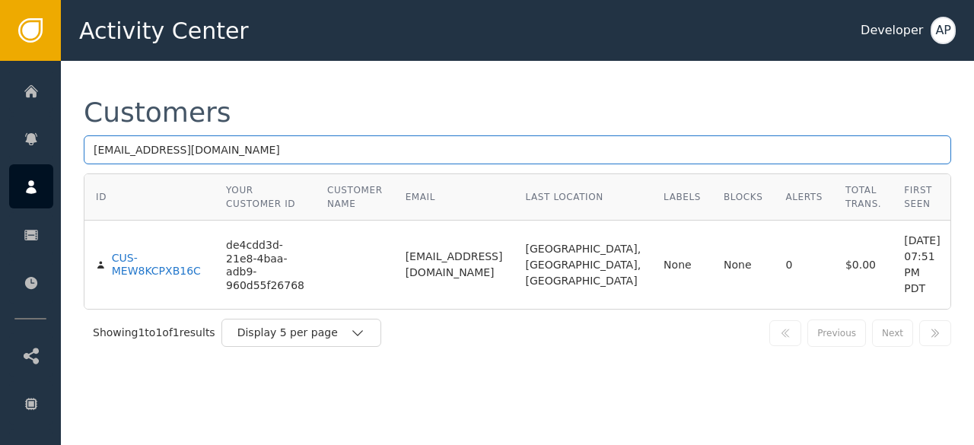
type input "[EMAIL_ADDRESS][DOMAIN_NAME]"
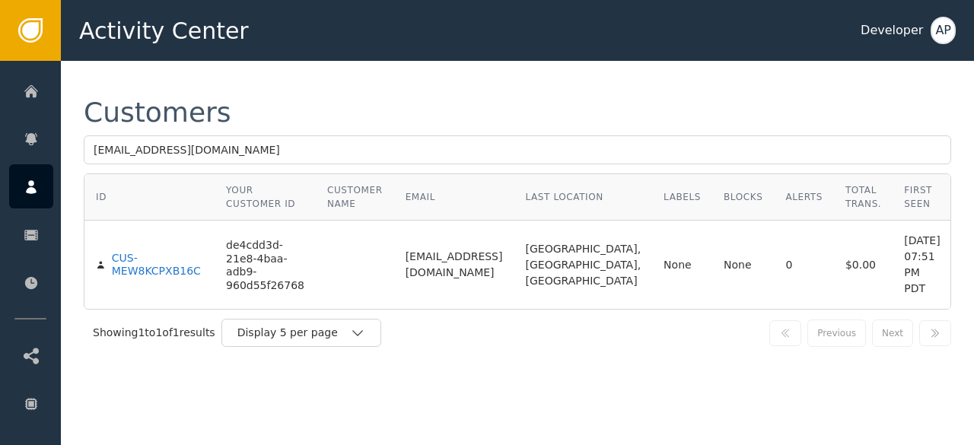
click at [126, 278] on td "CUS-MEW8KCPXB16C" at bounding box center [149, 265] width 130 height 88
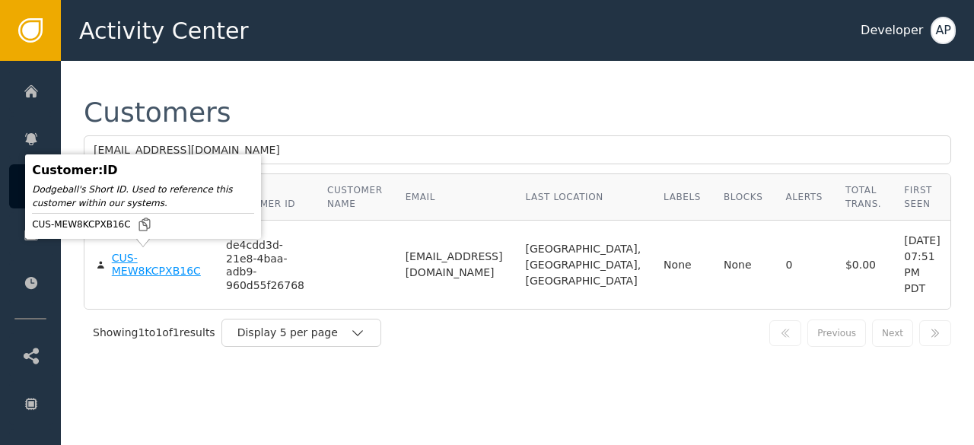
click at [125, 270] on div "CUS-MEW8KCPXB16C" at bounding box center [157, 265] width 91 height 27
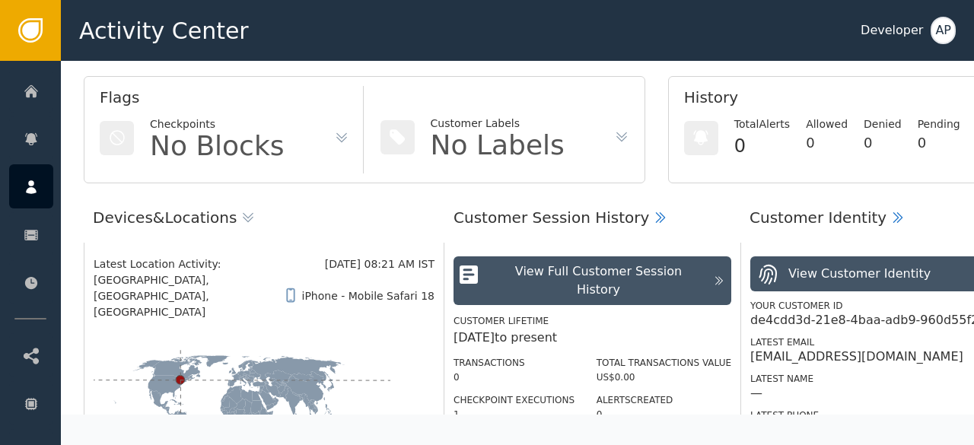
scroll to position [95, 0]
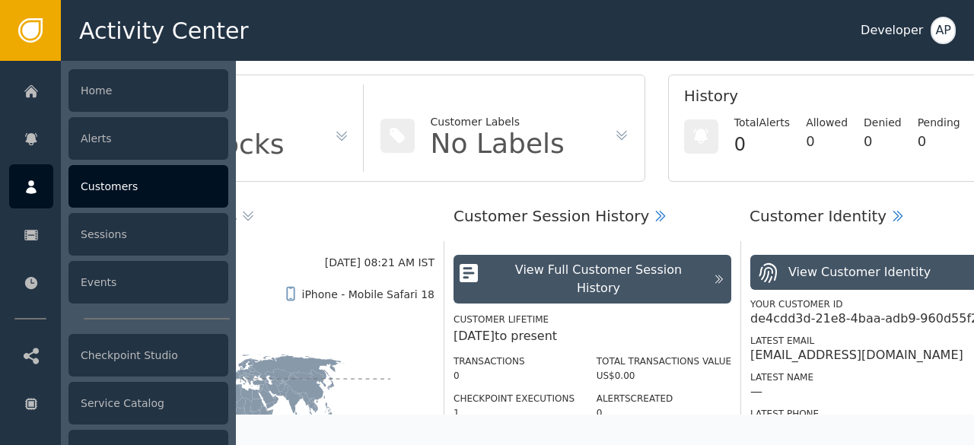
click at [89, 185] on div "Customers" at bounding box center [148, 186] width 160 height 43
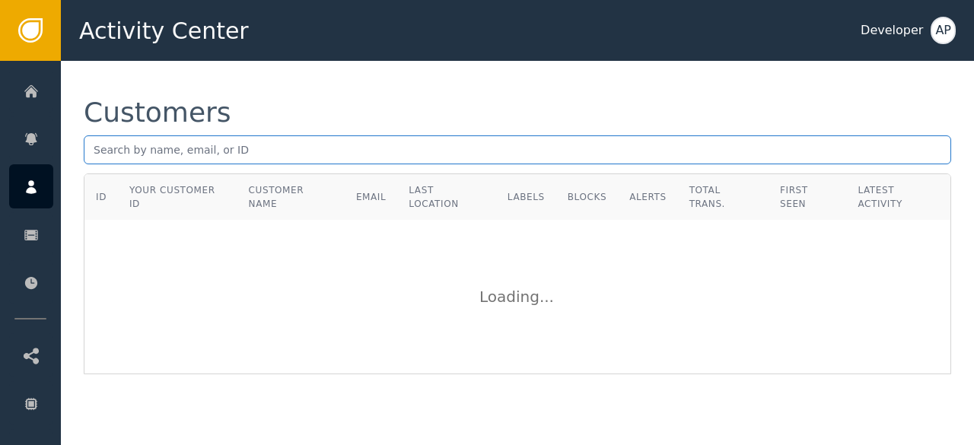
click at [96, 150] on input "text" at bounding box center [517, 149] width 867 height 29
paste input "[EMAIL_ADDRESS][DOMAIN_NAME]"
type input "[EMAIL_ADDRESS][DOMAIN_NAME]"
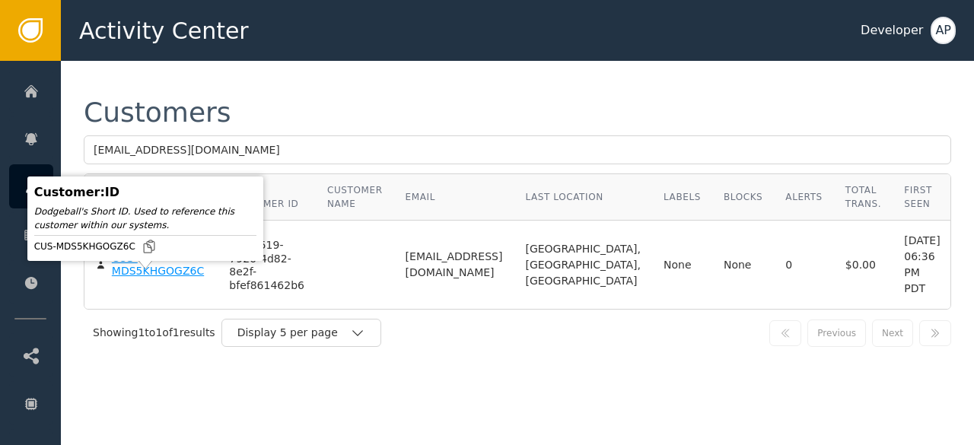
click at [128, 278] on div "CUS-MDS5KHGOGZ6C" at bounding box center [159, 265] width 95 height 27
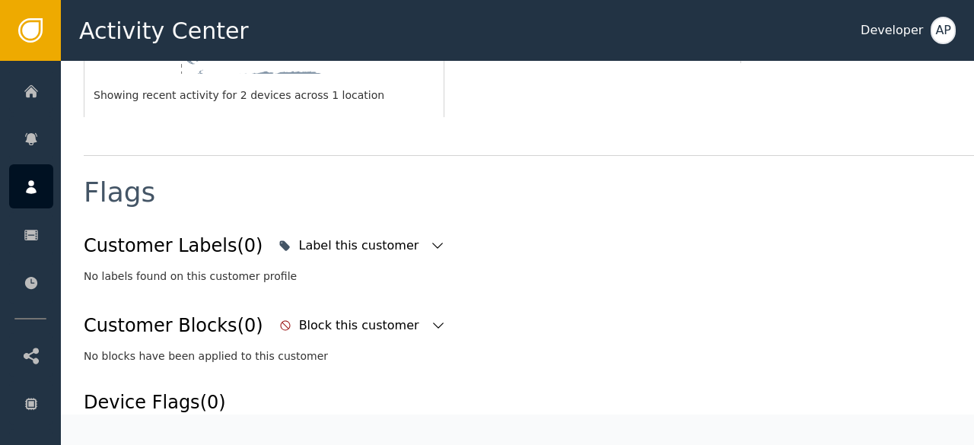
scroll to position [484, 0]
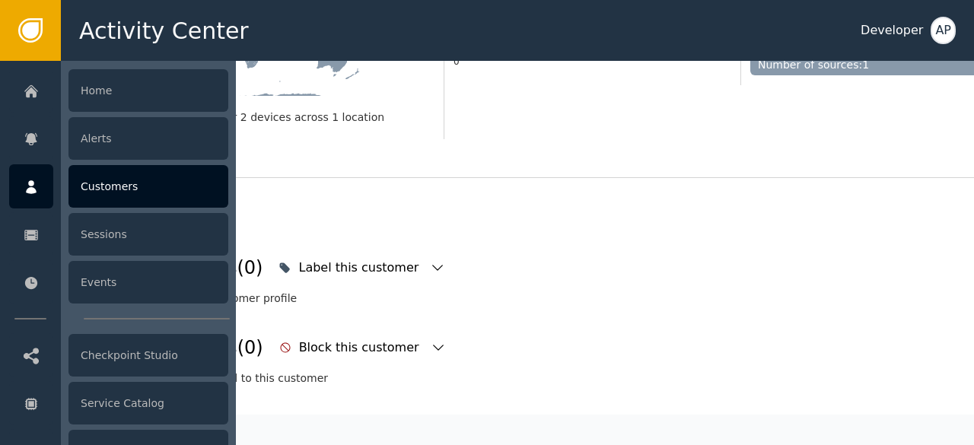
click at [112, 189] on div "Customers" at bounding box center [148, 186] width 160 height 43
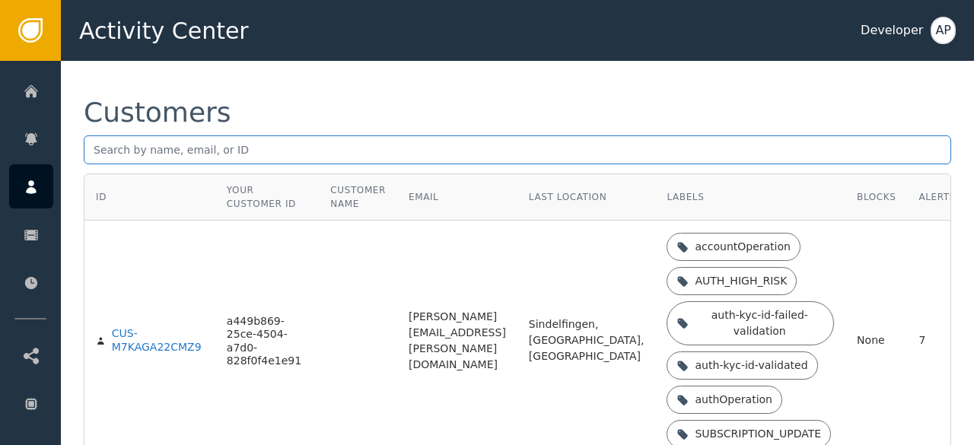
click at [94, 144] on input "text" at bounding box center [517, 149] width 867 height 29
paste input "[EMAIL_ADDRESS][DOMAIN_NAME]"
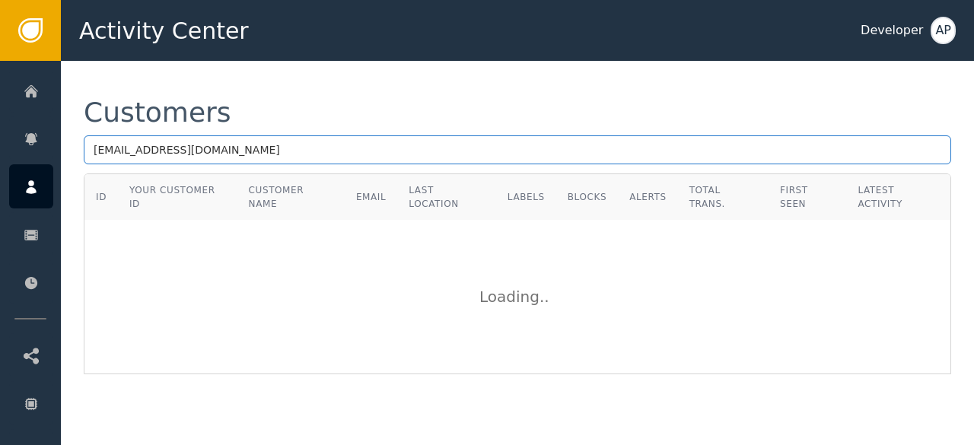
type input "[EMAIL_ADDRESS][DOMAIN_NAME]"
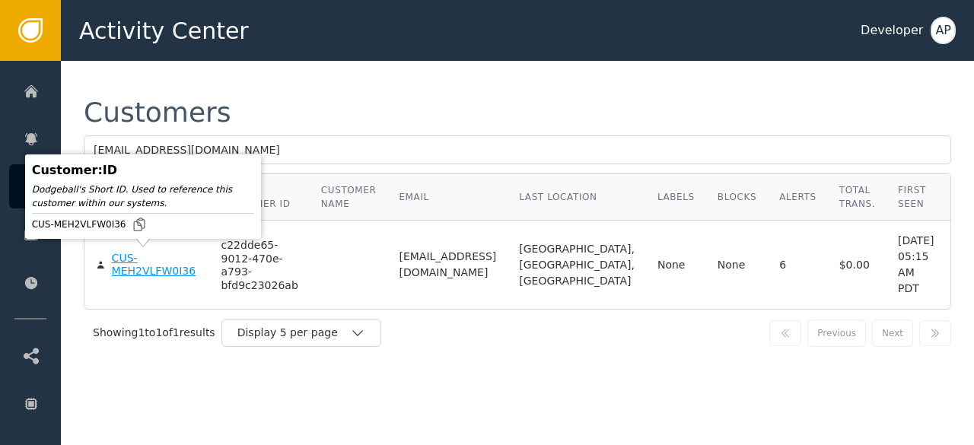
click at [119, 264] on div "CUS-MEH2VLFW0I36" at bounding box center [155, 265] width 87 height 27
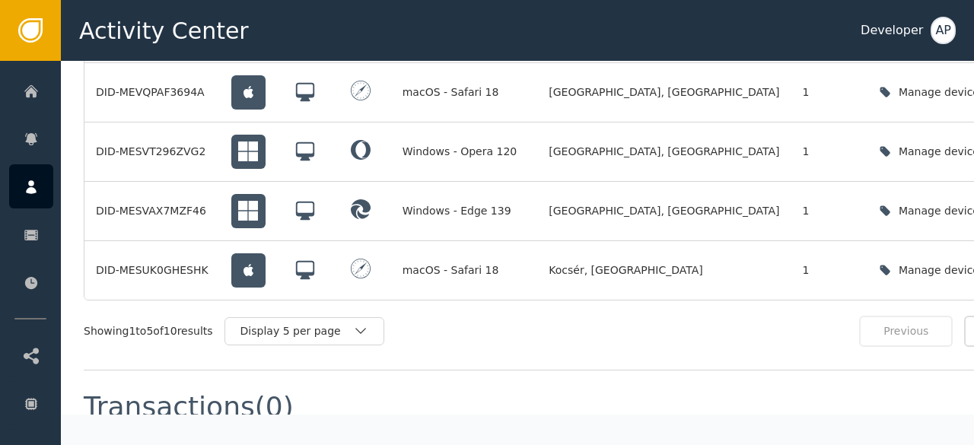
scroll to position [1527, 0]
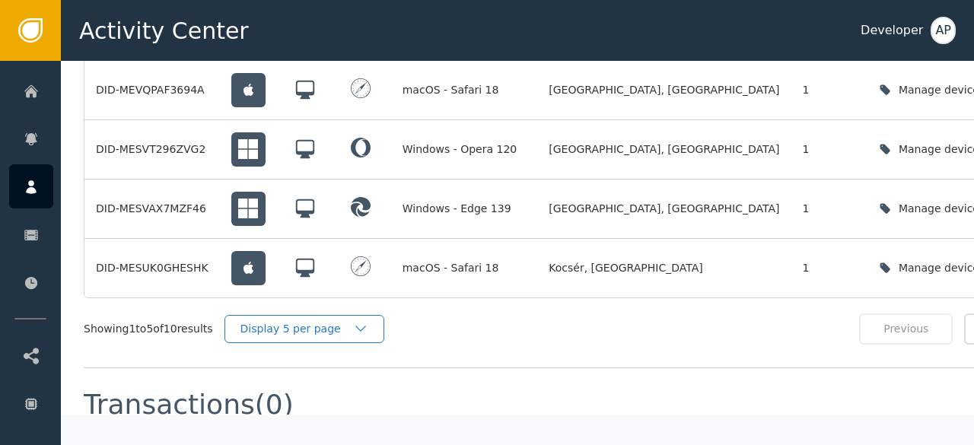
click at [333, 321] on div "Display 5 per page" at bounding box center [296, 329] width 113 height 16
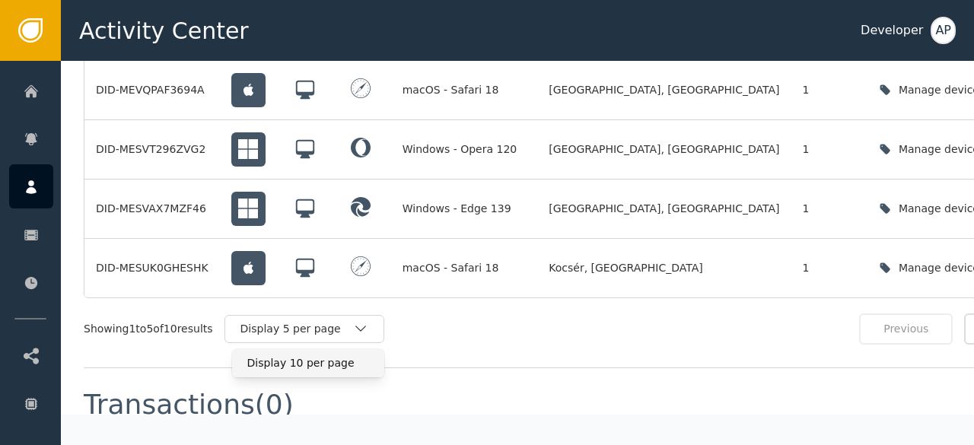
click at [301, 355] on div "Display 10 per page" at bounding box center [308, 363] width 122 height 16
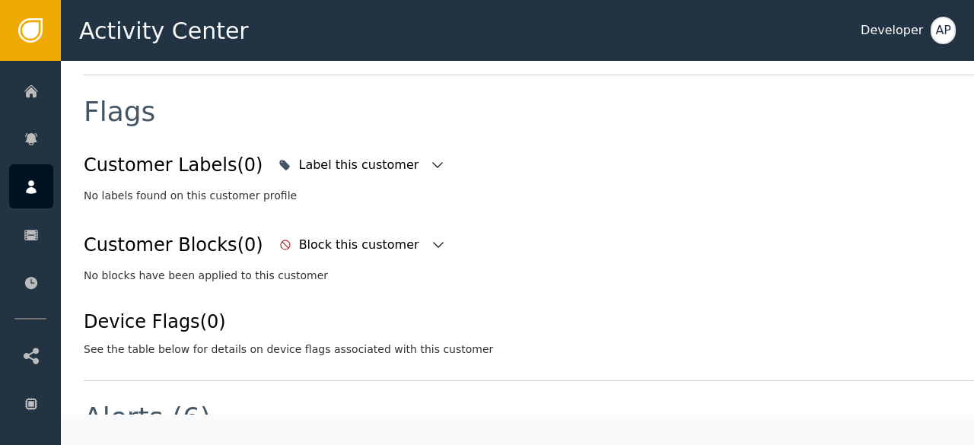
scroll to position [0, 0]
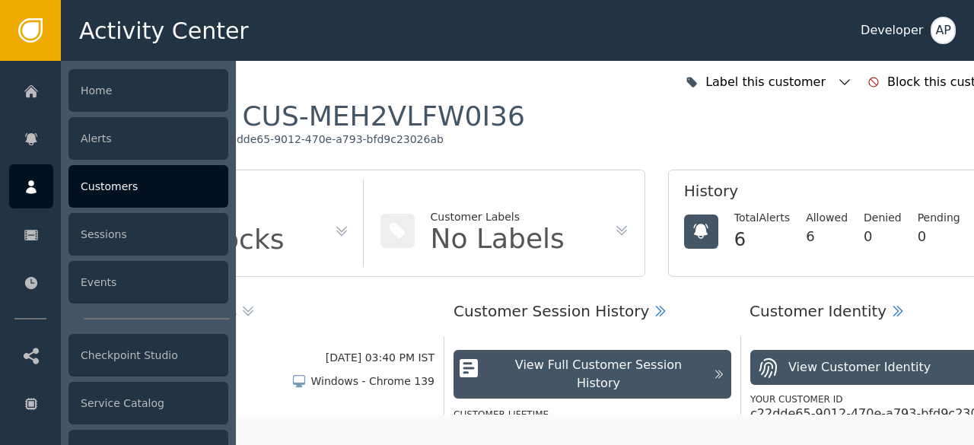
click at [106, 184] on div "Customers" at bounding box center [148, 186] width 160 height 43
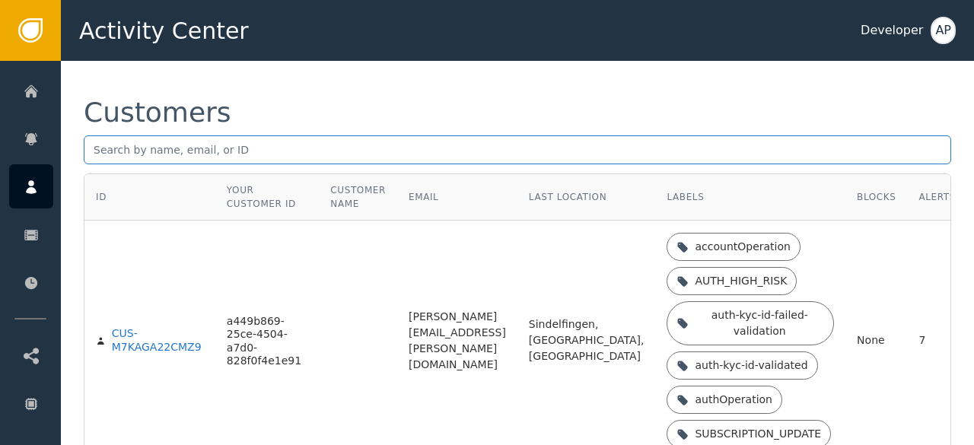
click at [94, 148] on input "text" at bounding box center [517, 149] width 867 height 29
paste input "[PERSON_NAME][EMAIL_ADDRESS][PERSON_NAME][DOMAIN_NAME]"
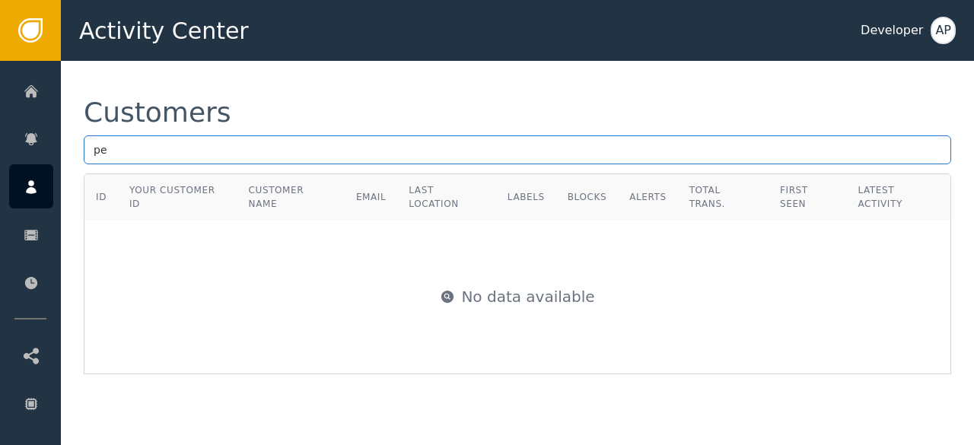
type input "p"
paste input "[PERSON_NAME][EMAIL_ADDRESS]"
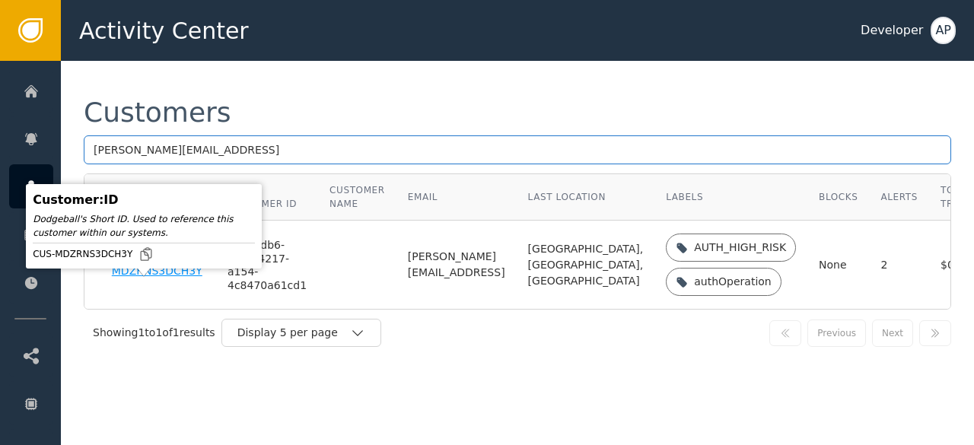
type input "[PERSON_NAME][EMAIL_ADDRESS]"
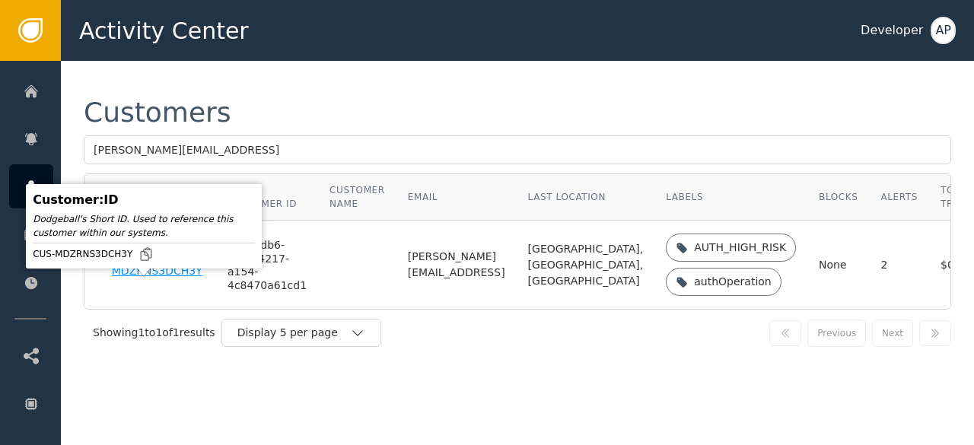
click at [128, 278] on div "CUS-MDZRNS3DCH3Y" at bounding box center [158, 265] width 93 height 27
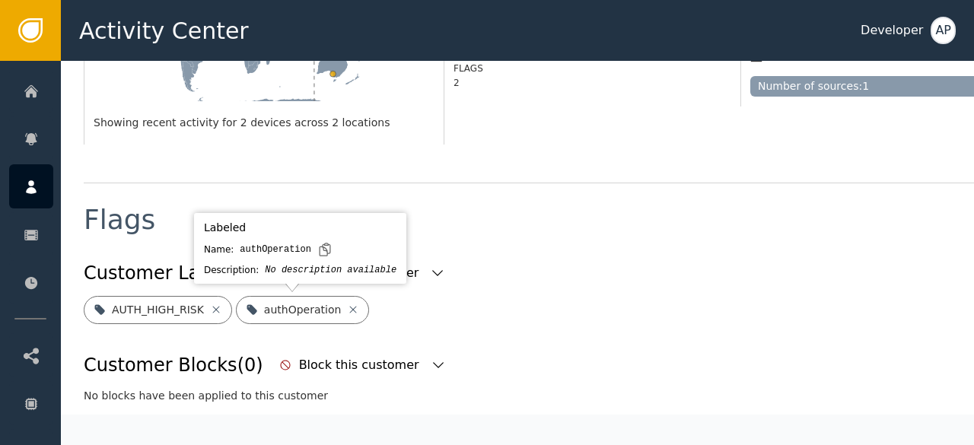
scroll to position [463, 0]
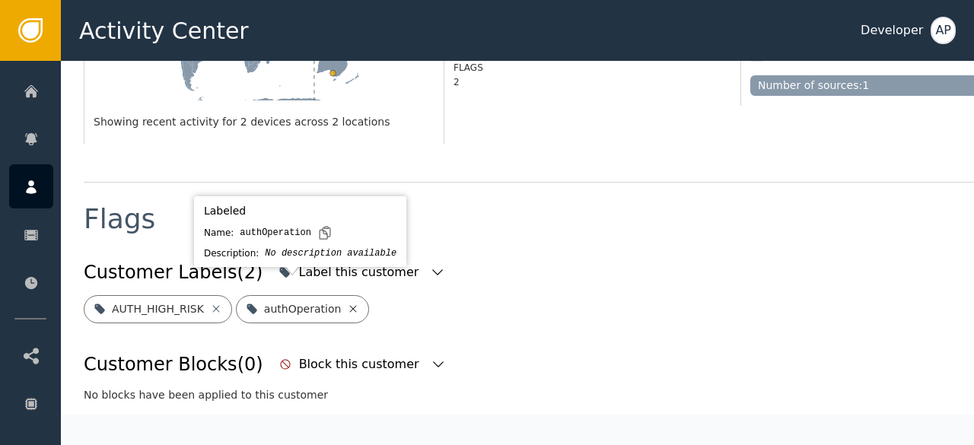
click at [350, 305] on icon at bounding box center [353, 308] width 7 height 7
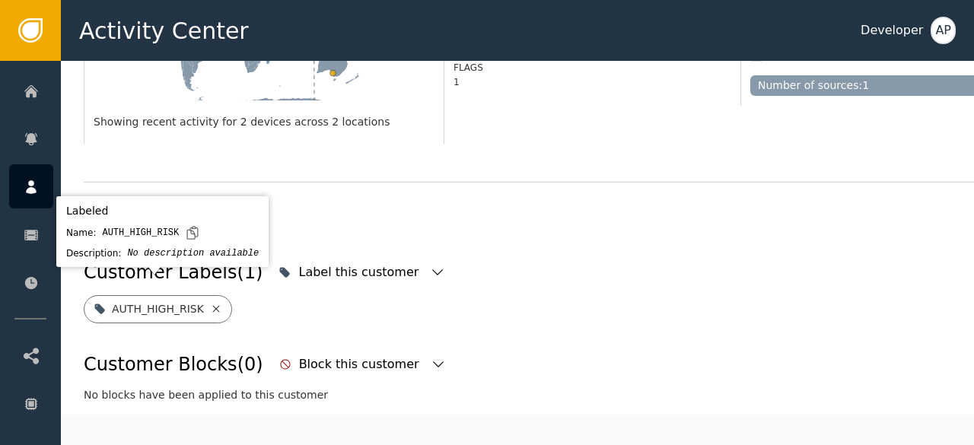
click at [210, 303] on icon at bounding box center [216, 309] width 12 height 12
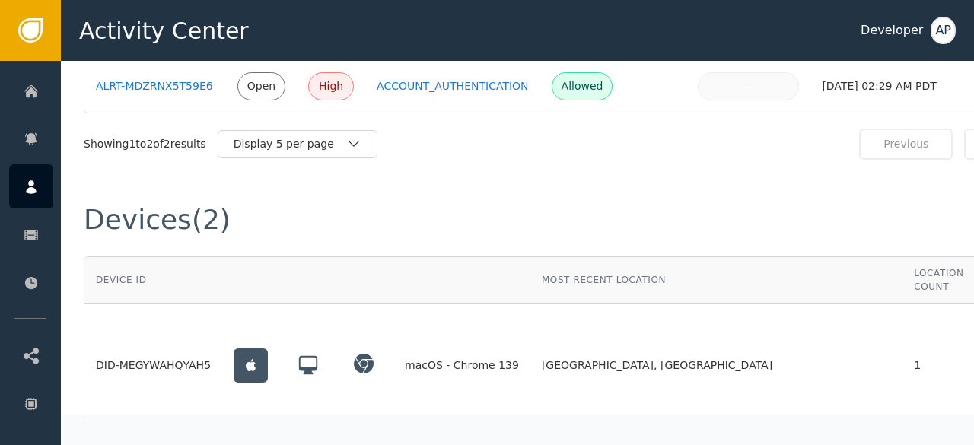
scroll to position [1196, 0]
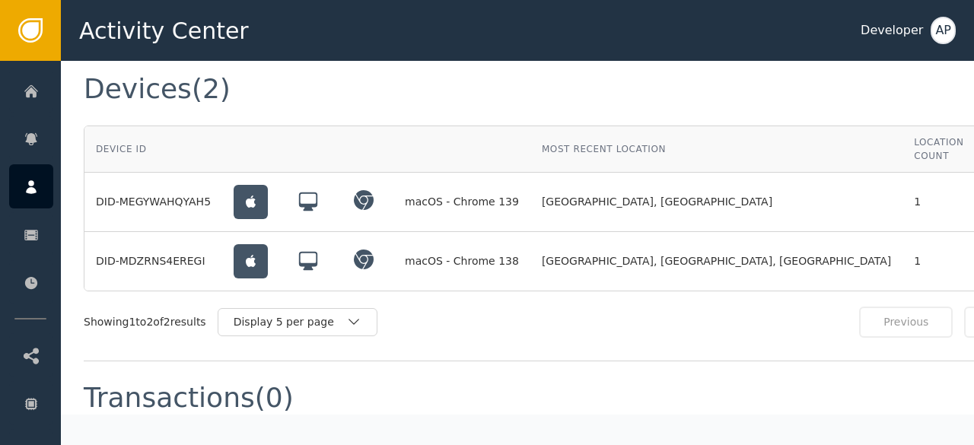
scroll to position [1196, 75]
